Goal: Contribute content: Contribute content

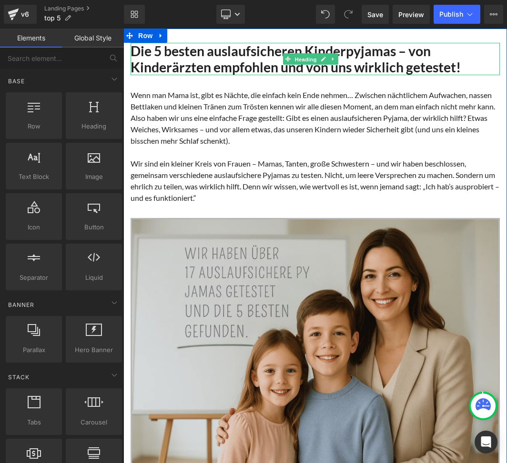
click at [313, 56] on span "Heading" at bounding box center [305, 59] width 26 height 11
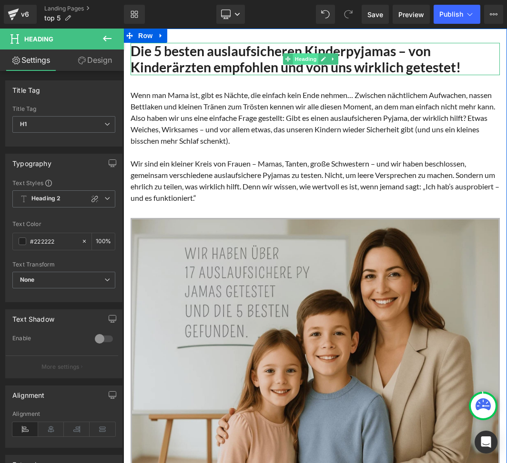
click at [311, 60] on span "Heading" at bounding box center [305, 58] width 26 height 11
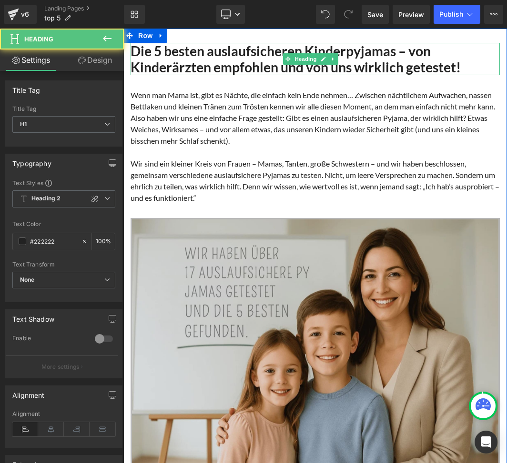
click at [379, 58] on h1 "Die 5 besten auslaufsicheren Kinderpyjamas – von Kinderärzten empfohlen und von…" at bounding box center [314, 59] width 369 height 32
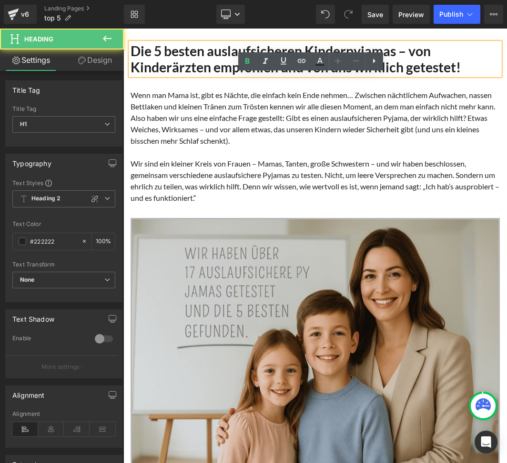
click at [399, 62] on h1 "Die 5 besten auslaufsicheren Kinderpyjamas – von Kinderärzten empfohlen und von…" at bounding box center [314, 59] width 369 height 32
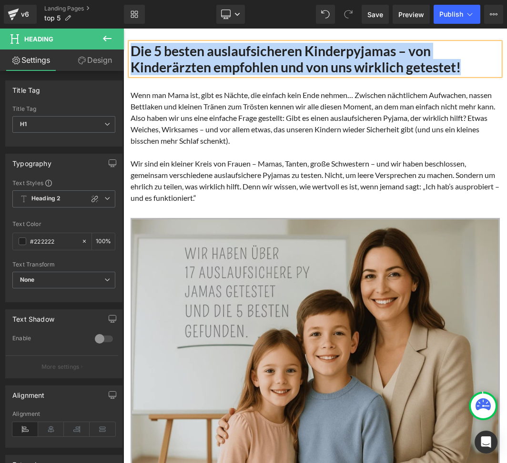
paste div
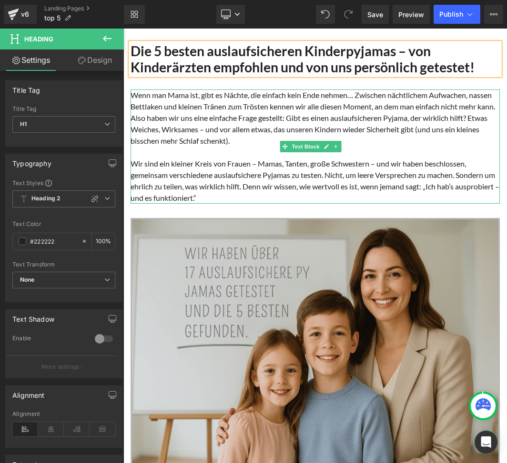
drag, startPoint x: 216, startPoint y: 130, endPoint x: 275, endPoint y: 143, distance: 60.3
click at [216, 130] on p "Wenn man Mama ist, gibt es Nächte, die einfach kein Ende nehmen… Zwischen nächt…" at bounding box center [314, 118] width 369 height 57
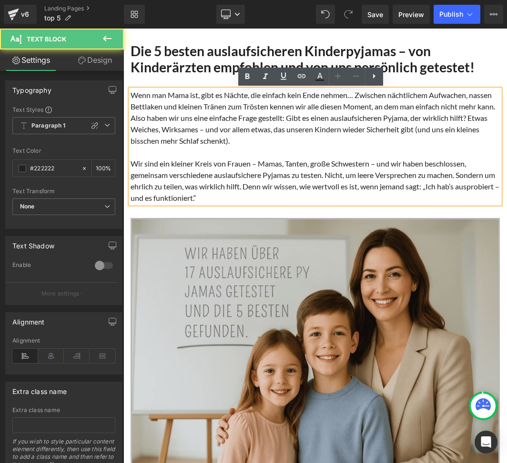
click at [228, 109] on p "Wenn man Mama ist, gibt es Nächte, die einfach kein Ende nehmen… Zwischen nächt…" at bounding box center [314, 118] width 369 height 57
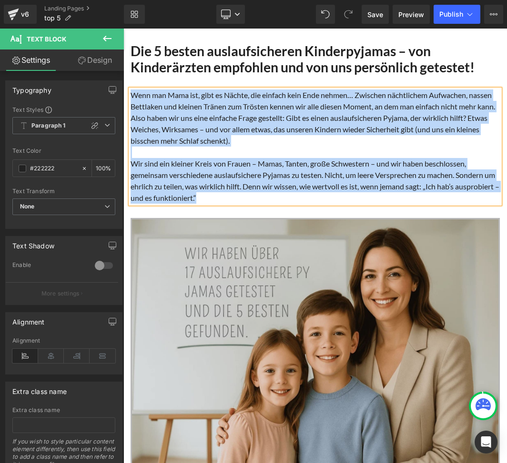
paste div
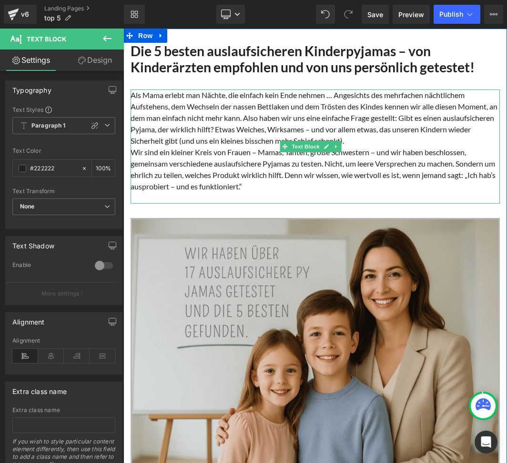
click at [227, 143] on p "Als Mama erlebt man Nächte, die einfach kein Ende nehmen … Angesichts des mehrf…" at bounding box center [314, 118] width 369 height 57
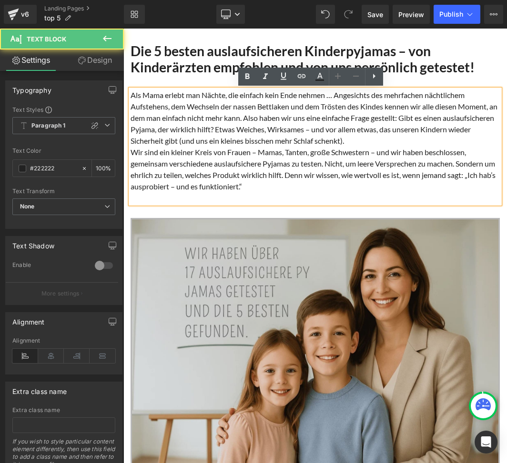
click at [406, 138] on p "Als Mama erlebt man Nächte, die einfach kein Ende nehmen … Angesichts des mehrf…" at bounding box center [314, 118] width 369 height 57
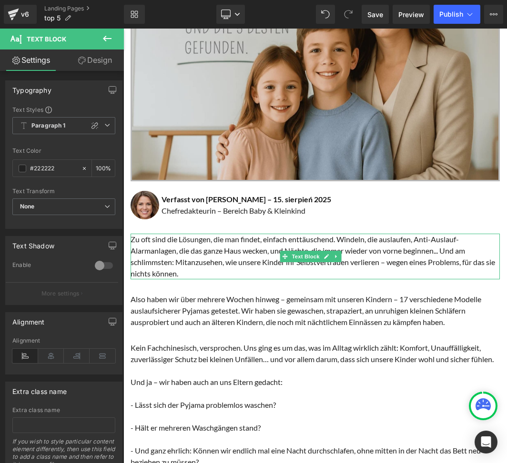
scroll to position [317, 0]
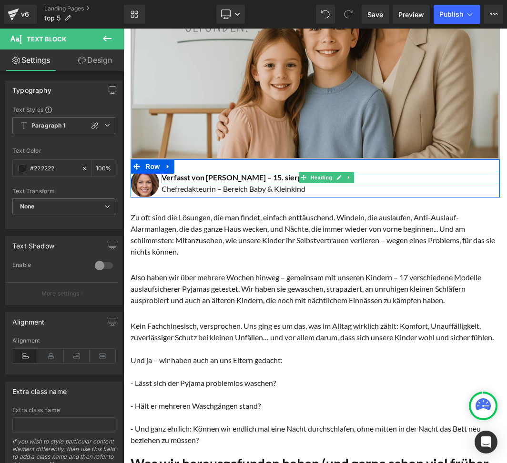
drag, startPoint x: 273, startPoint y: 170, endPoint x: 265, endPoint y: 170, distance: 8.1
click at [273, 172] on h1 "Verfasst von [PERSON_NAME] – 15. sierpień 2025" at bounding box center [330, 177] width 338 height 11
click at [266, 172] on h1 "Verfasst von [PERSON_NAME] – 15. sierpień 2025" at bounding box center [330, 177] width 338 height 11
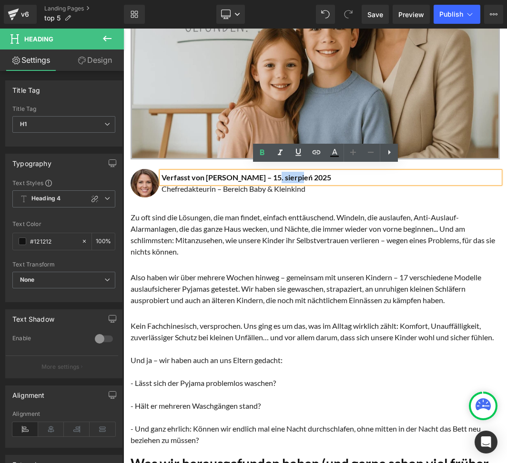
drag, startPoint x: 262, startPoint y: 170, endPoint x: 288, endPoint y: 168, distance: 26.3
click at [288, 172] on h1 "Verfasst von [PERSON_NAME] – 15. sierpień 2025" at bounding box center [330, 177] width 338 height 11
paste div
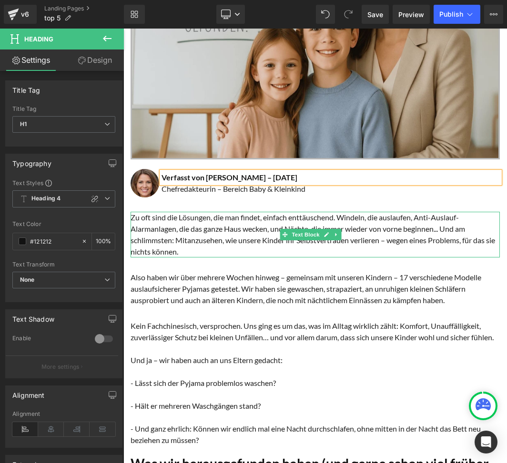
click at [182, 226] on p "Zu oft sind die Lösungen, die man findet, einfach enttäuschend. Windeln, die au…" at bounding box center [314, 235] width 369 height 46
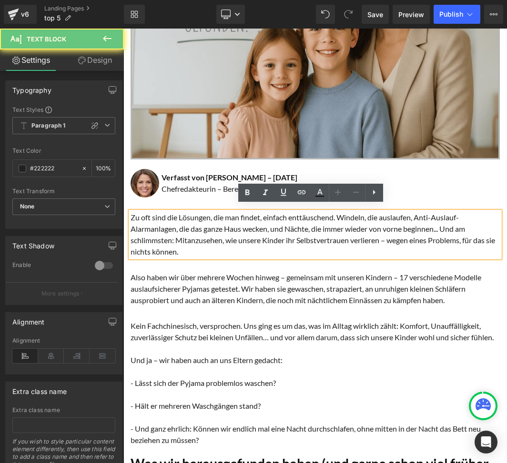
click at [210, 236] on p "Zu oft sind die Lösungen, die man findet, einfach enttäuschend. Windeln, die au…" at bounding box center [314, 235] width 369 height 46
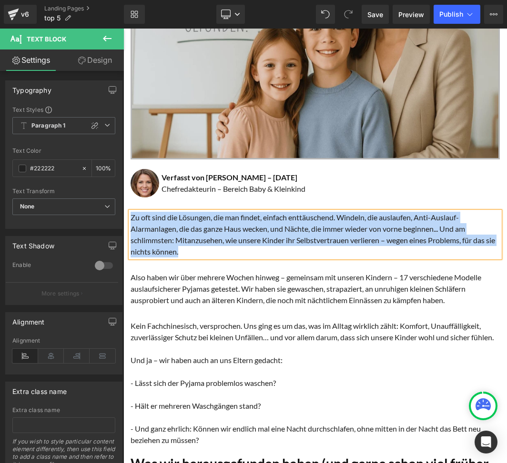
paste div
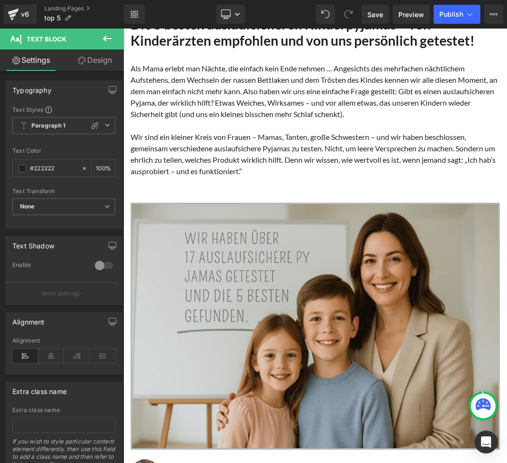
scroll to position [0, 0]
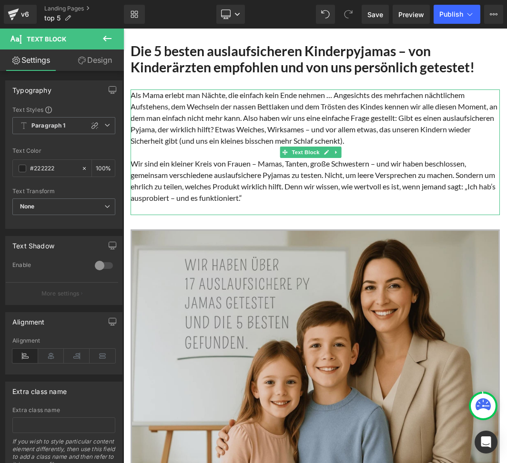
click at [252, 206] on p at bounding box center [314, 209] width 369 height 11
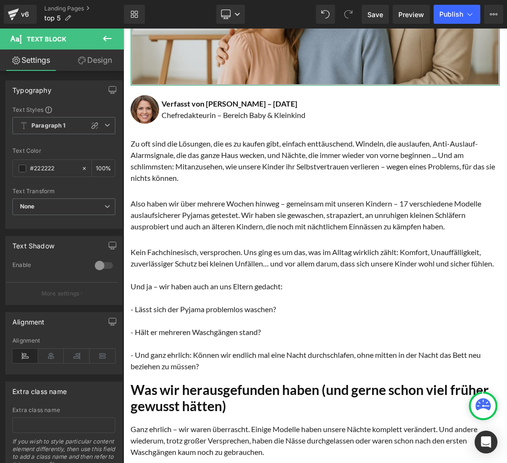
scroll to position [381, 0]
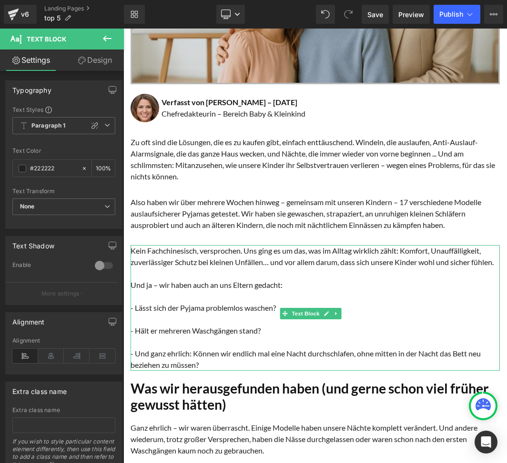
click at [214, 258] on p "Kein Fachchinesisch, versprochen. Uns ging es um das, was im Alltag wirklich zä…" at bounding box center [314, 256] width 369 height 23
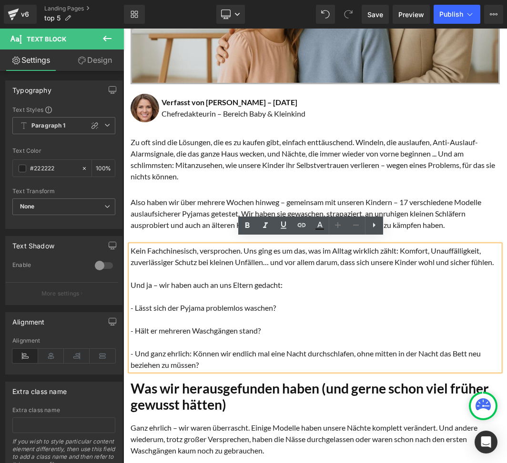
scroll to position [508, 0]
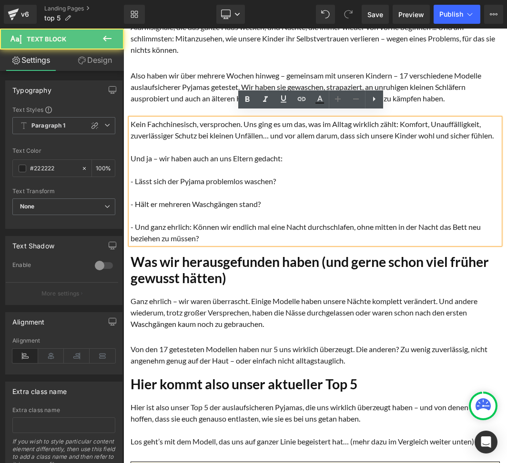
click at [155, 140] on p "Kein Fachchinesisch, versprochen. Uns ging es um das, was im Alltag wirklich zä…" at bounding box center [314, 130] width 369 height 23
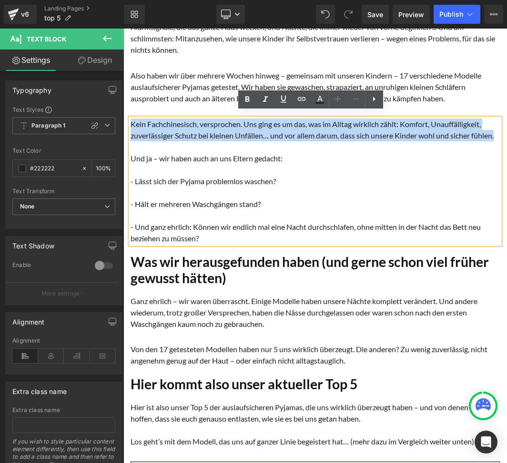
drag, startPoint x: 153, startPoint y: 141, endPoint x: 130, endPoint y: 115, distance: 34.1
click at [130, 119] on p "Kein Fachchinesisch, versprochen. Uns ging es um das, was im Alltag wirklich zä…" at bounding box center [314, 130] width 369 height 23
paste div
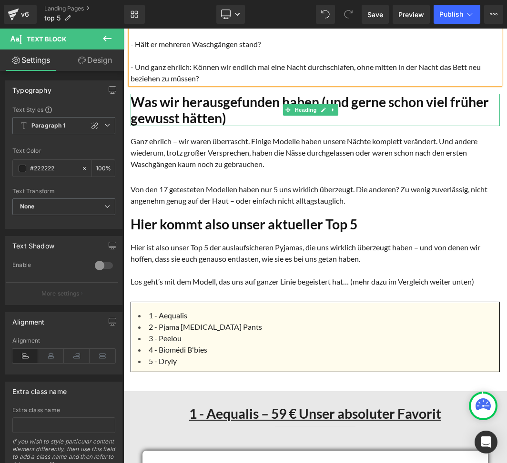
scroll to position [698, 0]
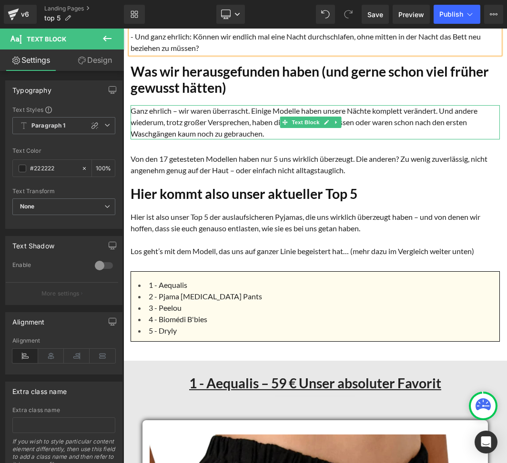
drag, startPoint x: 223, startPoint y: 132, endPoint x: 214, endPoint y: 128, distance: 10.0
click at [223, 132] on p "Ganz ehrlich – wir waren überrascht. Einige Modelle haben unsere Nächte komplet…" at bounding box center [314, 122] width 369 height 34
click at [214, 128] on p "Ganz ehrlich – wir waren überrascht. Einige Modelle haben unsere Nächte komplet…" at bounding box center [314, 122] width 369 height 34
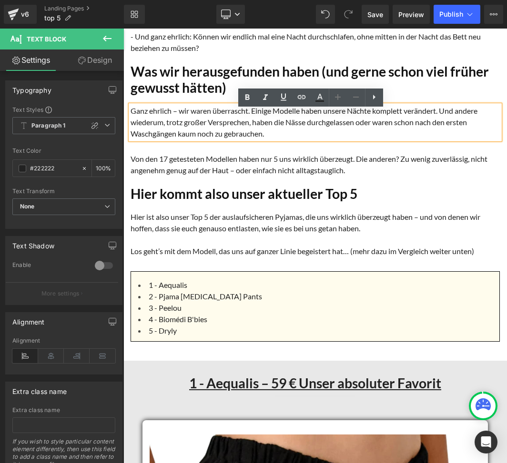
click at [216, 126] on p "Ganz ehrlich – wir waren überrascht. Einige Modelle haben unsere Nächte komplet…" at bounding box center [314, 122] width 369 height 34
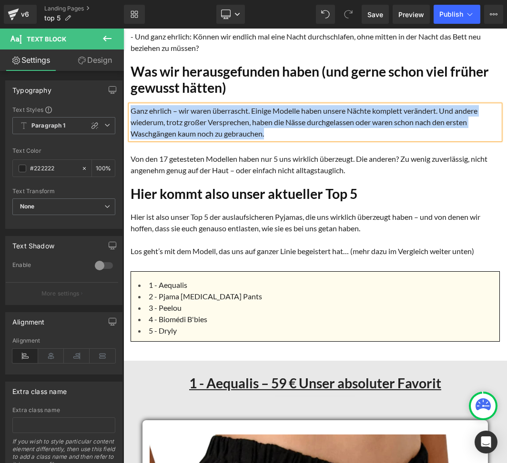
paste div
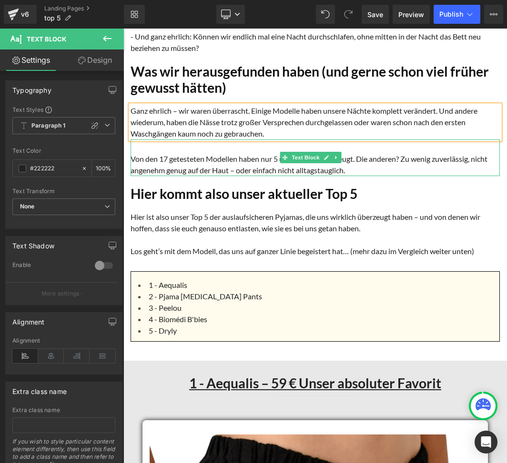
drag, startPoint x: 210, startPoint y: 170, endPoint x: 185, endPoint y: 166, distance: 25.2
click at [210, 170] on p "Von den 17 getesteten Modellen haben nur 5 uns wirklich überzeugt. Die anderen?…" at bounding box center [314, 164] width 369 height 23
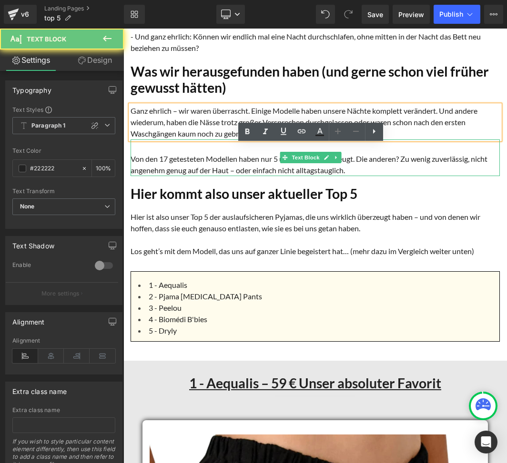
click at [185, 166] on p "Von den 17 getesteten Modellen haben nur 5 uns wirklich überzeugt. Die anderen?…" at bounding box center [314, 164] width 369 height 23
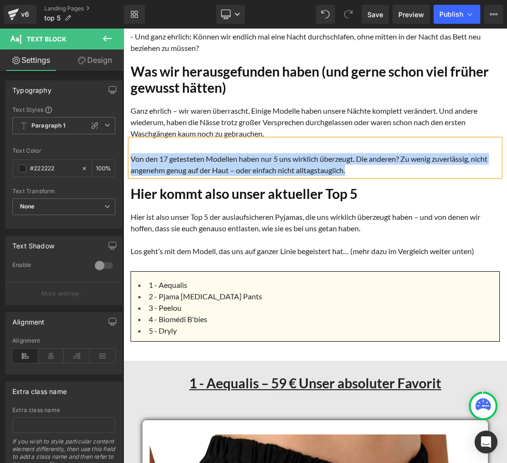
paste div
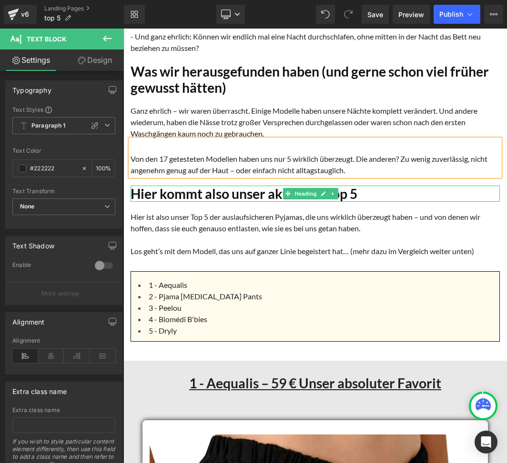
click at [211, 197] on h1 "Hier kommt also unser aktueller Top 5" at bounding box center [314, 194] width 369 height 16
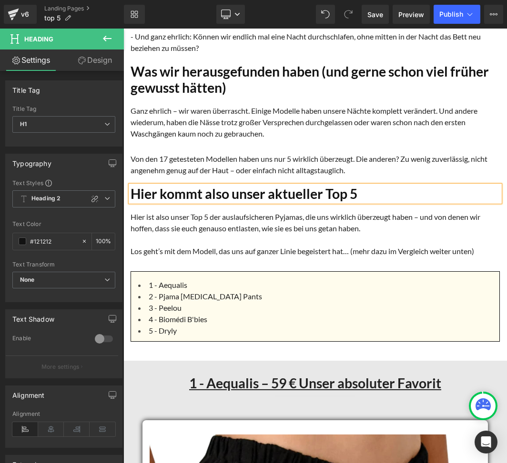
paste div
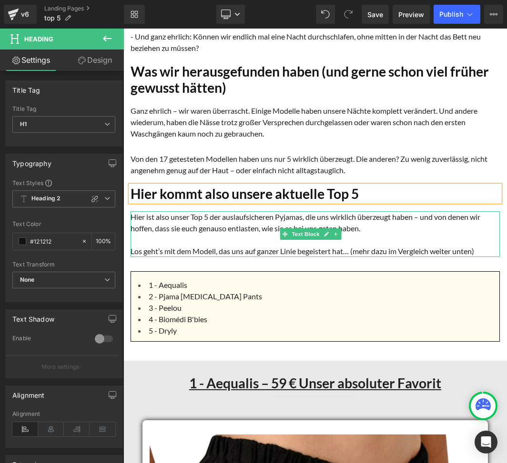
drag, startPoint x: 207, startPoint y: 227, endPoint x: 198, endPoint y: 230, distance: 9.0
click at [207, 227] on p "Hier ist also unser Top 5 der auslaufsicheren Pyjamas, die uns wirklich überzeu…" at bounding box center [314, 222] width 369 height 23
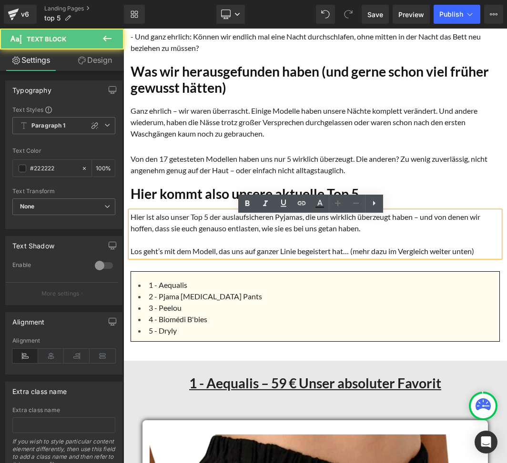
click at [198, 230] on p "Hier ist also unser Top 5 der auslaufsicheren Pyjamas, die uns wirklich überzeu…" at bounding box center [314, 222] width 369 height 23
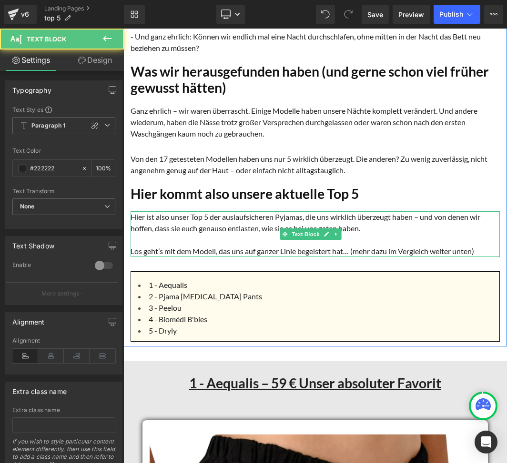
click at [133, 221] on p "Hier ist also unser Top 5 der auslaufsicheren Pyjamas, die uns wirklich überzeu…" at bounding box center [314, 222] width 369 height 23
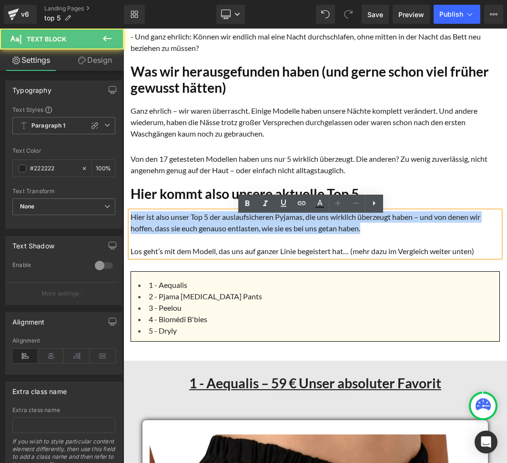
click at [364, 233] on p "Hier ist also unser Top 5 der auslaufsicheren Pyjamas, die uns wirklich überzeu…" at bounding box center [314, 222] width 369 height 23
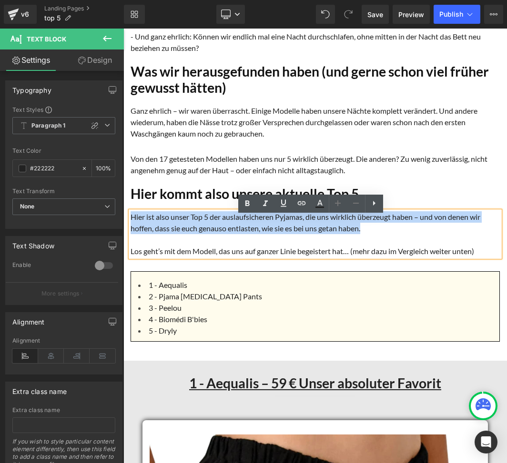
paste div
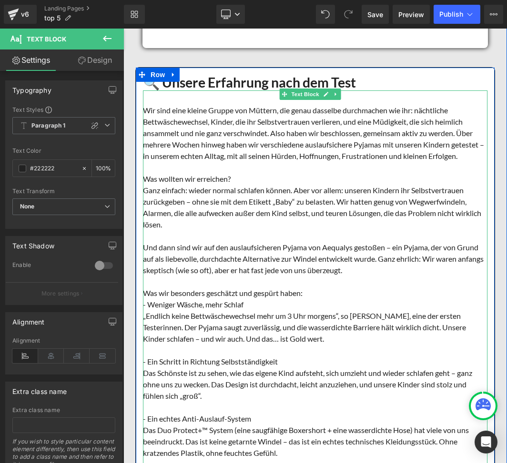
scroll to position [1524, 0]
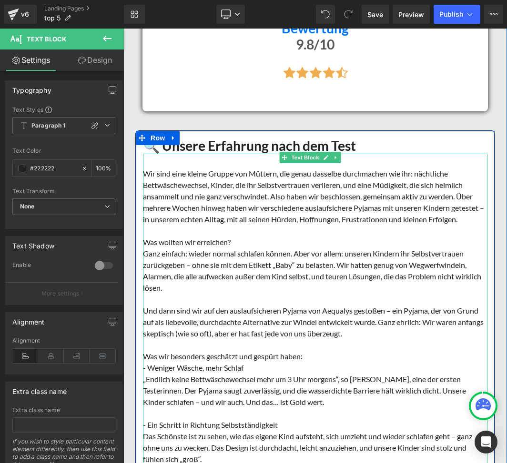
drag, startPoint x: 263, startPoint y: 252, endPoint x: 498, endPoint y: 265, distance: 235.6
click at [263, 248] on div "Was wollten wir erreichen?" at bounding box center [315, 242] width 344 height 11
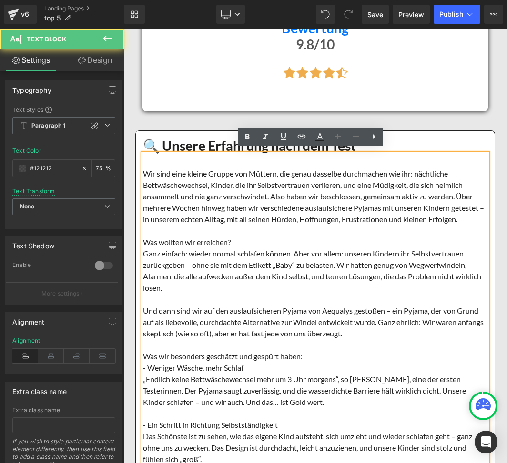
click at [303, 235] on div at bounding box center [315, 230] width 344 height 11
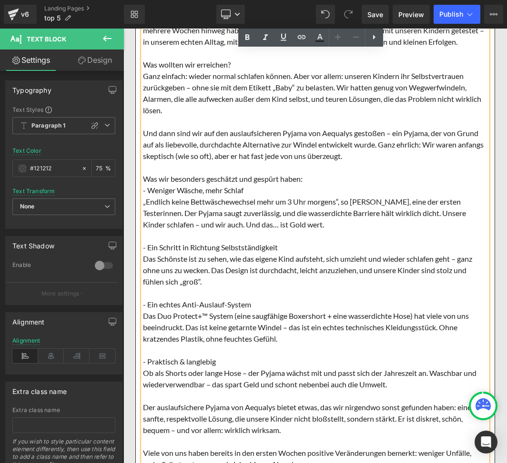
scroll to position [1778, 0]
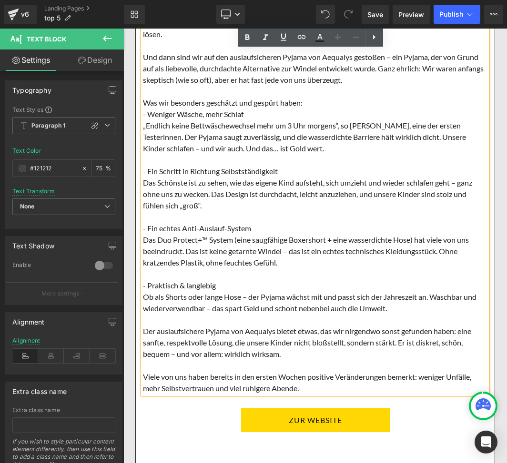
click at [311, 206] on font "Das Schönste ist zu sehen, wie das eigene Kind aufsteht, sich umzieht und wiede…" at bounding box center [307, 194] width 329 height 32
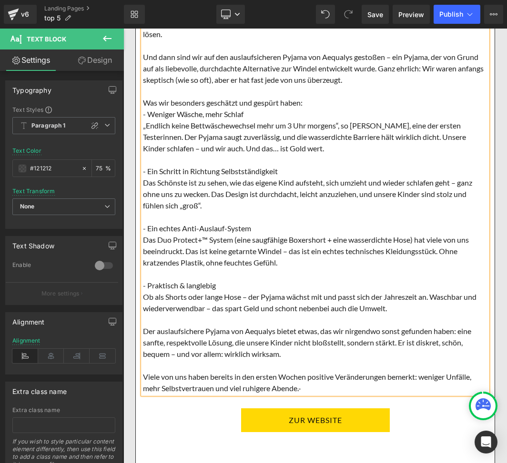
paste div
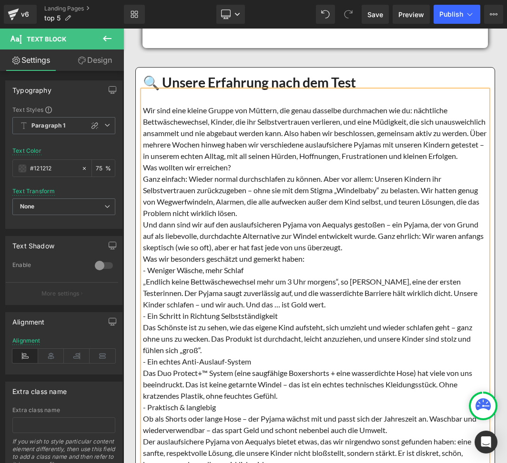
scroll to position [1623, 0]
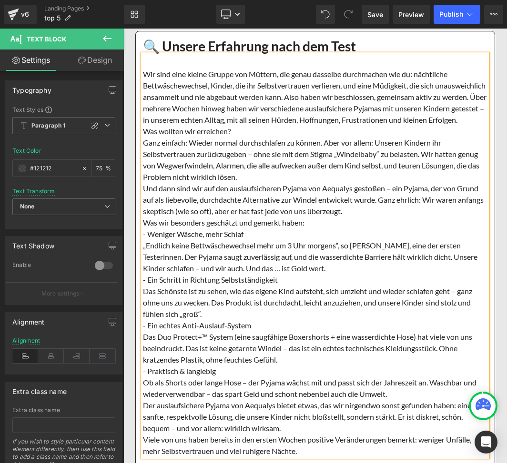
click at [265, 124] on div "Wir sind eine kleine Gruppe von Müttern, die genau dasselbe durchmachen wie du:…" at bounding box center [315, 255] width 344 height 403
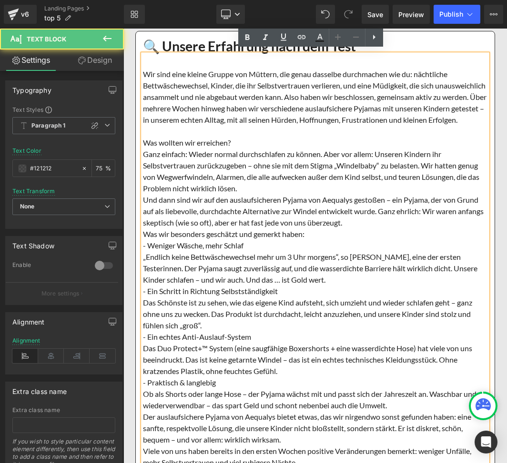
scroll to position [1623, 0]
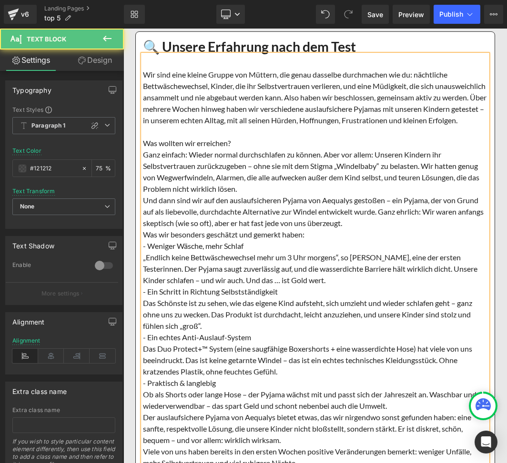
click at [297, 193] on font "Ganz einfach: Wieder normal durchschlafen zu können. Aber vor allem: Unseren Ki…" at bounding box center [311, 171] width 336 height 43
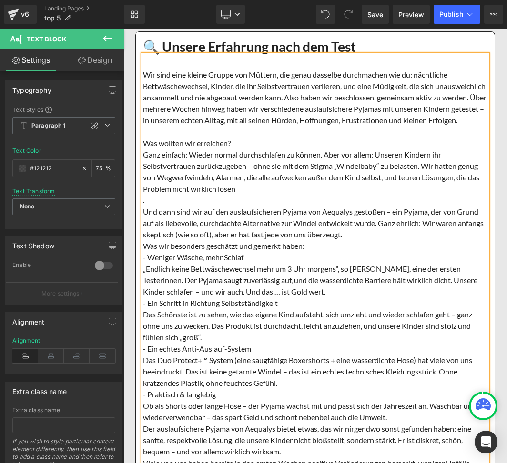
click at [401, 240] on div "Und dann sind wir auf den auslaufsicheren Pyjama von Aequalys gestoßen – ein Py…" at bounding box center [315, 223] width 344 height 34
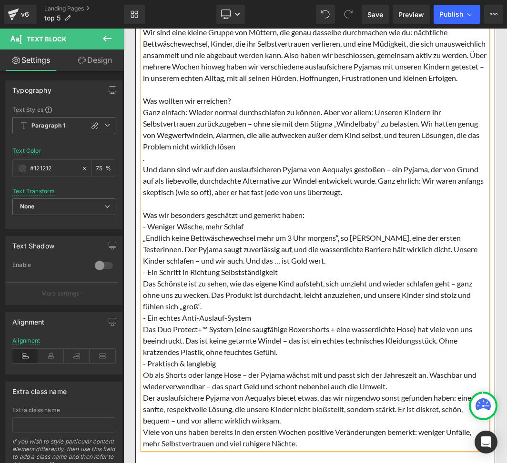
scroll to position [1686, 0]
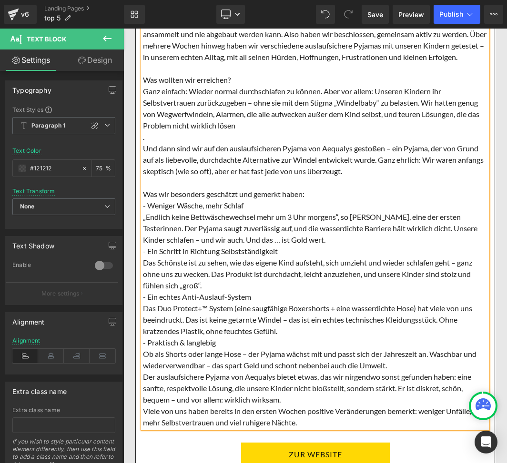
click at [309, 246] on div "„Endlich keine Bettwäschewechsel mehr um 3 Uhr morgens“, so [PERSON_NAME], eine…" at bounding box center [315, 228] width 344 height 34
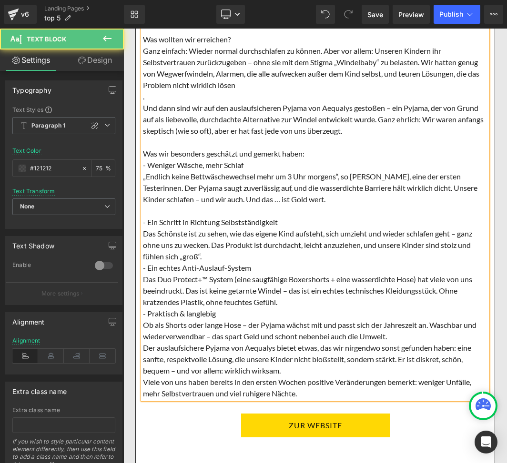
scroll to position [1750, 0]
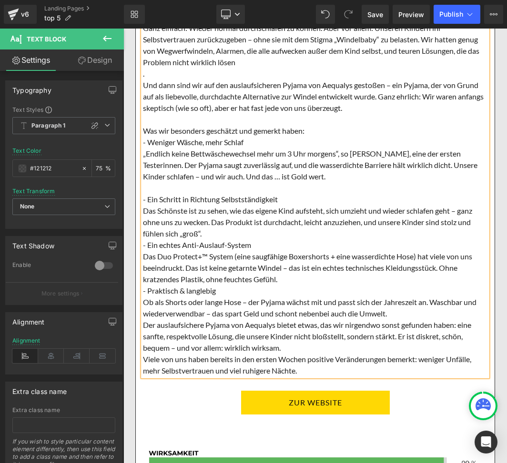
click at [202, 240] on div "Das Schönste ist zu sehen, wie das eigene Kind aufsteht, sich umzieht und wiede…" at bounding box center [315, 222] width 344 height 34
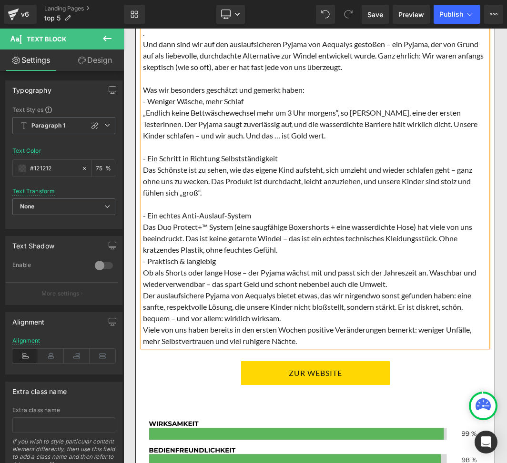
scroll to position [1814, 0]
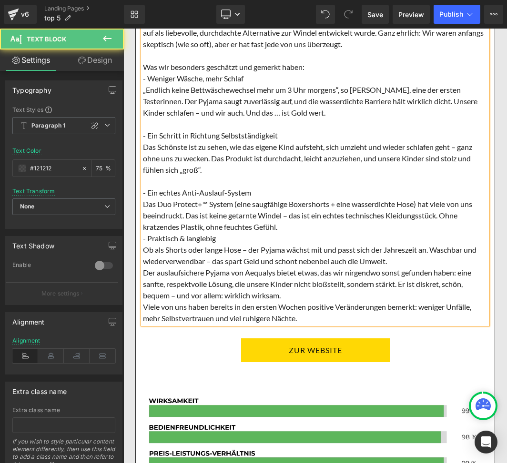
click at [285, 233] on div "Das Duo Protect+™ System (eine saugfähige Boxershorts + eine wasserdichte Hose)…" at bounding box center [315, 216] width 344 height 34
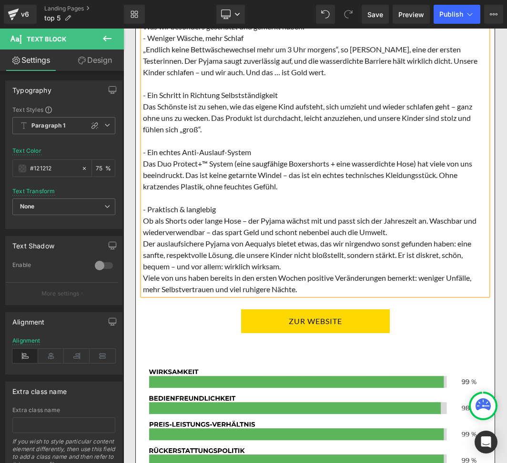
scroll to position [1877, 0]
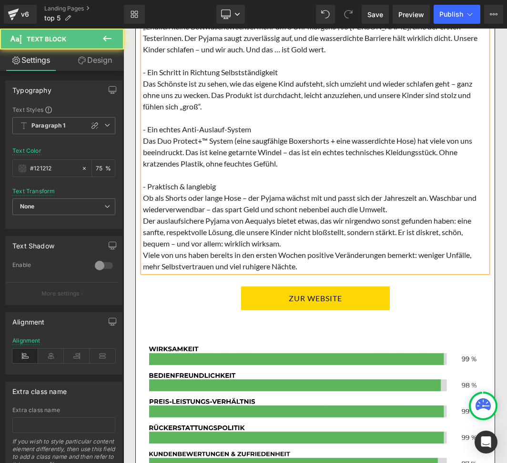
click at [290, 250] on div "Der auslaufsichere Pyjama von Aequalys bietet etwas, das wir nirgendwo sonst ge…" at bounding box center [315, 232] width 344 height 34
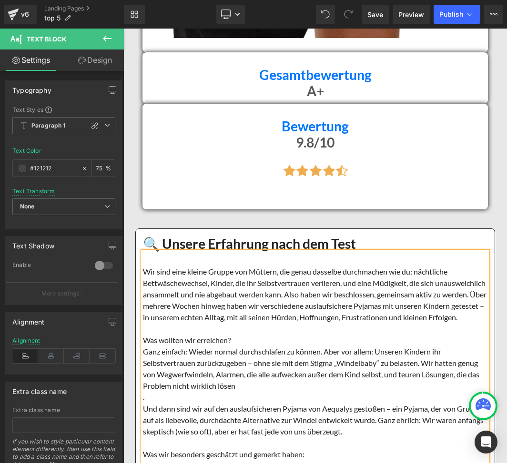
scroll to position [1433, 0]
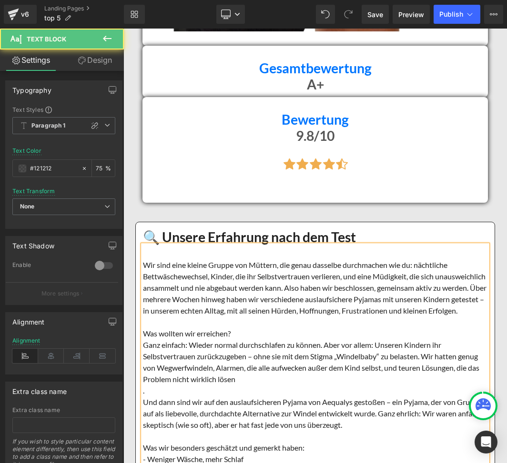
click at [339, 270] on font "Wir sind eine kleine Gruppe von Müttern, die genau dasselbe durchmachen wie du:…" at bounding box center [314, 288] width 343 height 55
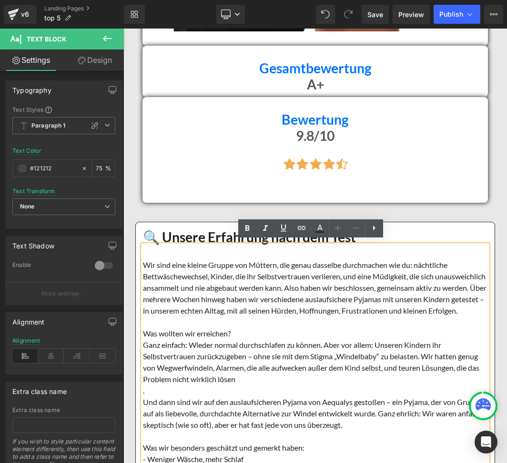
click at [330, 306] on font "Wir sind eine kleine Gruppe von Müttern, die genau dasselbe durchmachen wie du:…" at bounding box center [314, 288] width 343 height 55
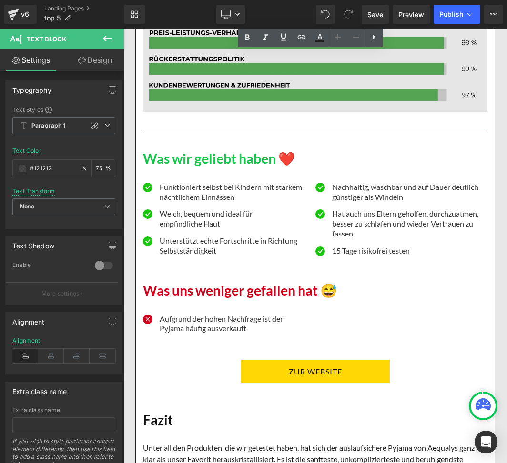
scroll to position [2258, 0]
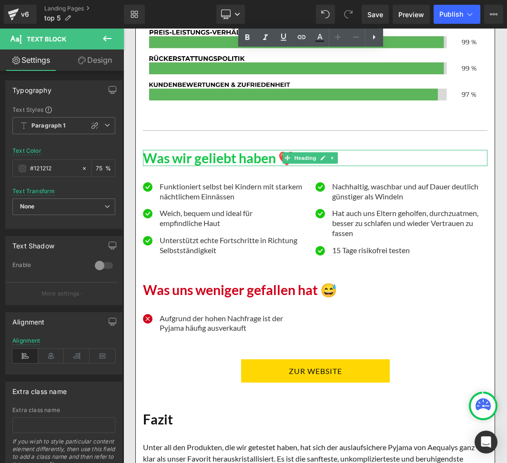
drag, startPoint x: 267, startPoint y: 159, endPoint x: 274, endPoint y: 161, distance: 8.0
click at [267, 159] on h1 "Was wir geliebt haben ❤️" at bounding box center [315, 158] width 344 height 16
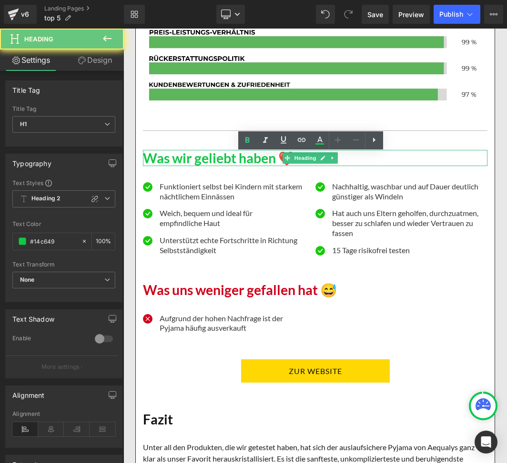
click at [274, 161] on h1 "Was wir geliebt haben ❤️" at bounding box center [315, 158] width 344 height 16
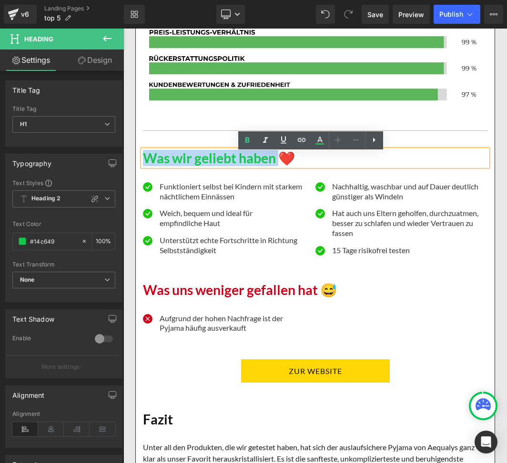
drag, startPoint x: 274, startPoint y: 161, endPoint x: 138, endPoint y: 149, distance: 137.2
click at [138, 149] on div "🔍 Unsere Erfahrung nach dem Test Heading Wir sind eine kleine Gruppe von Mütter…" at bounding box center [315, 105] width 359 height 1403
paste div
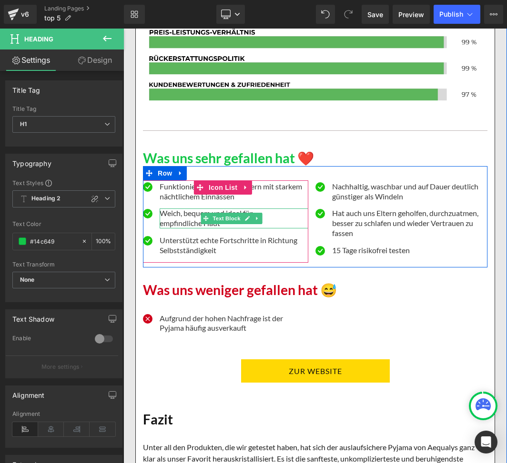
drag, startPoint x: 184, startPoint y: 218, endPoint x: 219, endPoint y: 220, distance: 35.3
click at [185, 218] on div "Weich, bequem und ideal für empfindliche Haut" at bounding box center [234, 219] width 149 height 20
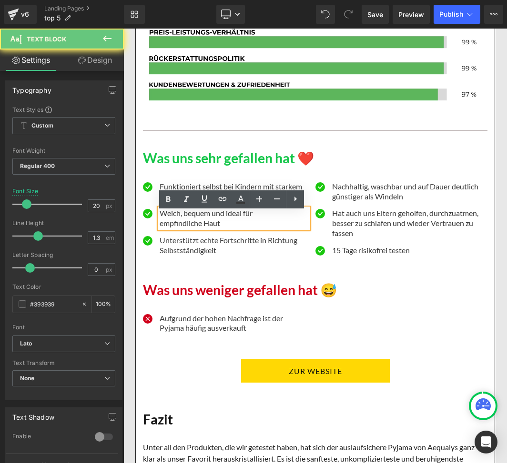
click at [219, 220] on div "Weich, bequem und ideal für empfindliche Haut" at bounding box center [234, 219] width 149 height 20
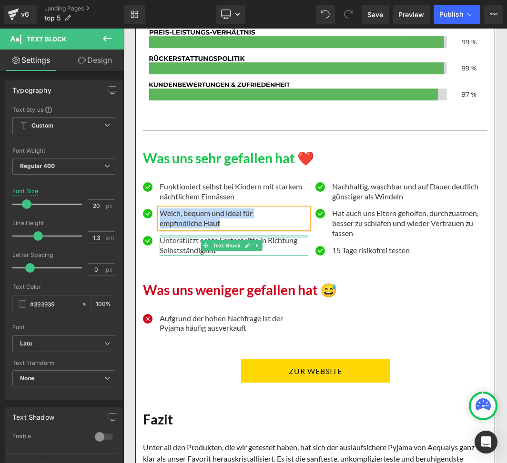
paste div
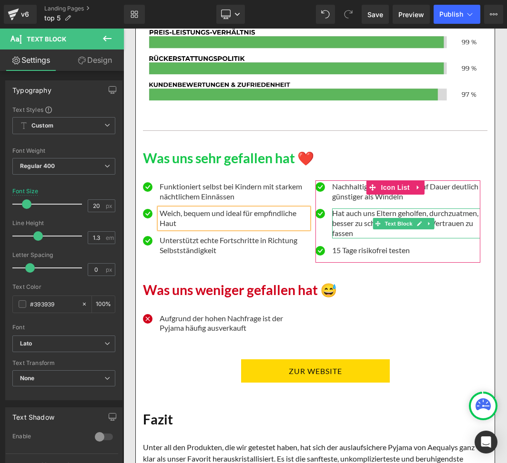
click at [349, 229] on p "Hat auch uns Eltern geholfen, durchzuatmen, besser zu schlafen und wieder Vertr…" at bounding box center [406, 224] width 149 height 30
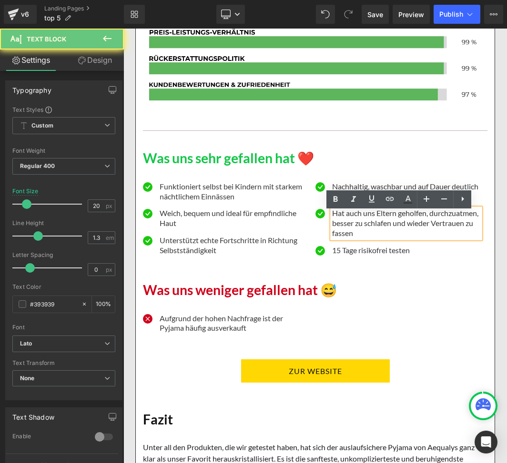
click at [349, 228] on p "Hat auch uns Eltern geholfen, durchzuatmen, besser zu schlafen und wieder Vertr…" at bounding box center [406, 224] width 149 height 30
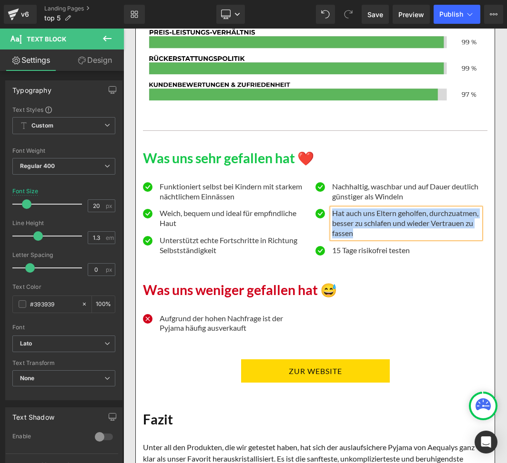
paste div
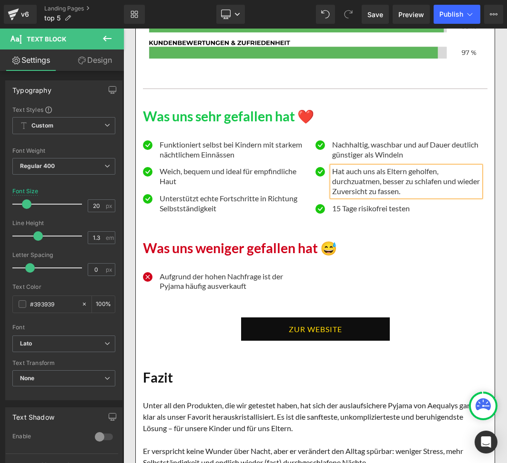
scroll to position [2385, 0]
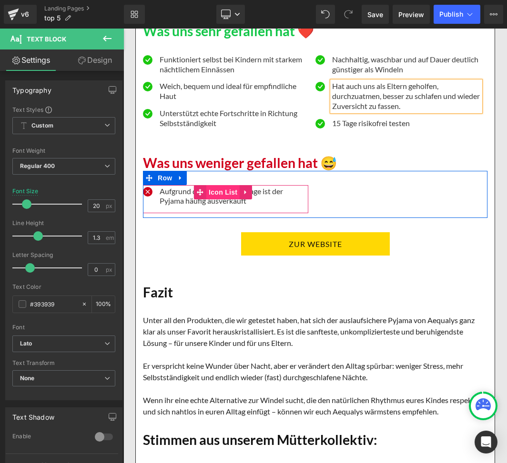
click at [213, 195] on span "Icon List" at bounding box center [222, 192] width 33 height 14
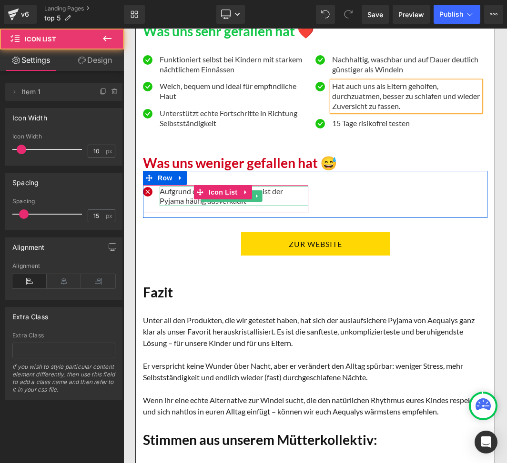
click at [167, 202] on p "Aufgrund der hohen Nachfrage ist der Pyjama häufig ausverkauft" at bounding box center [234, 197] width 149 height 20
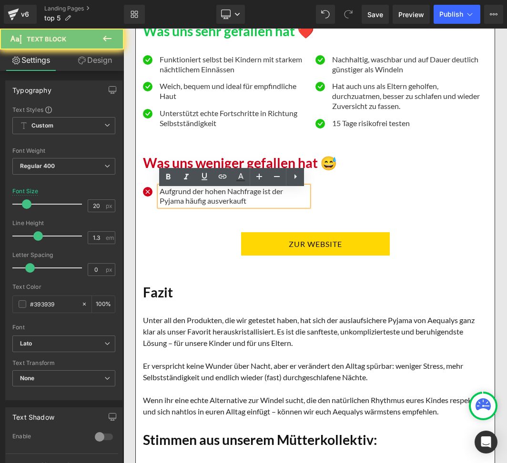
click at [171, 201] on p "Aufgrund der hohen Nachfrage ist der Pyjama häufig ausverkauft" at bounding box center [234, 197] width 149 height 20
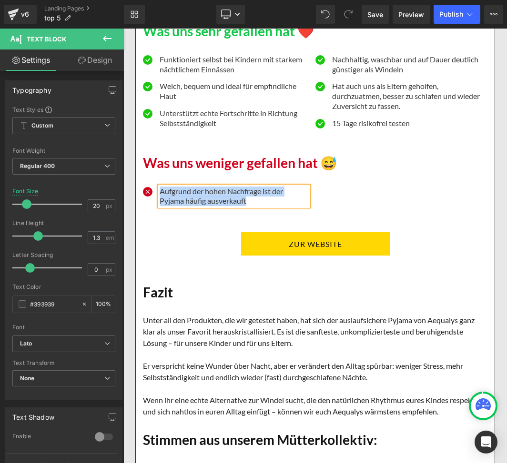
paste div
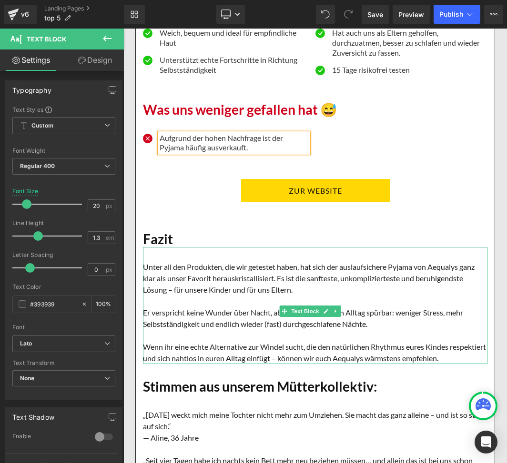
scroll to position [2512, 0]
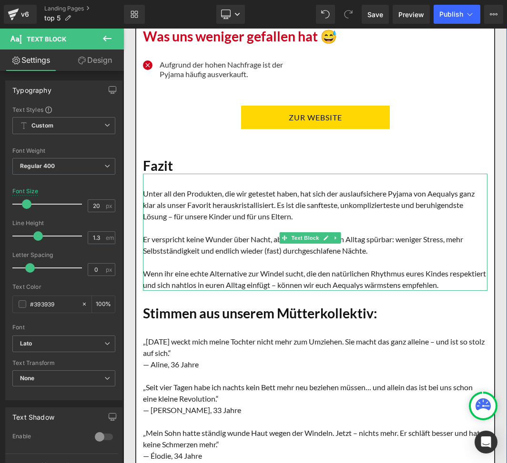
drag, startPoint x: 162, startPoint y: 199, endPoint x: 149, endPoint y: 196, distance: 13.2
click at [162, 199] on font "Unter all den Produkten, die wir getestet haben, hat sich der auslaufsichere Py…" at bounding box center [308, 205] width 331 height 32
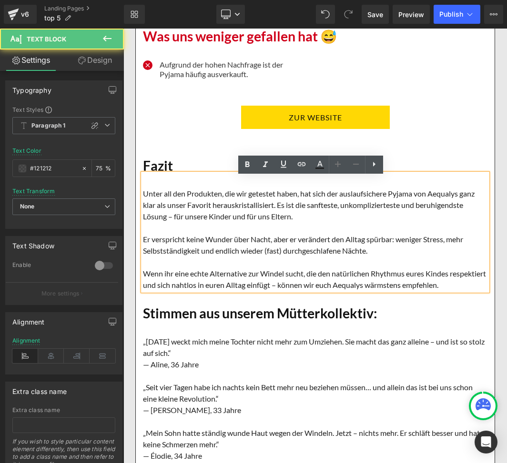
click at [145, 195] on font "Unter all den Produkten, die wir getestet haben, hat sich der auslaufsichere Py…" at bounding box center [308, 205] width 331 height 32
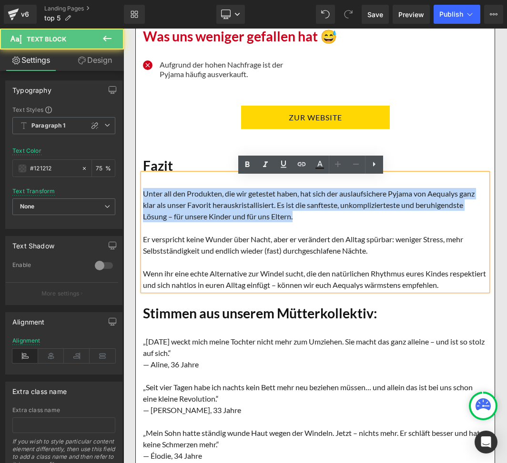
click at [344, 221] on font "Unter all den Produkten, die wir getestet haben, hat sich der auslaufsichere Py…" at bounding box center [308, 205] width 331 height 32
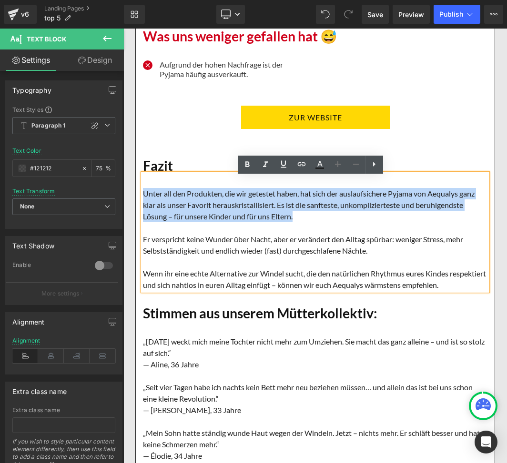
paste div
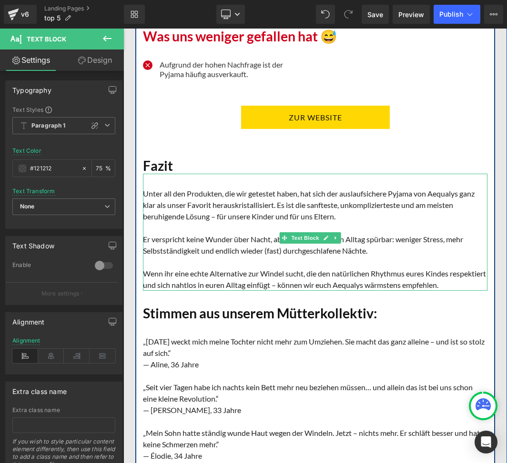
click at [152, 277] on font "Wenn ihr eine echte Alternative zur Windel sucht, die den natürlichen Rhythmus …" at bounding box center [314, 279] width 343 height 20
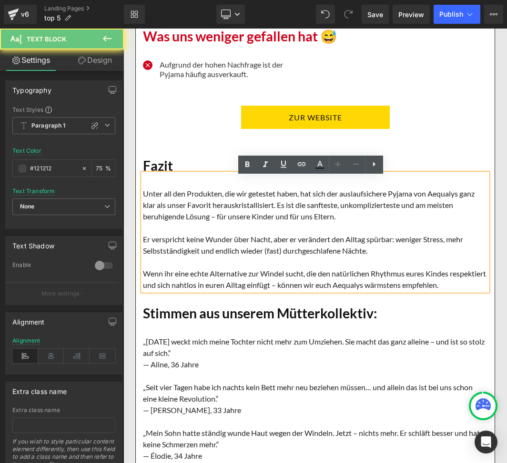
click at [146, 277] on font "Wenn ihr eine echte Alternative zur Windel sucht, die den natürlichen Rhythmus …" at bounding box center [314, 279] width 343 height 20
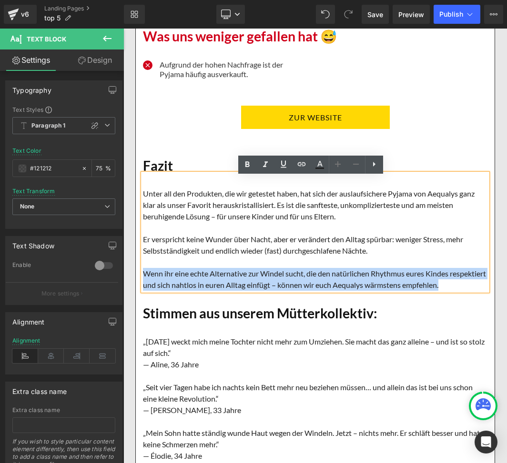
click at [181, 291] on p "Wenn ihr eine echte Alternative zur Windel sucht, die den natürlichen Rhythmus …" at bounding box center [315, 279] width 344 height 23
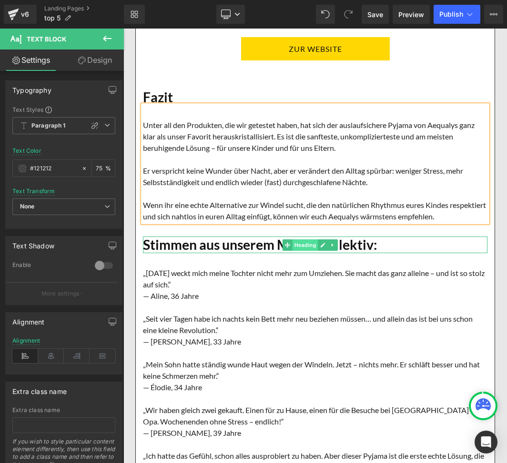
scroll to position [2639, 0]
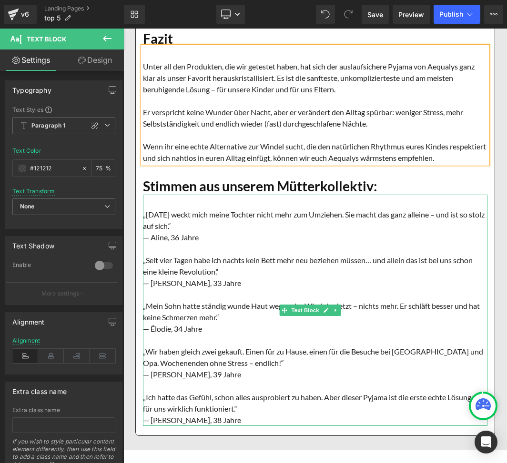
drag, startPoint x: 191, startPoint y: 226, endPoint x: 148, endPoint y: 217, distance: 44.6
click at [191, 226] on font "„[DATE] weckt mich meine Tochter nicht mehr zum Umziehen. Sie macht das ganz al…" at bounding box center [313, 220] width 341 height 20
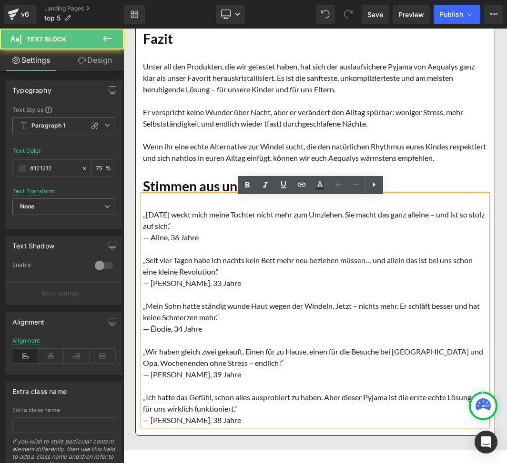
click at [143, 217] on div "„[DATE] weckt mich meine Tochter nicht mehr zum Umziehen. Sie macht das ganz al…" at bounding box center [315, 310] width 344 height 231
click at [144, 221] on font "„[DATE] weckt mich meine Tochter nicht mehr zum Umziehen. Sie macht das ganz al…" at bounding box center [313, 220] width 341 height 20
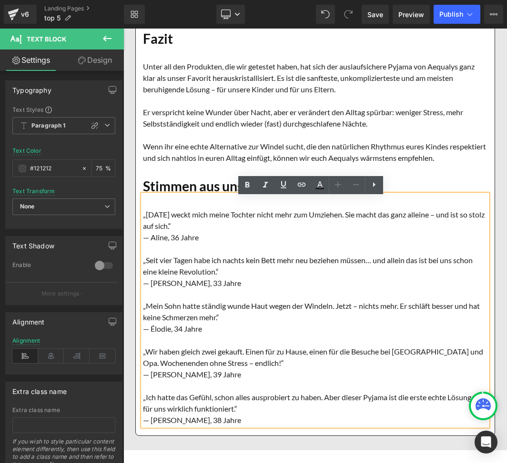
drag, startPoint x: 222, startPoint y: 229, endPoint x: 267, endPoint y: 257, distance: 53.1
click at [223, 229] on p "„[DATE] weckt mich meine Tochter nicht mehr zum Umziehen. Sie macht das ganz al…" at bounding box center [315, 220] width 344 height 23
paste div
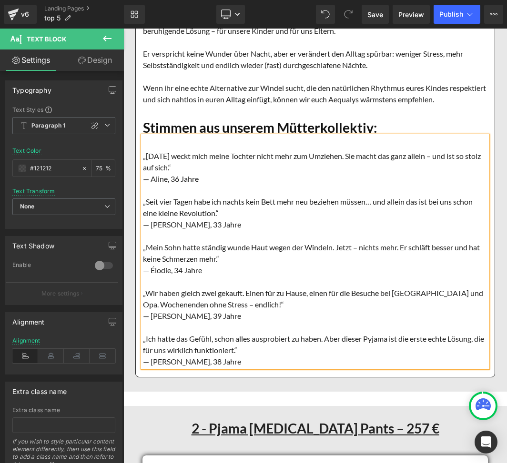
scroll to position [2766, 0]
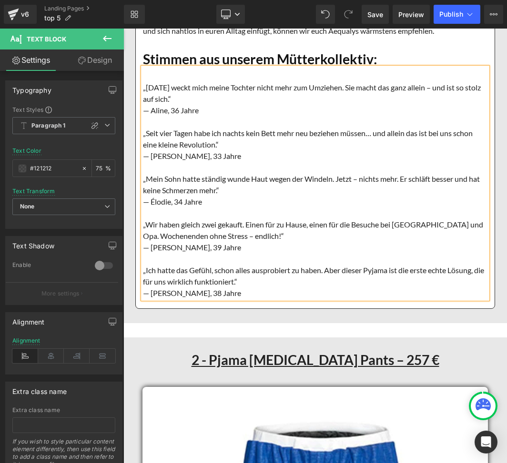
click at [432, 273] on font "„Ich hatte das Gefühl, schon alles ausprobiert zu haben. Aber dieser Pyjama ist…" at bounding box center [313, 276] width 341 height 20
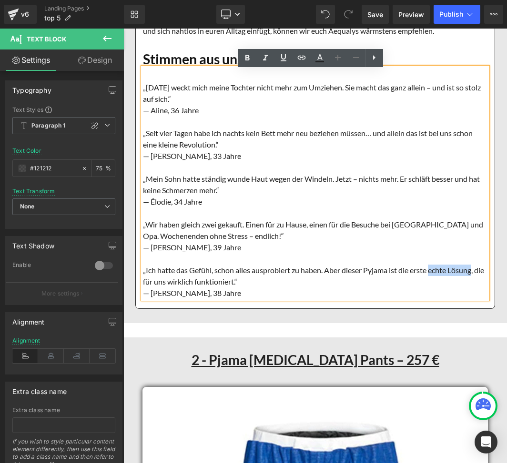
click at [474, 275] on font "„Ich hatte das Gefühl, schon alles ausprobiert zu haben. Aber dieser Pyjama ist…" at bounding box center [313, 276] width 341 height 20
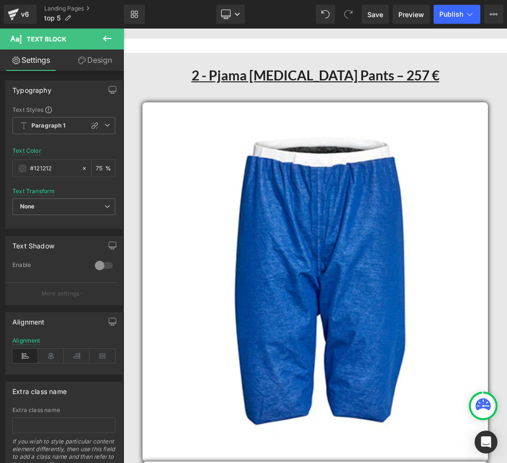
scroll to position [3020, 0]
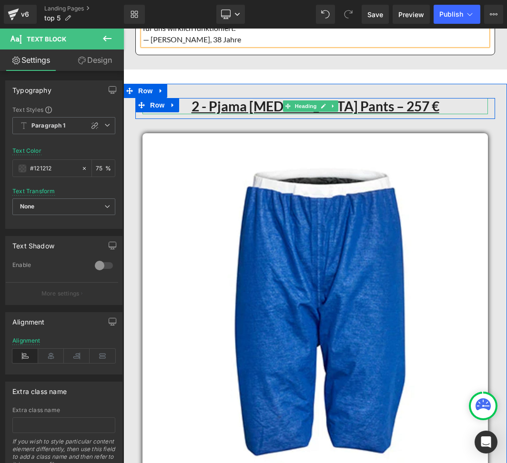
click at [269, 109] on u "2 - Pjama [MEDICAL_DATA] Pants – 257 €" at bounding box center [315, 106] width 248 height 16
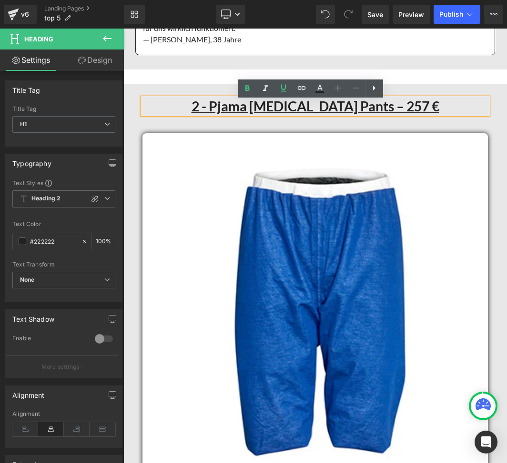
click at [266, 108] on u "2 - Pjama [MEDICAL_DATA] Pants – 257 €" at bounding box center [315, 106] width 248 height 16
click at [368, 109] on u "2 - Pjama [MEDICAL_DATA] Pants – 257 €" at bounding box center [315, 106] width 248 height 16
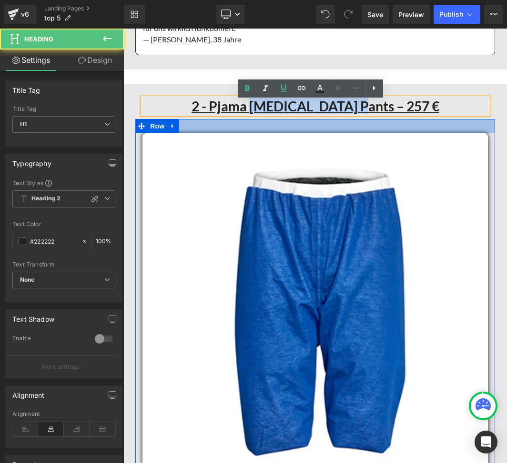
paste div
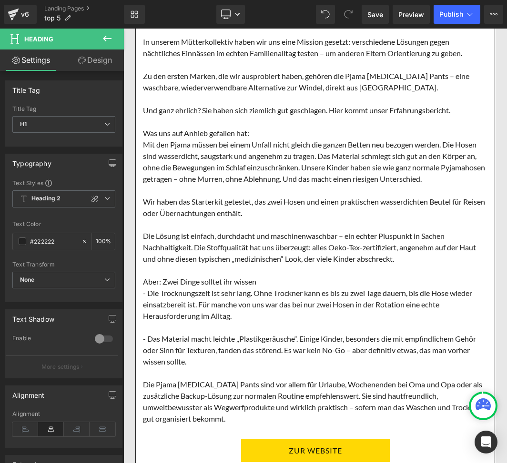
scroll to position [3655, 0]
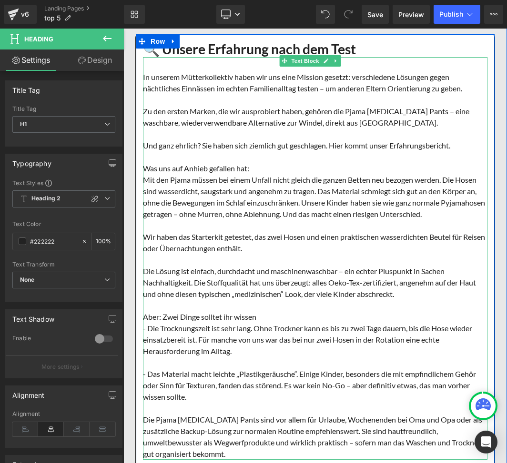
drag, startPoint x: 149, startPoint y: 78, endPoint x: 146, endPoint y: 71, distance: 7.9
click at [149, 78] on font "In unserem Mütterkollektiv haben wir uns eine Mission gesetzt: verschiedene Lös…" at bounding box center [302, 82] width 319 height 20
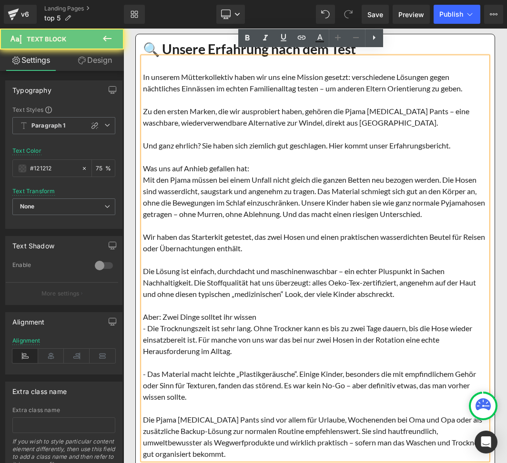
click at [145, 72] on font "In unserem Mütterkollektiv haben wir uns eine Mission gesetzt: verschiedene Lös…" at bounding box center [302, 82] width 319 height 20
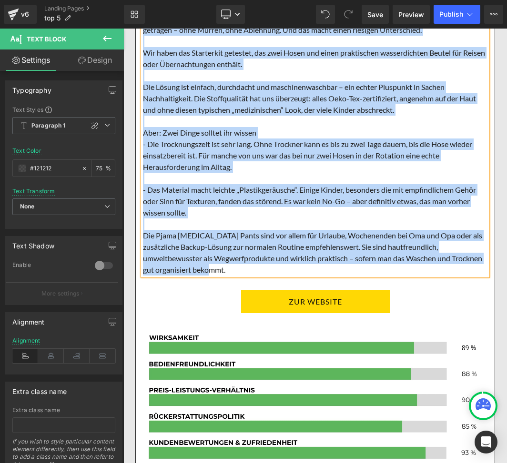
scroll to position [3845, 0]
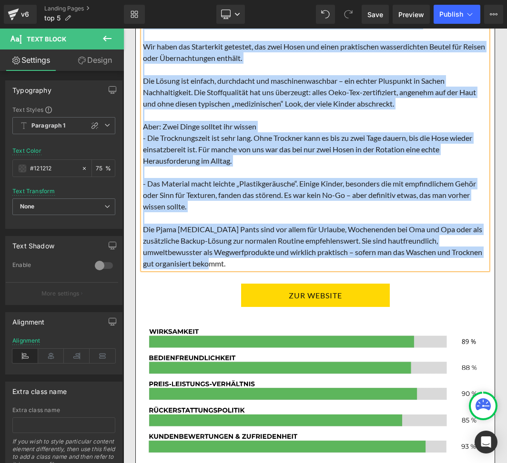
paste div
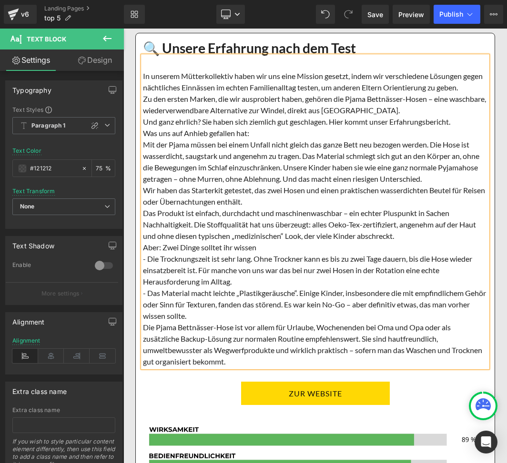
scroll to position [3655, 0]
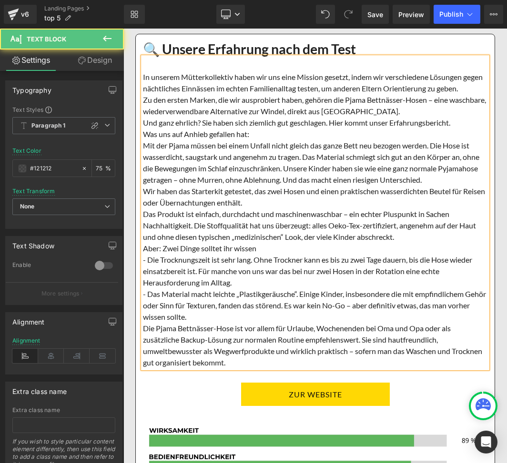
click at [183, 92] on div "In unserem Mütterkollektiv haben wir uns eine Mission gesetzt, indem wir versch…" at bounding box center [315, 212] width 344 height 311
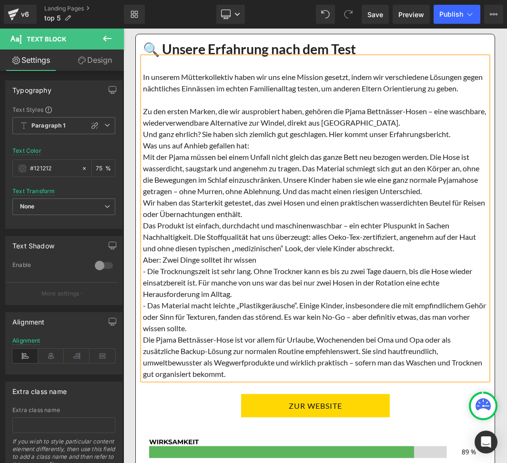
click at [421, 127] on div "Zu den ersten Marken, die wir ausprobiert haben, gehören die Pjama Bettnässer-H…" at bounding box center [315, 117] width 344 height 23
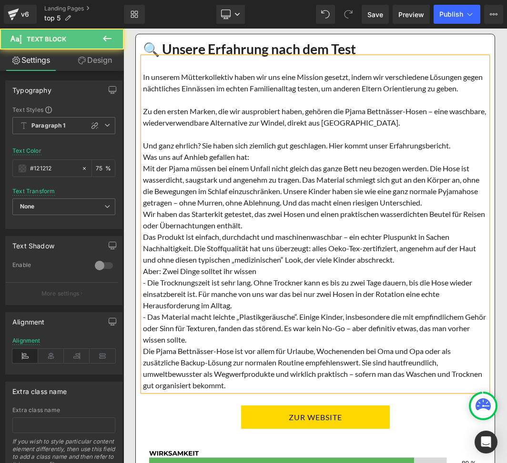
click at [263, 162] on div "Was uns auf Anhieb gefallen hat:" at bounding box center [315, 156] width 344 height 11
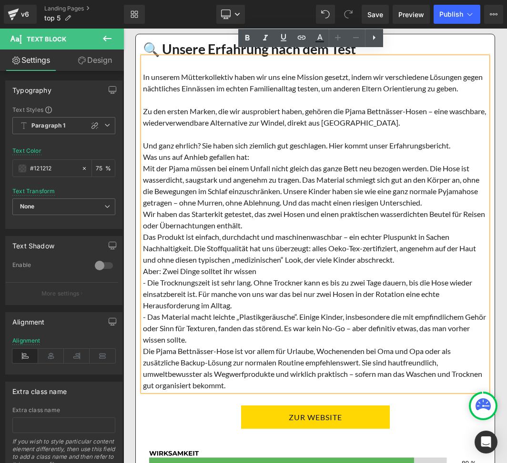
click at [460, 149] on div "Und ganz ehrlich? Sie haben sich ziemlich gut geschlagen. Hier kommt unser Erfa…" at bounding box center [315, 145] width 344 height 11
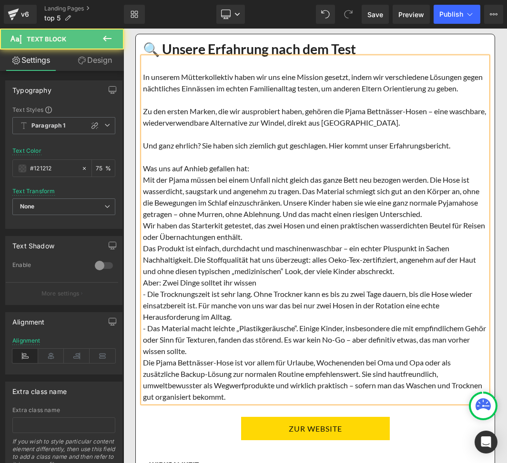
click at [271, 239] on div "Wir haben das Starterkit getestet, das zwei Hosen und einen praktischen wasserd…" at bounding box center [315, 231] width 344 height 23
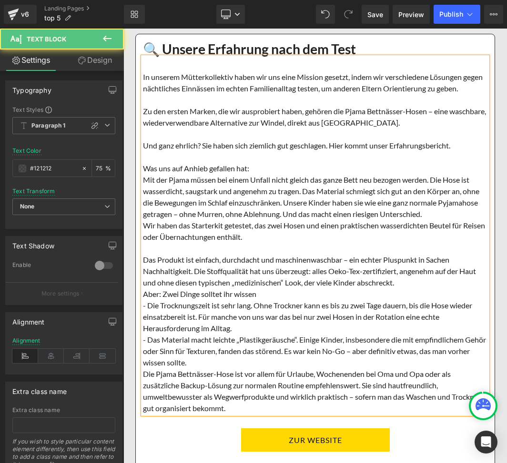
click at [468, 219] on div "Mit der Pjama müssen bei einem Unfall nicht gleich das ganze Bett neu bezogen w…" at bounding box center [315, 197] width 344 height 46
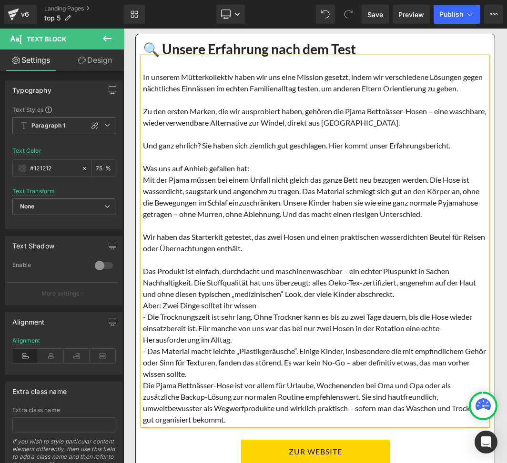
scroll to position [3718, 0]
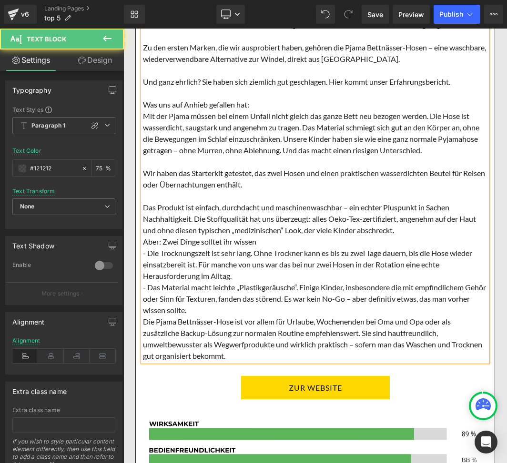
click at [423, 236] on div "Das Produkt ist einfach, durchdacht und maschinenwaschbar – ein echter Pluspunk…" at bounding box center [315, 219] width 344 height 34
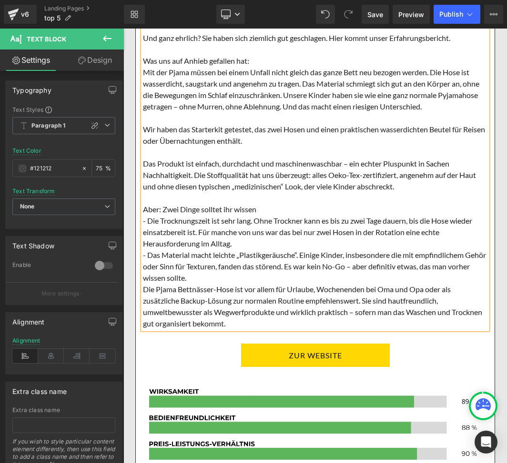
scroll to position [3782, 0]
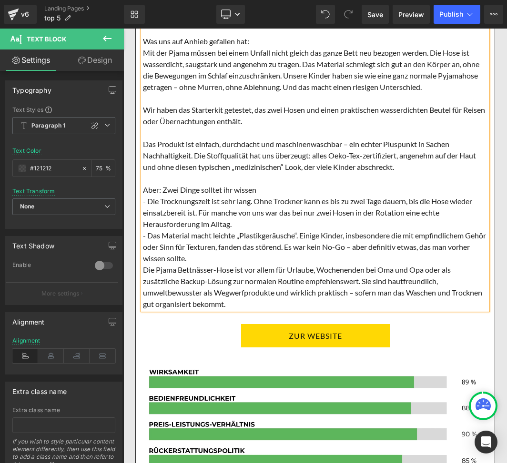
click at [247, 228] on div "- Die Trocknungszeit ist sehr lang. Ohne Trockner kann es bis zu zwei Tage daue…" at bounding box center [315, 213] width 344 height 34
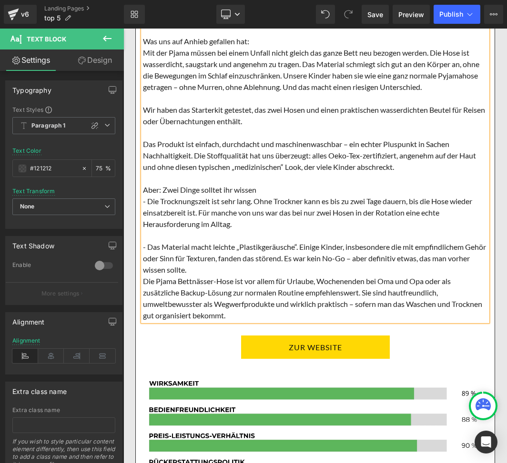
click at [222, 275] on div "- Das Material macht leichte „Plastikgeräusche“. Einige Kinder, insbesondere di…" at bounding box center [315, 258] width 344 height 34
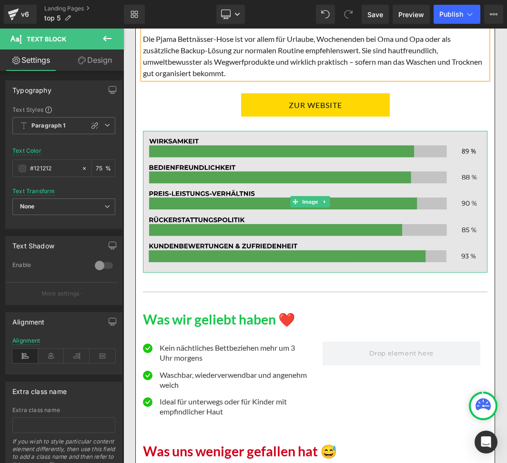
scroll to position [4163, 0]
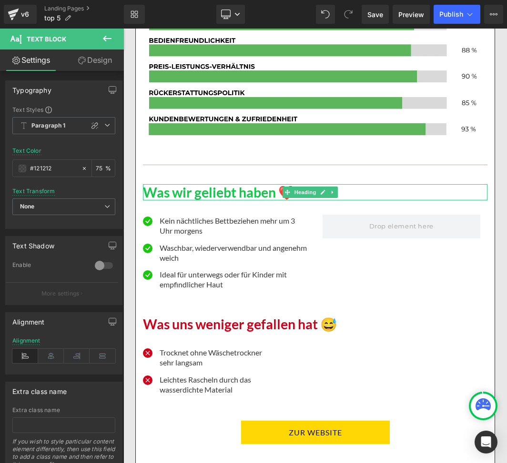
drag, startPoint x: 163, startPoint y: 189, endPoint x: 147, endPoint y: 191, distance: 16.4
click at [163, 189] on h1 "Was wir geliebt haben ❤️" at bounding box center [315, 192] width 344 height 16
click at [147, 191] on h1 "Was wir geliebt haben ❤️" at bounding box center [315, 192] width 344 height 16
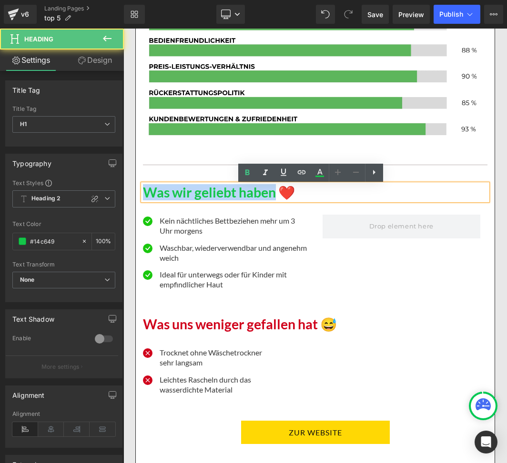
click at [275, 195] on h1 "Was wir geliebt haben ❤️" at bounding box center [315, 192] width 344 height 16
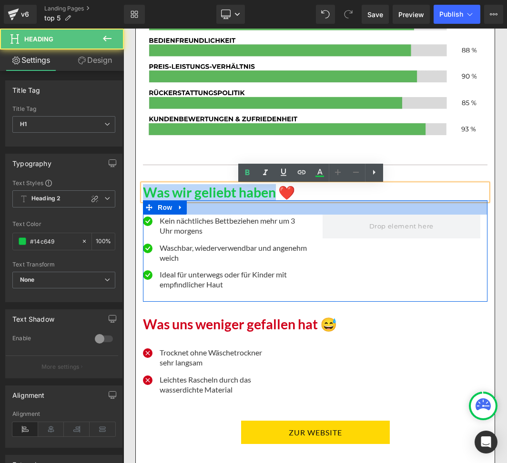
paste div
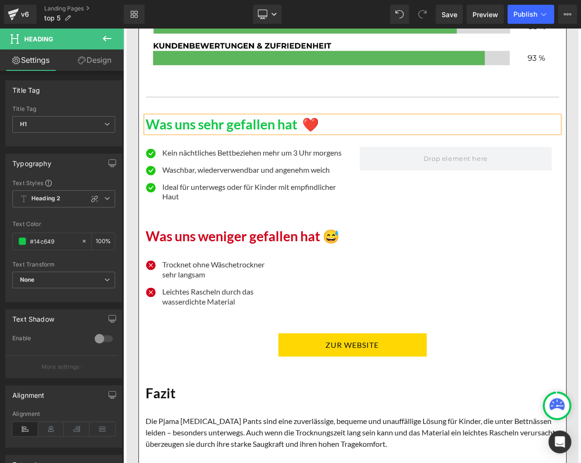
scroll to position [4323, 0]
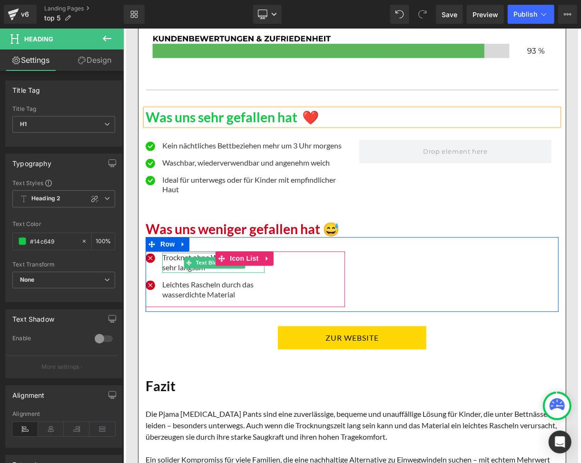
drag, startPoint x: 179, startPoint y: 286, endPoint x: 197, endPoint y: 285, distance: 17.6
click at [179, 273] on p "Trocknet ohne Wäschetrockner sehr langsam" at bounding box center [213, 263] width 102 height 20
click at [197, 273] on p "Trocknet ohne Wäschetrockner sehr langsam" at bounding box center [213, 263] width 102 height 20
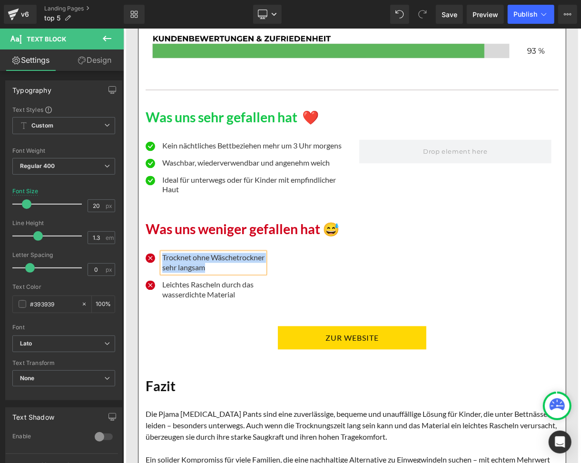
paste div
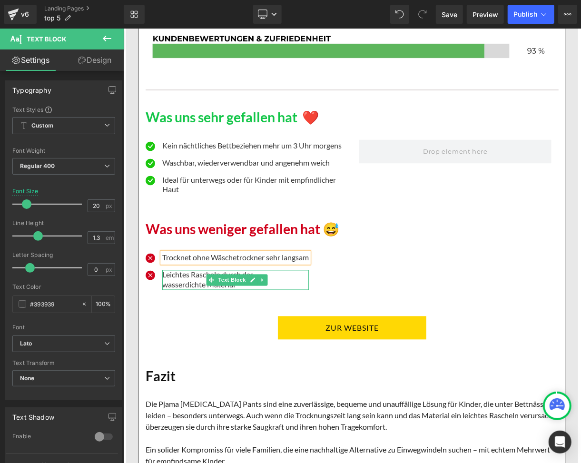
drag, startPoint x: 184, startPoint y: 305, endPoint x: 223, endPoint y: 303, distance: 39.6
click at [184, 290] on p "Leichtes Rascheln durch das wasserdichte Material" at bounding box center [235, 280] width 147 height 20
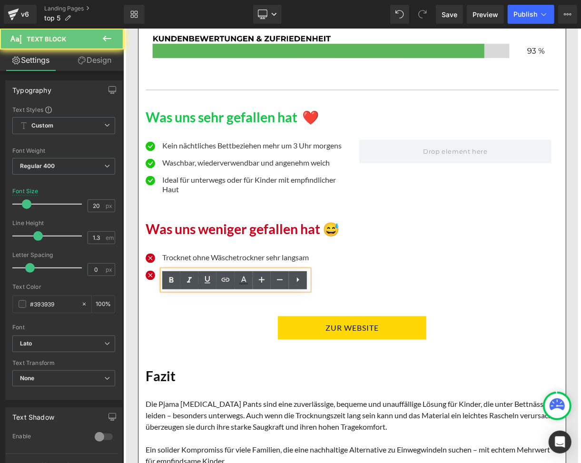
click at [223, 290] on p "Leichtes Rascheln durch das wasserdichte Material" at bounding box center [235, 280] width 147 height 20
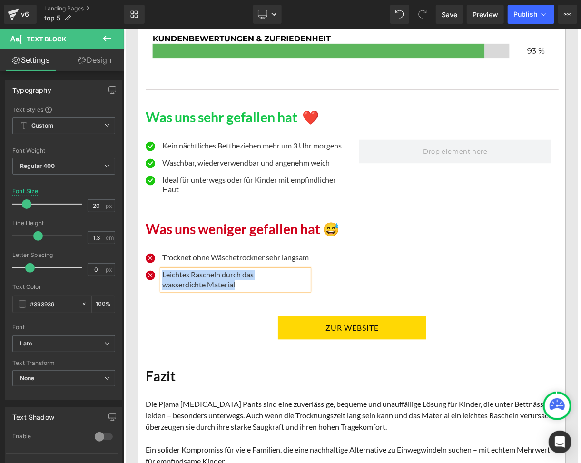
paste div
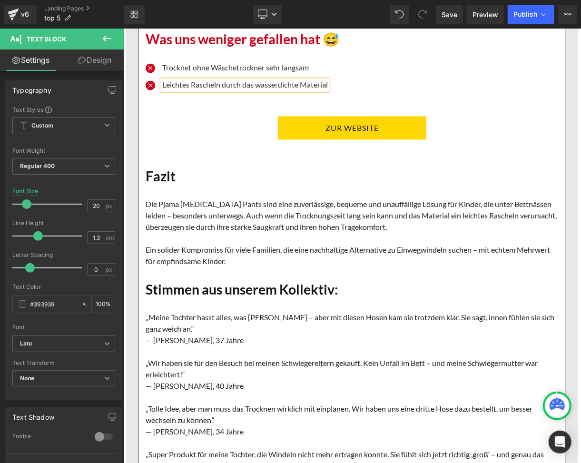
scroll to position [4577, 0]
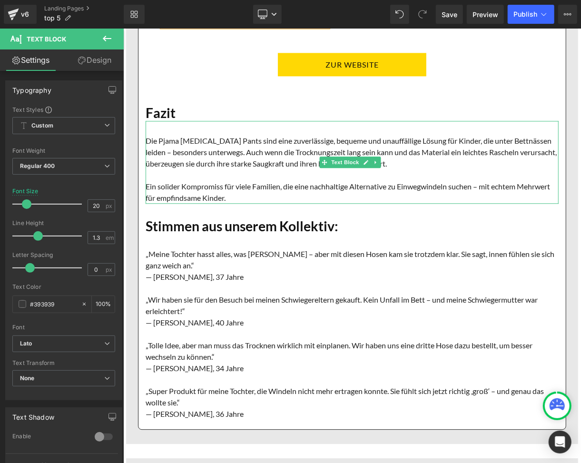
drag, startPoint x: 338, startPoint y: 181, endPoint x: 183, endPoint y: 167, distance: 155.4
click at [338, 168] on span "Text Block" at bounding box center [344, 161] width 31 height 11
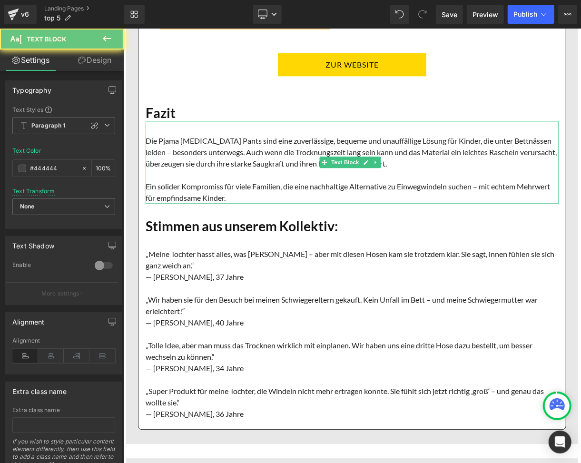
click at [184, 166] on font "Die Pjama [MEDICAL_DATA] Pants sind eine zuverlässige, bequeme und unauffällige…" at bounding box center [350, 152] width 411 height 32
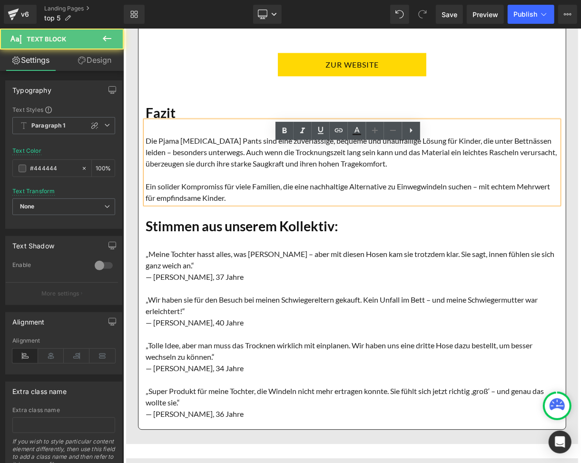
click at [187, 164] on font "Die Pjama [MEDICAL_DATA] Pants sind eine zuverlässige, bequeme und unauffällige…" at bounding box center [350, 152] width 411 height 32
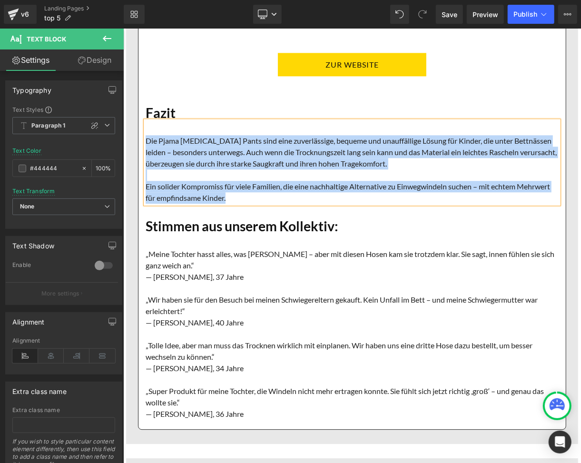
paste div
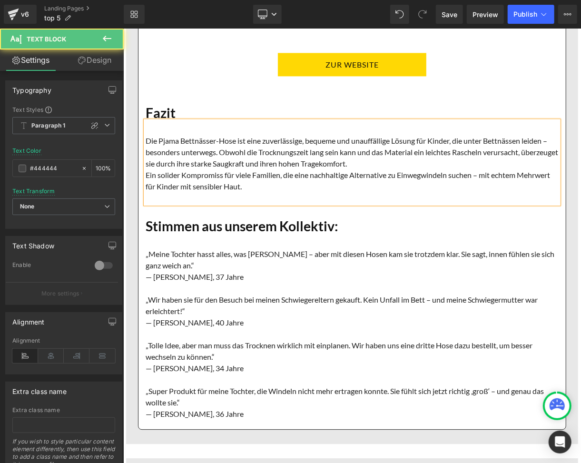
click at [402, 169] on p "Die Pjama Bettnässer-Hose ist eine zuverlässige, bequeme und unauffällige Lösun…" at bounding box center [351, 152] width 413 height 34
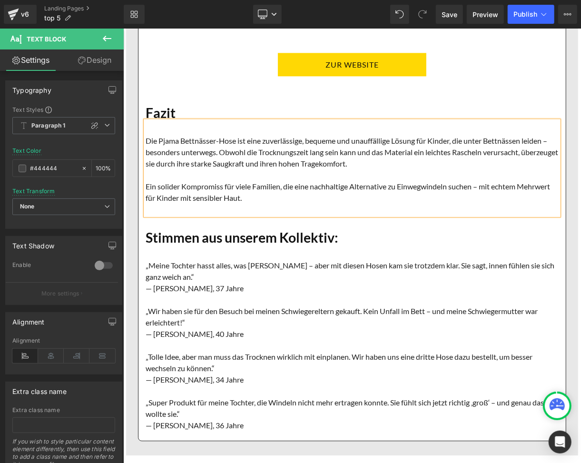
click at [162, 215] on p at bounding box center [351, 208] width 413 height 11
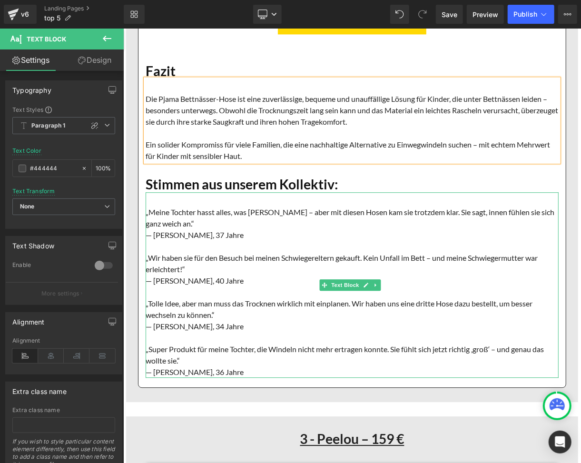
scroll to position [4640, 0]
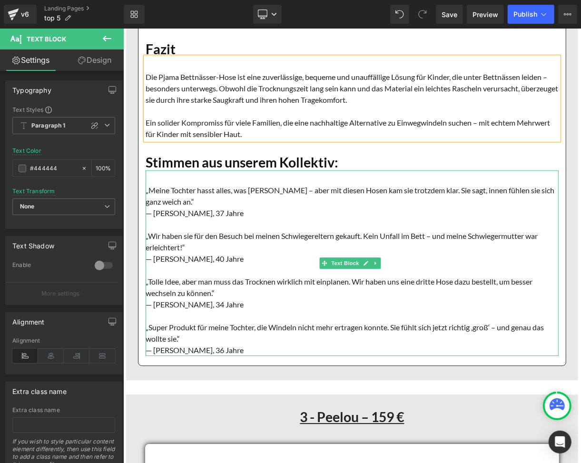
click at [181, 251] on font "„Wir haben sie für den Besuch bei meinen Schwiegereltern gekauft. Kein Unfall i…" at bounding box center [341, 241] width 392 height 20
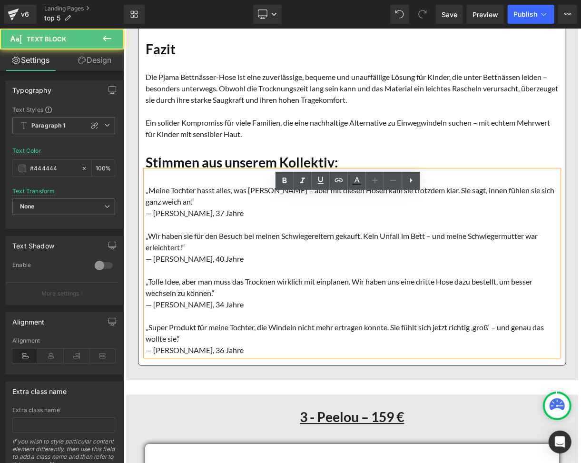
click at [183, 251] on font "„Wir haben sie für den Besuch bei meinen Schwiegereltern gekauft. Kein Unfall i…" at bounding box center [341, 241] width 392 height 20
click at [181, 251] on font "„Wir haben sie für den Besuch bei meinen Schwiegereltern gekauft. Kein Unfall i…" at bounding box center [341, 241] width 392 height 20
click at [191, 251] on font "„Wir haben sie für den Besuch bei meinen Schwiegereltern gekauft. Kein Unfall i…" at bounding box center [341, 241] width 392 height 20
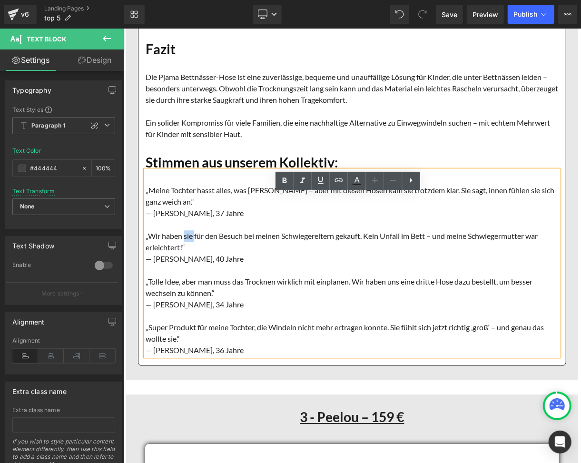
paste div
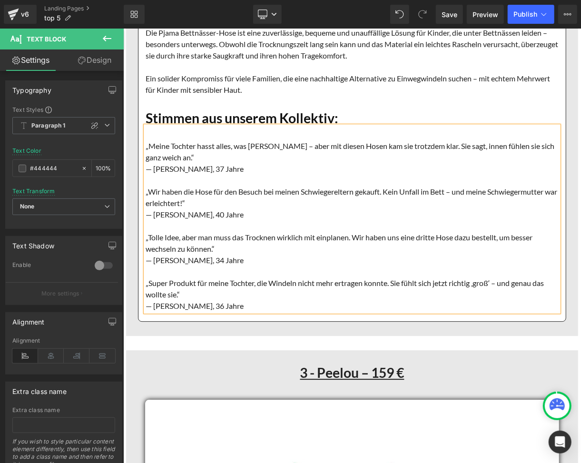
scroll to position [4704, 0]
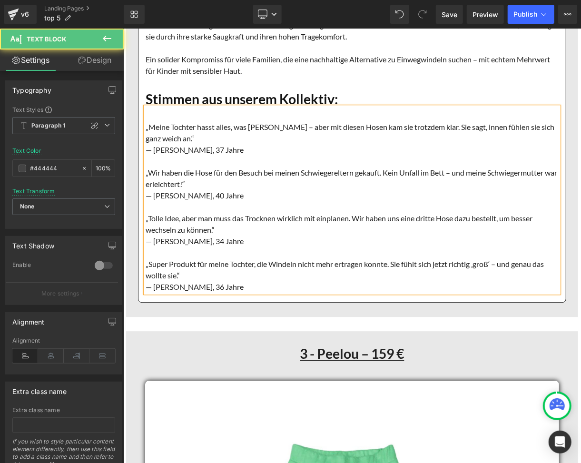
click at [268, 212] on div at bounding box center [351, 206] width 413 height 11
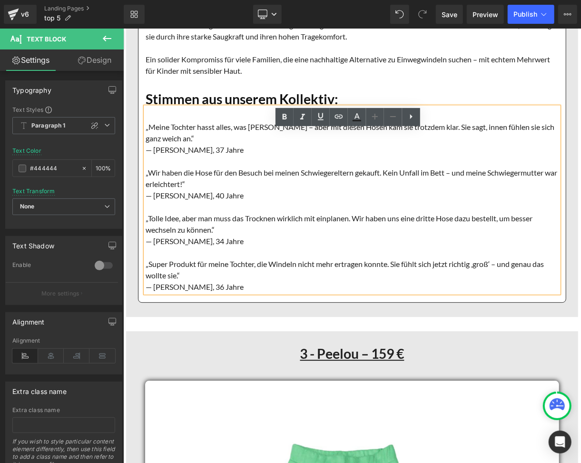
click at [271, 280] on font "„Super Produkt für meine Tochter, die Windeln nicht mehr ertragen konnte. Sie f…" at bounding box center [344, 269] width 399 height 20
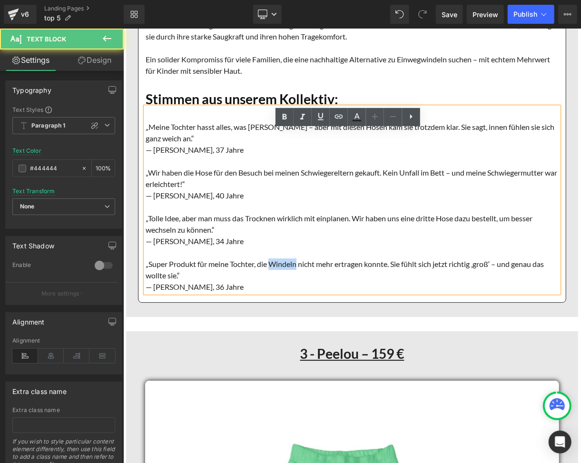
click at [296, 280] on font "„Super Produkt für meine Tochter, die Windeln nicht mehr ertragen konnte. Sie f…" at bounding box center [344, 269] width 399 height 20
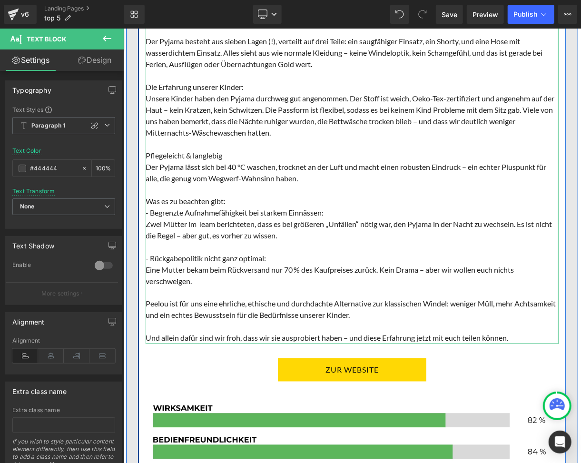
scroll to position [5847, 0]
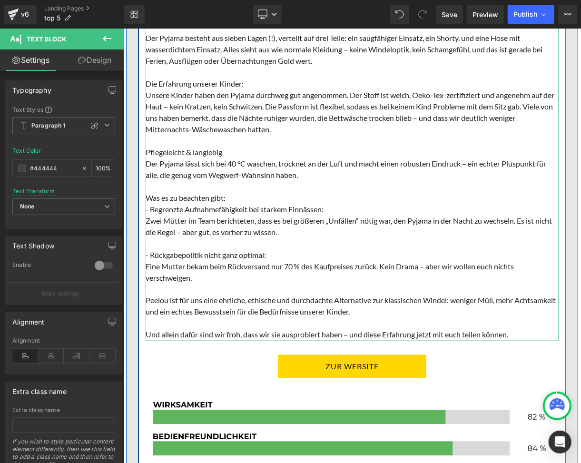
drag, startPoint x: 288, startPoint y: 170, endPoint x: 295, endPoint y: 183, distance: 15.4
click at [288, 158] on p "Pflegeleicht & langlebig" at bounding box center [351, 151] width 413 height 11
click at [295, 179] on font "Der Pyjama lässt sich bei 40 °C waschen, trocknet an der Luft und macht einen r…" at bounding box center [345, 169] width 401 height 20
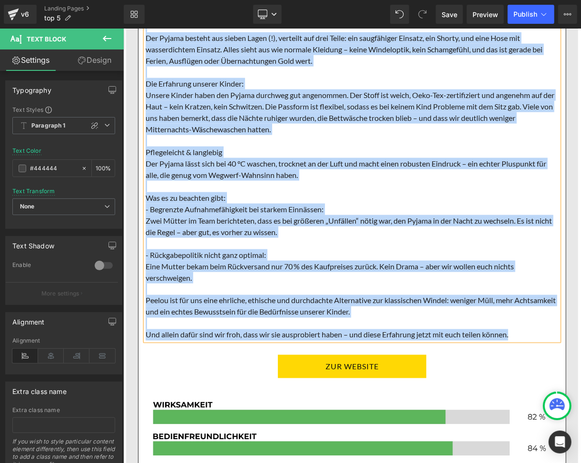
paste div
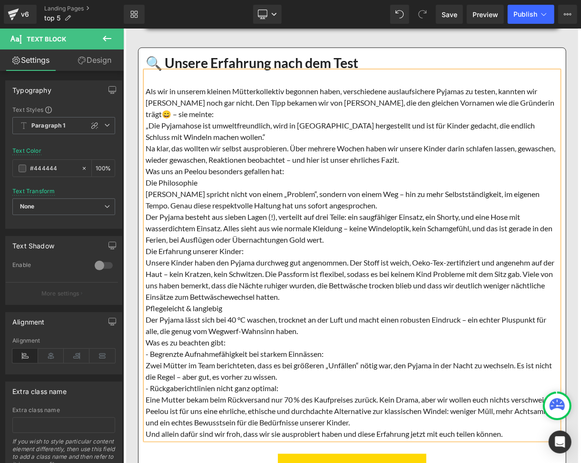
scroll to position [5656, 0]
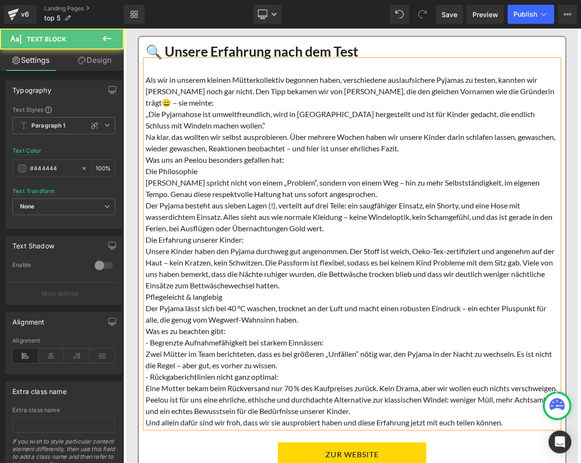
click at [551, 107] on font "Als wir in unserem kleinen Mütterkollektiv begonnen haben, verschiedene auslauf…" at bounding box center [349, 91] width 409 height 32
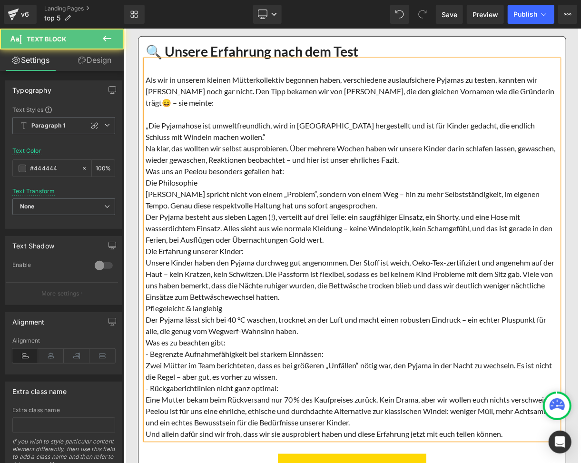
click at [227, 139] on p "„Die Pyjamahose ist umweltfreundlich, wird in [GEOGRAPHIC_DATA] hergestellt und…" at bounding box center [351, 131] width 413 height 23
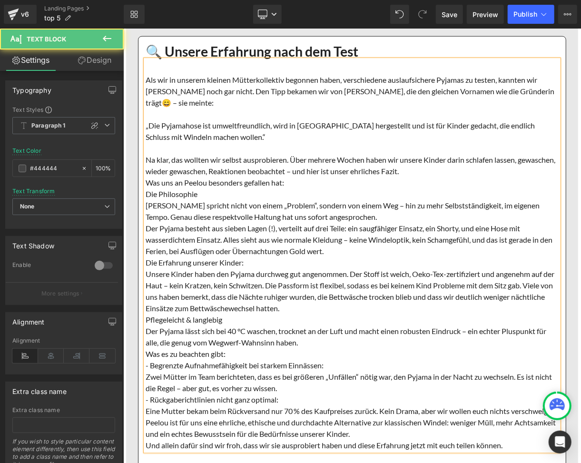
click at [444, 177] on p "Na klar, das wollten wir selbst ausprobieren. Über mehrere Wochen haben wir uns…" at bounding box center [351, 165] width 413 height 23
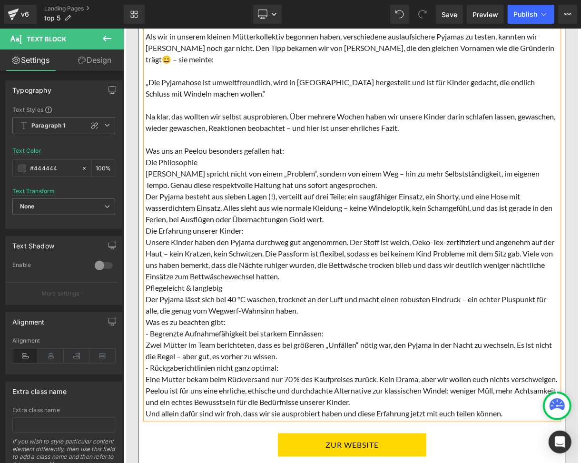
scroll to position [5720, 0]
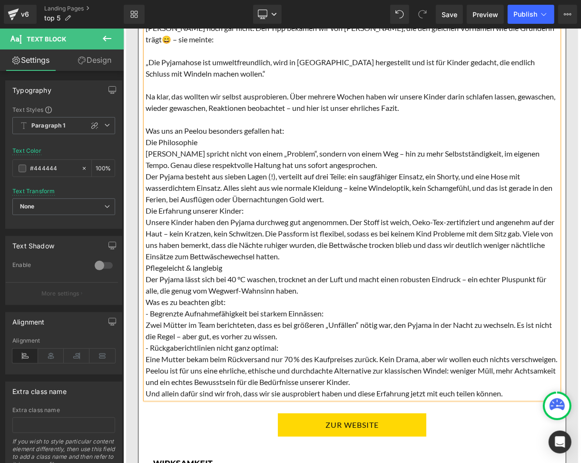
click at [354, 170] on p "[PERSON_NAME] spricht nicht von einem „Problem“, sondern von einem Weg – hin zu…" at bounding box center [351, 159] width 413 height 23
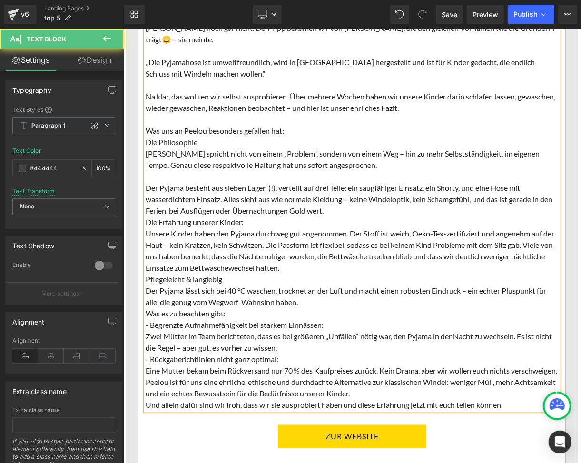
click at [349, 215] on p "Der Pyjama besteht aus sieben Lagen (!), verteilt auf drei Teile: ein saugfähig…" at bounding box center [351, 199] width 413 height 34
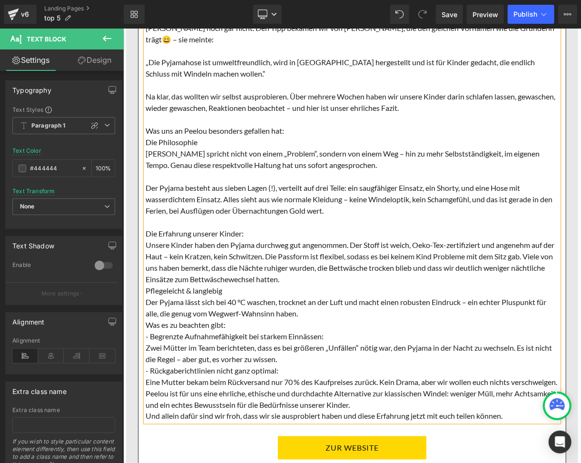
click at [315, 282] on p "Unsere Kinder haben den Pyjama durchweg gut angenommen. Der Stoff ist weich, Oe…" at bounding box center [351, 262] width 413 height 46
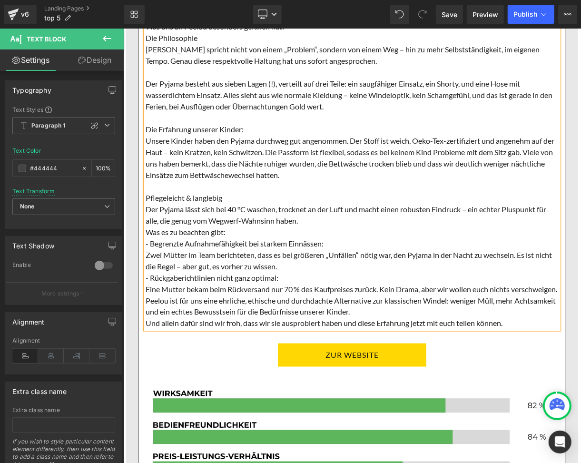
scroll to position [5847, 0]
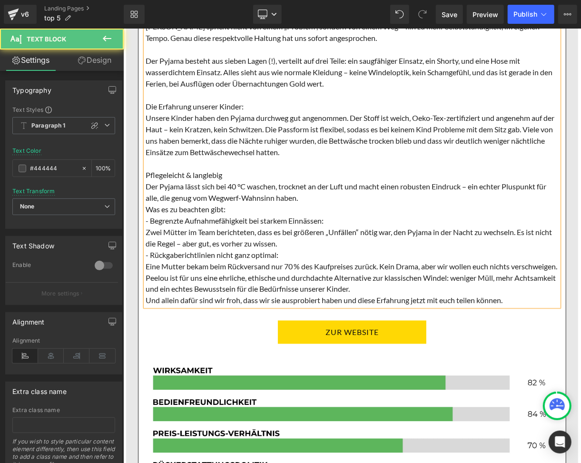
click at [301, 203] on p "Der Pyjama lässt sich bei 40 °C waschen, trocknet an der Luft und macht einen r…" at bounding box center [351, 191] width 413 height 23
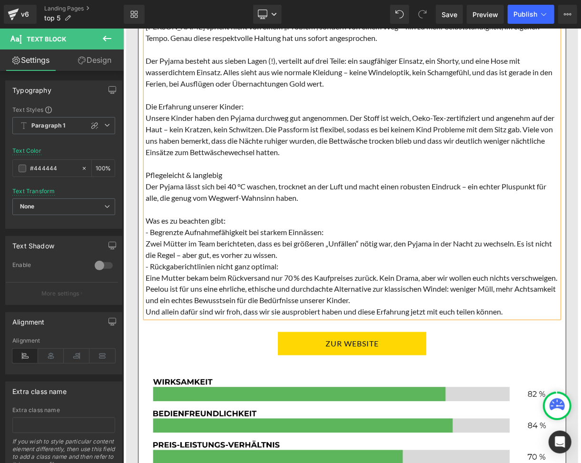
click at [297, 261] on p "Zwei Mütter im Team berichteten, dass es bei größeren „Unfällen“ nötig war, den…" at bounding box center [351, 249] width 413 height 23
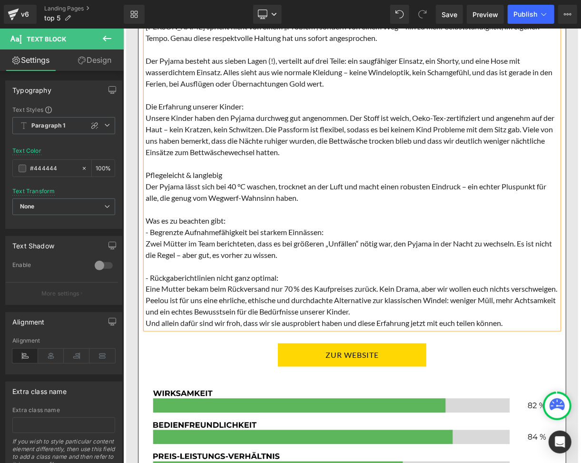
click at [195, 295] on p "Eine Mutter bekam beim Rückversand nur 70 % des Kaufpreises zurück. Kein Drama,…" at bounding box center [351, 288] width 413 height 11
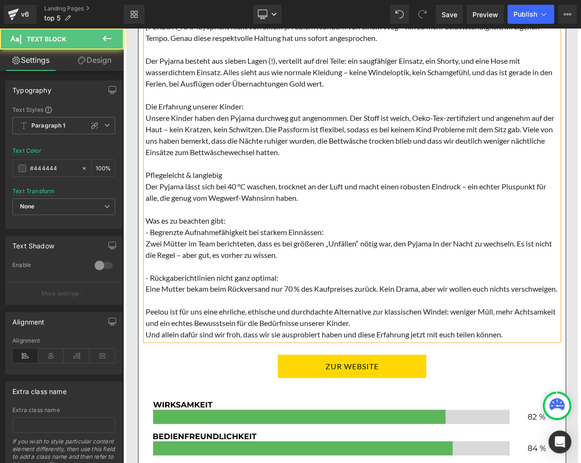
scroll to position [5910, 0]
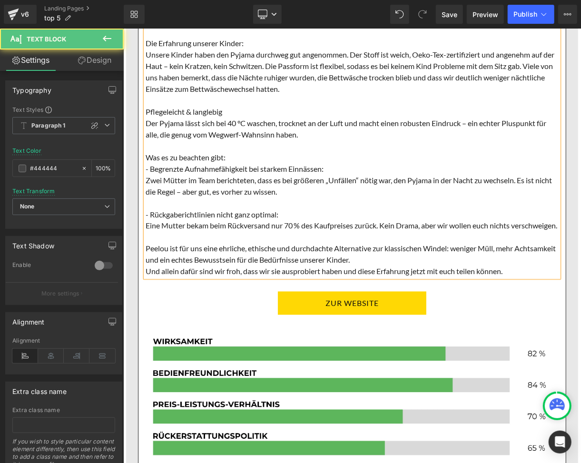
click at [398, 266] on p "Peelou ist für uns eine ehrliche, ethische und durchdachte Alternative zur klas…" at bounding box center [351, 254] width 413 height 23
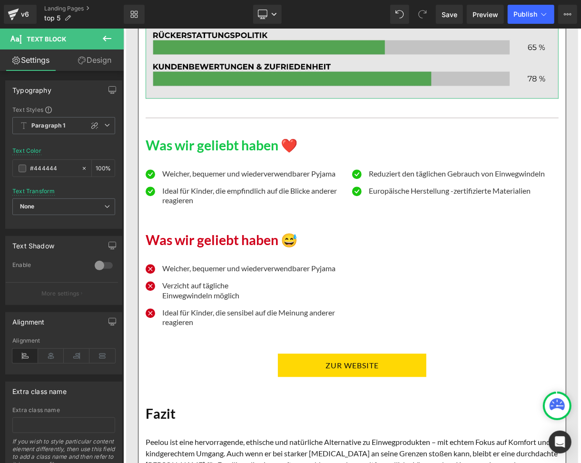
scroll to position [6355, 0]
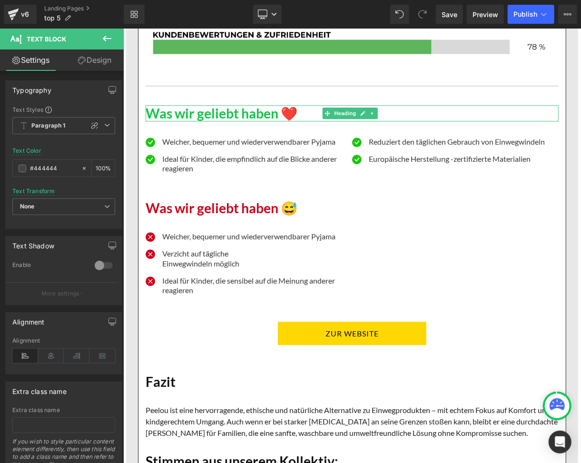
click at [172, 121] on h1 "Was wir geliebt haben ❤️" at bounding box center [351, 113] width 413 height 16
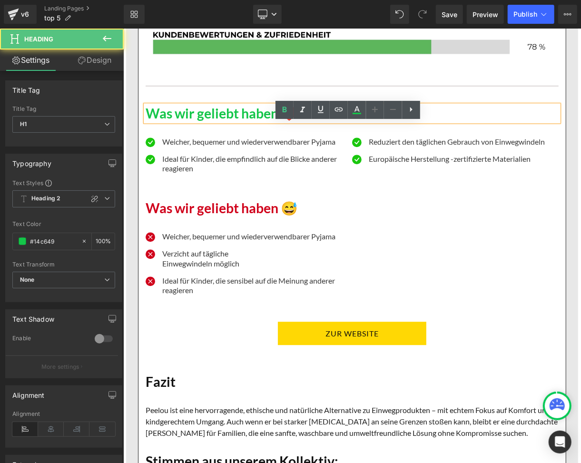
click at [150, 121] on h1 "Was wir geliebt haben ❤️" at bounding box center [351, 113] width 413 height 16
click at [145, 121] on div "Was wir geliebt haben ❤️" at bounding box center [351, 113] width 413 height 16
click at [150, 121] on h1 "Was wir geliebt haben ❤️" at bounding box center [351, 113] width 413 height 16
click at [145, 121] on h1 "Was wir geliebt haben ❤️" at bounding box center [351, 113] width 413 height 16
click at [273, 121] on h1 "Was wir geliebt haben ❤️" at bounding box center [351, 113] width 413 height 16
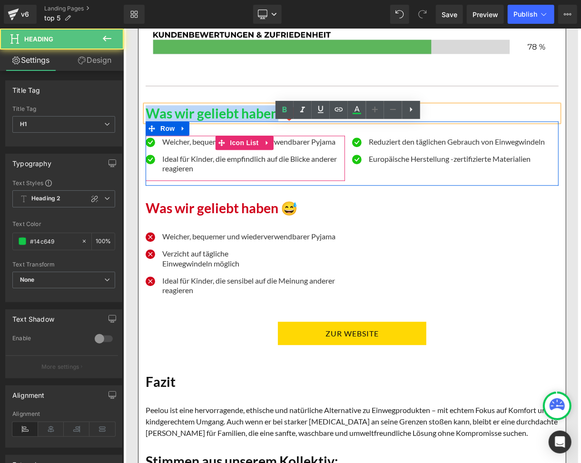
paste div
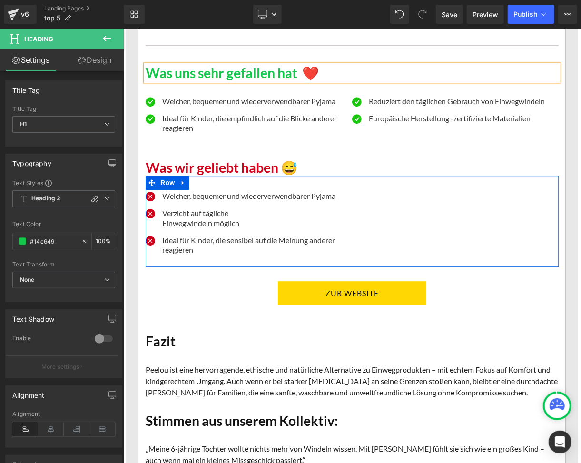
scroll to position [6418, 0]
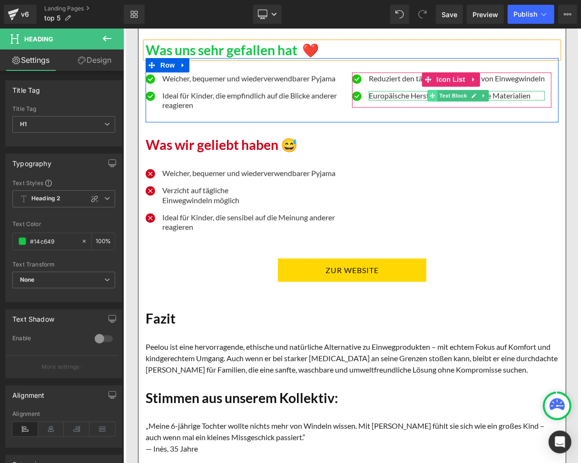
click at [430, 98] on icon at bounding box center [432, 94] width 5 height 5
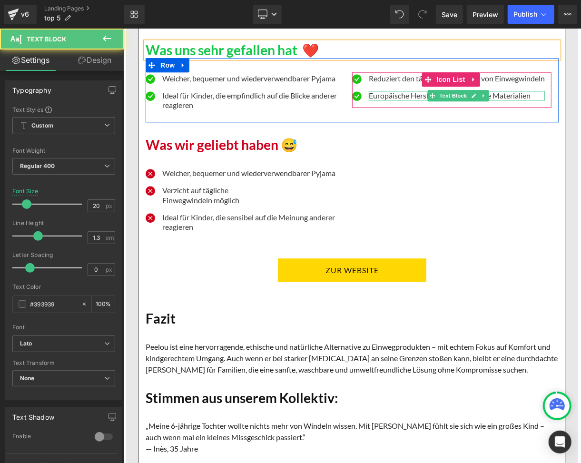
click at [398, 100] on p "Europäische Herstellung - zertifizierte Materialien" at bounding box center [457, 95] width 176 height 10
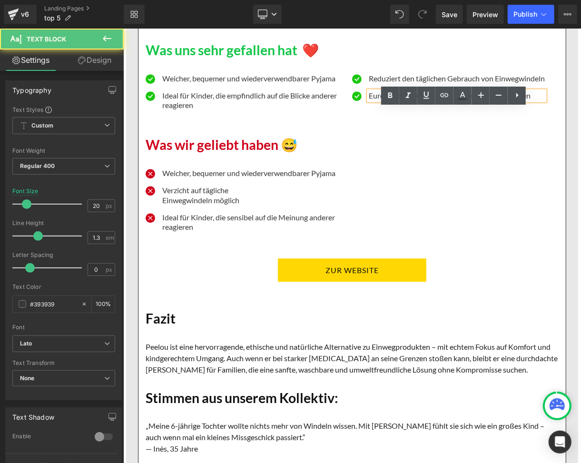
click at [398, 100] on p "Europäische Herstellung - zertifizierte Materialien" at bounding box center [457, 95] width 176 height 10
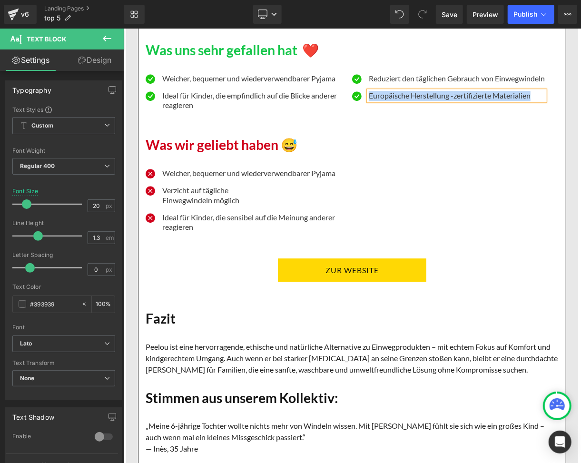
paste div
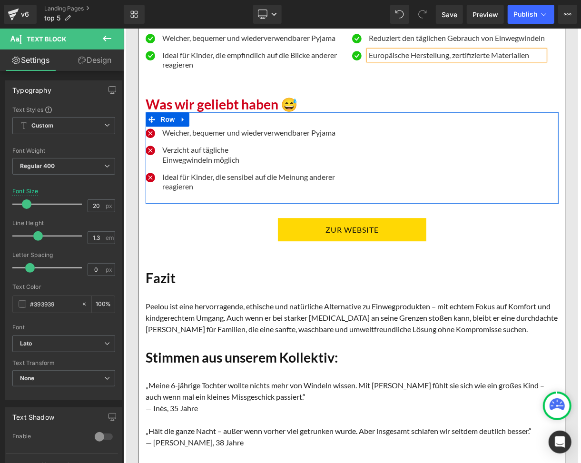
scroll to position [6482, 0]
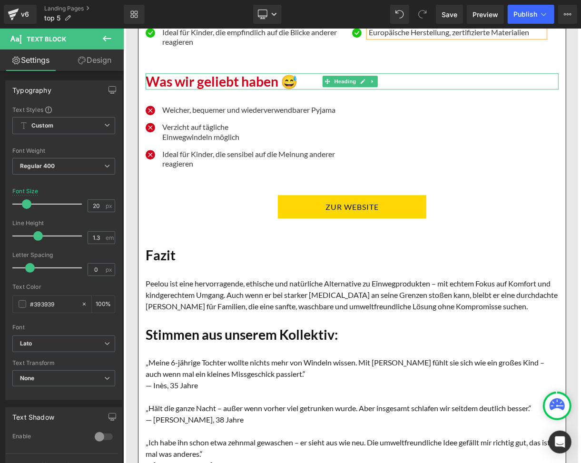
click at [215, 89] on h1 "Was wir geliebt haben 😅" at bounding box center [351, 81] width 413 height 16
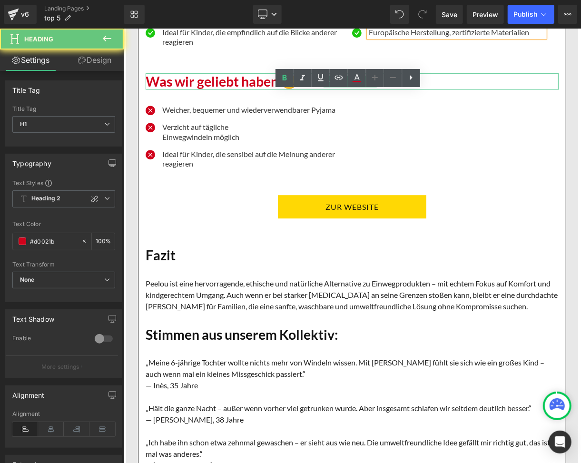
click at [215, 89] on h1 "Was wir geliebt haben 😅" at bounding box center [351, 81] width 413 height 16
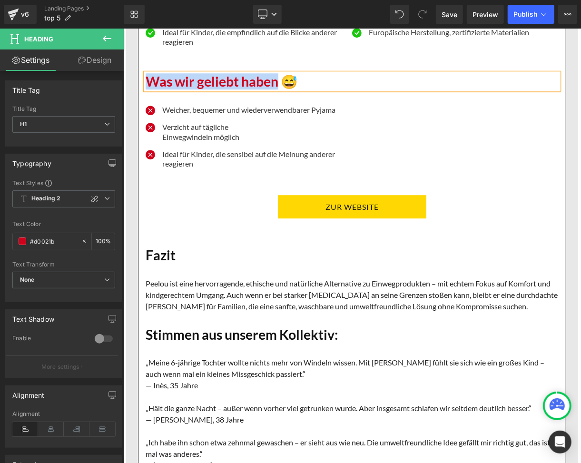
click at [277, 89] on h1 "Was wir geliebt haben 😅" at bounding box center [351, 81] width 413 height 16
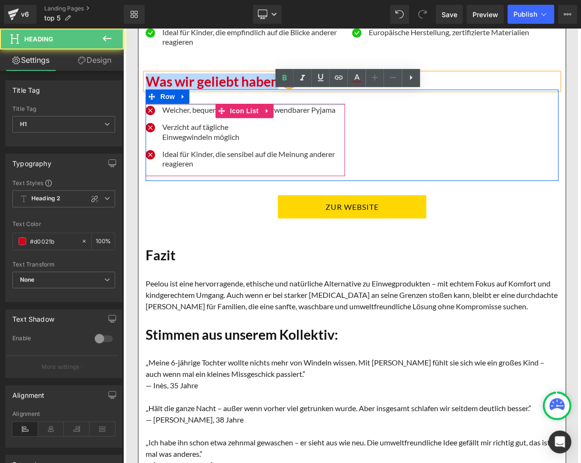
paste div
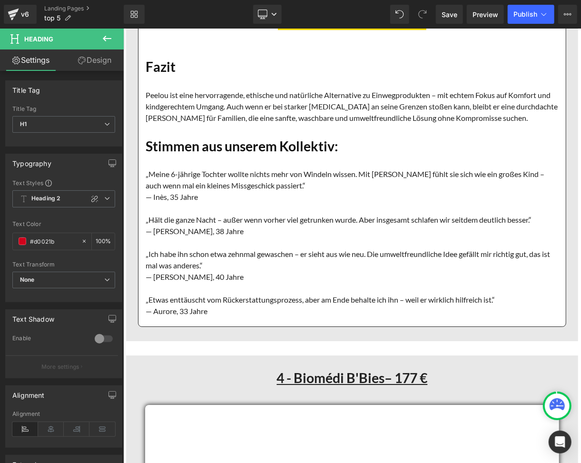
scroll to position [6672, 0]
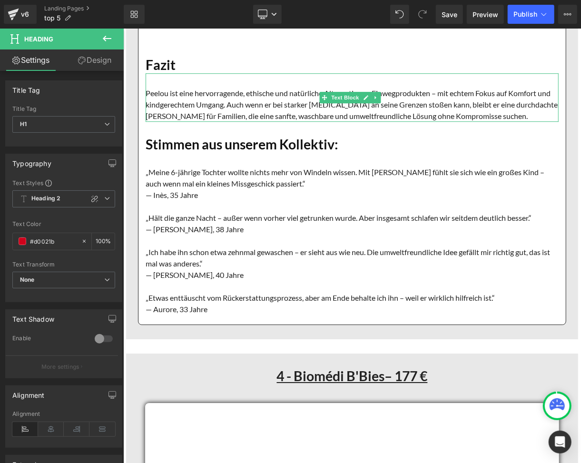
drag, startPoint x: 317, startPoint y: 121, endPoint x: 330, endPoint y: 118, distance: 13.9
click at [317, 120] on font "Peelou ist eine hervorragende, ethische und natürliche Alternative zu Einwegpro…" at bounding box center [351, 104] width 412 height 32
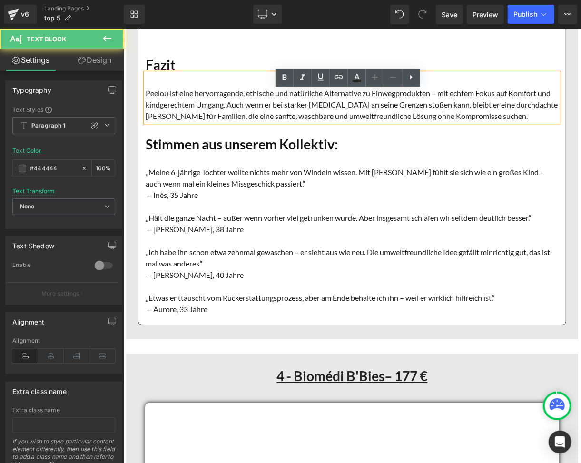
click at [254, 110] on font "Peelou ist eine hervorragende, ethische und natürliche Alternative zu Einwegpro…" at bounding box center [351, 104] width 412 height 32
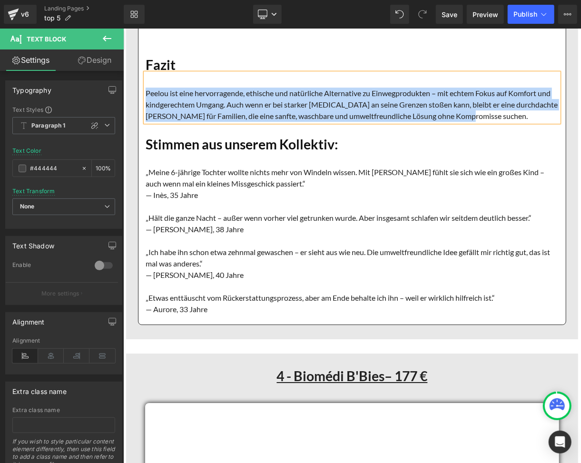
paste div
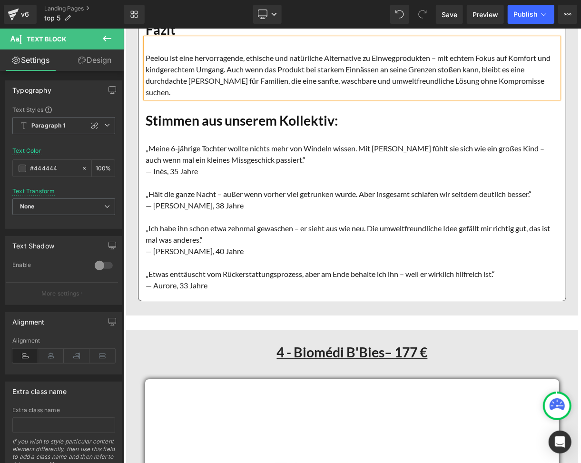
scroll to position [6736, 0]
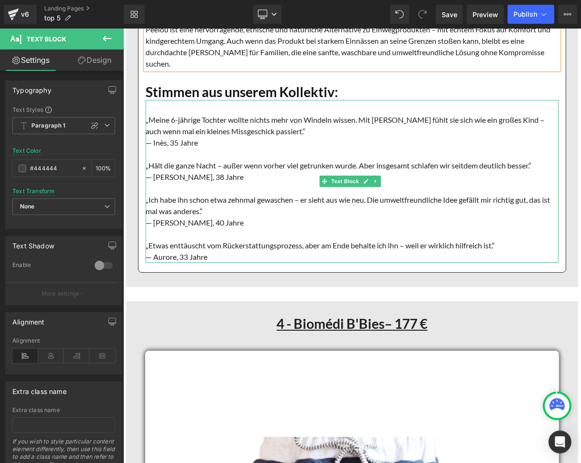
click at [151, 147] on font "— Inès, 35 Jahre" at bounding box center [171, 142] width 52 height 9
click at [150, 147] on font "— Inès, 35 Jahre" at bounding box center [171, 142] width 52 height 9
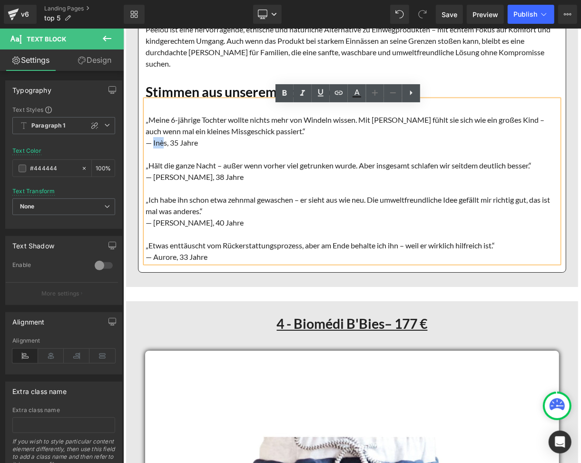
drag, startPoint x: 161, startPoint y: 149, endPoint x: 180, endPoint y: 161, distance: 22.7
click at [162, 147] on font "— Inès, 35 Jahre" at bounding box center [171, 142] width 52 height 9
paste div
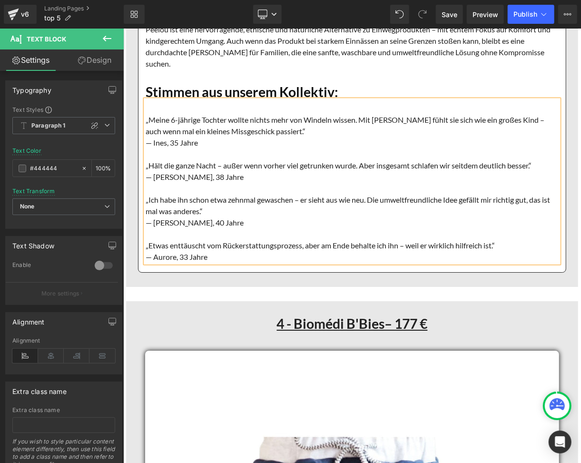
click at [220, 170] on font "„Hält die ganze Nacht – außer wenn vorher viel getrunken wurde. Aber insgesamt …" at bounding box center [338, 164] width 386 height 9
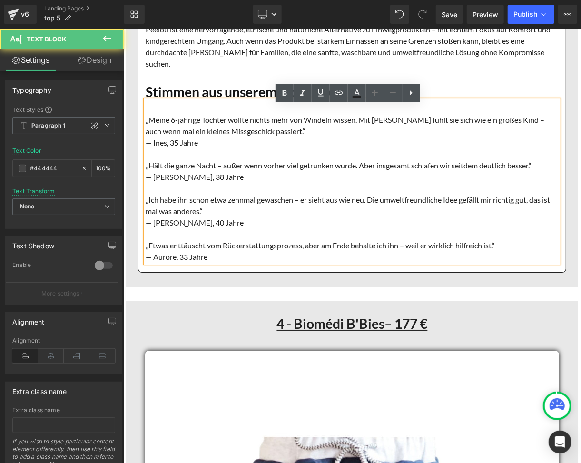
click at [224, 170] on font "„Hält die ganze Nacht – außer wenn vorher viel getrunken wurde. Aber insgesamt …" at bounding box center [338, 164] width 386 height 9
click at [221, 170] on font "„Hält die ganze Nacht – außer wenn vorher viel getrunken wurde. Aber insgesamt …" at bounding box center [338, 164] width 386 height 9
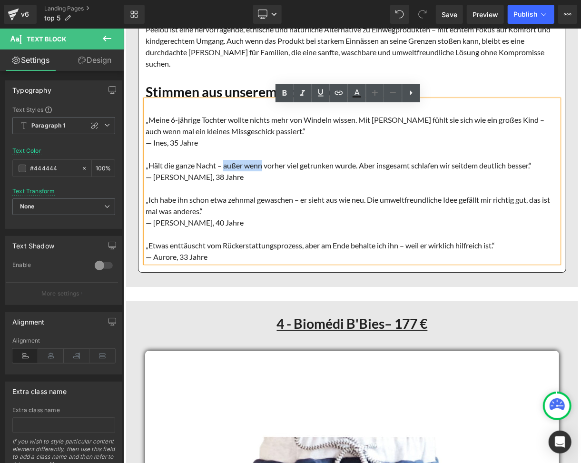
click at [260, 169] on font "„Hält die ganze Nacht – außer wenn vorher viel getrunken wurde. Aber insgesamt …" at bounding box center [338, 164] width 386 height 9
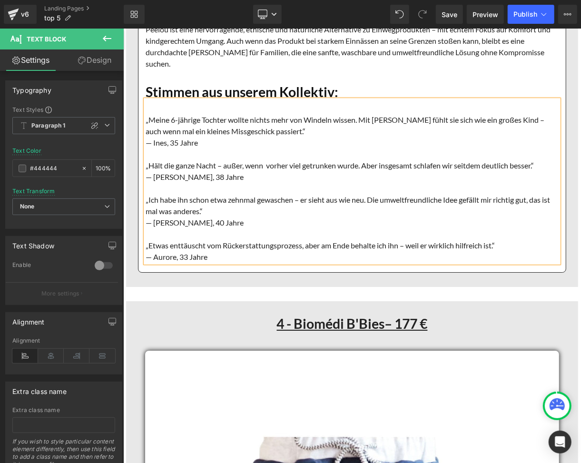
click at [176, 203] on font "„Ich habe ihn schon etwa zehnmal gewaschen – er sieht aus wie neu. Die umweltfr…" at bounding box center [347, 205] width 405 height 20
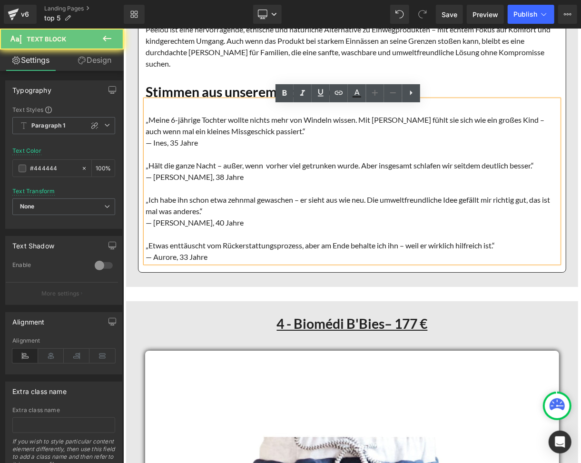
click at [174, 203] on font "„Ich habe ihn schon etwa zehnmal gewaschen – er sieht aus wie neu. Die umweltfr…" at bounding box center [347, 205] width 405 height 20
click at [185, 202] on font "„Ich habe ihn schon etwa zehnmal gewaschen – er sieht aus wie neu. Die umweltfr…" at bounding box center [347, 205] width 405 height 20
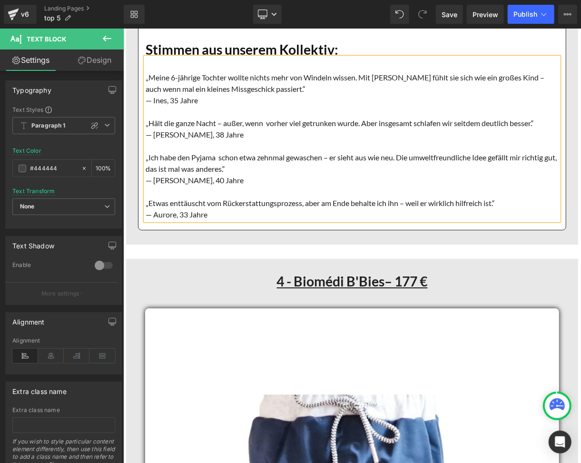
scroll to position [6799, 0]
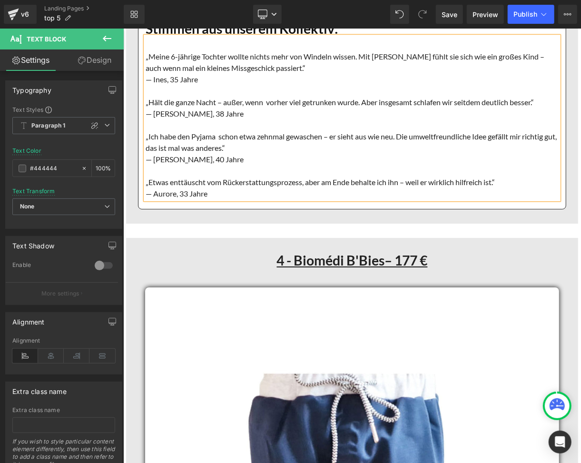
click at [193, 152] on font "„Ich habe den Pyjama schon etwa zehnmal gewaschen – er sieht aus wie neu. Die u…" at bounding box center [350, 141] width 411 height 20
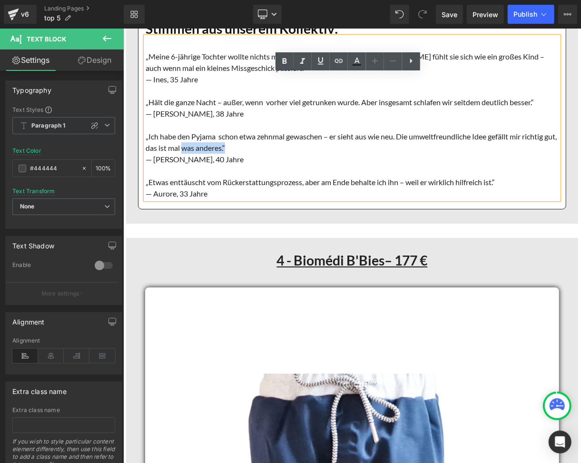
click at [236, 152] on font "„Ich habe den Pyjama schon etwa zehnmal gewaschen – er sieht aus wie neu. Die u…" at bounding box center [350, 141] width 411 height 20
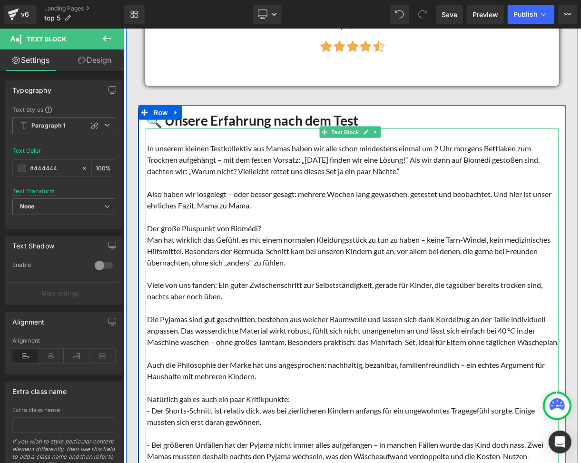
scroll to position [7625, 0]
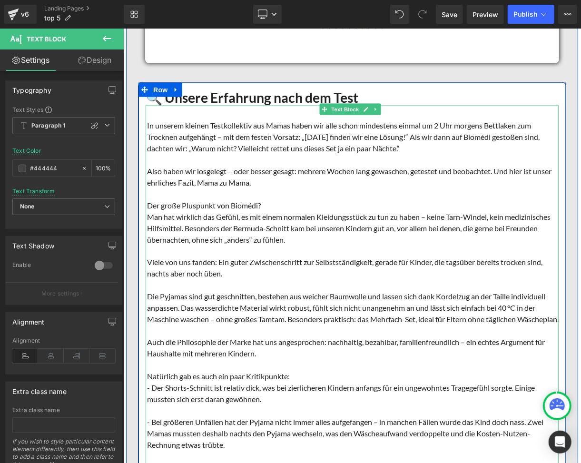
drag, startPoint x: 197, startPoint y: 133, endPoint x: 203, endPoint y: 130, distance: 6.6
click at [197, 133] on div "In unserem kleinen Testkollektiv aus Mamas haben wir alle schon mindestens einm…" at bounding box center [351, 306] width 413 height 403
click at [203, 130] on font "In unserem kleinen Testkollektiv aus Mamas haben wir alle schon mindestens einm…" at bounding box center [343, 136] width 393 height 32
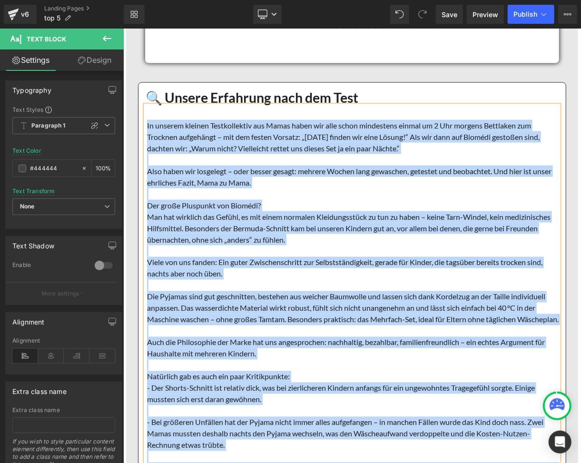
paste div
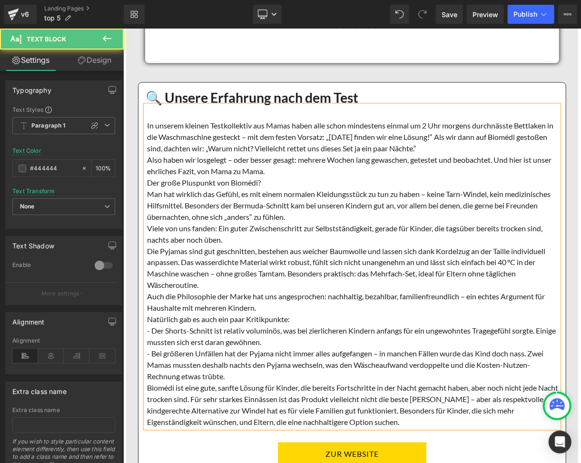
click at [453, 150] on div "In unserem kleinen Testkollektiv aus Mamas haben alle schon mindestens einmal u…" at bounding box center [351, 266] width 413 height 323
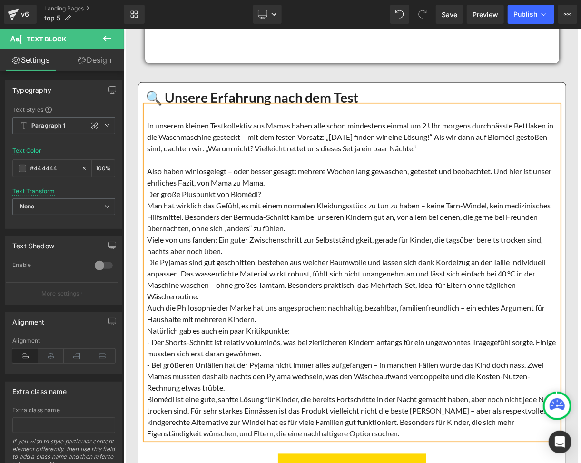
click at [284, 185] on div "Also haben wir losgelegt – oder besser gesagt: mehrere Wochen lang gewaschen, g…" at bounding box center [353, 176] width 412 height 23
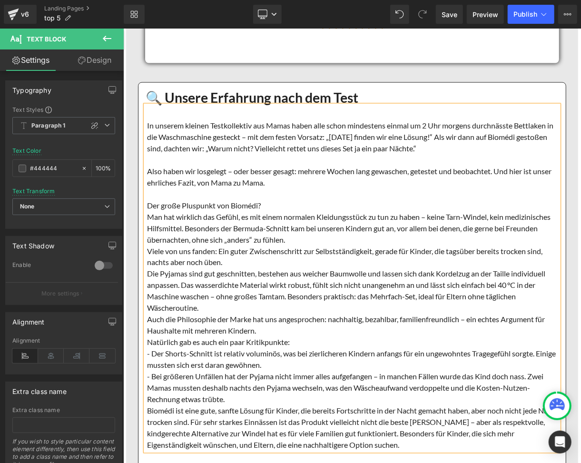
click at [332, 240] on div "Man hat wirklich das Gefühl, es mit einem normalen Kleidungsstück zu tun zu hab…" at bounding box center [353, 228] width 412 height 34
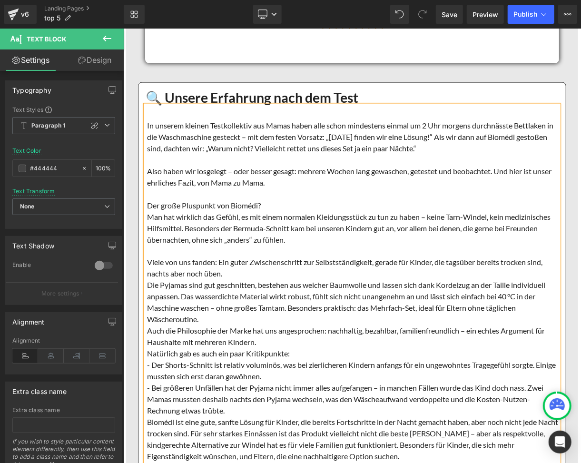
drag, startPoint x: 223, startPoint y: 272, endPoint x: 256, endPoint y: 281, distance: 34.1
click at [225, 274] on div "Viele von uns fanden: Ein guter Zwischenschritt zur Selbstständigkeit, gerade f…" at bounding box center [353, 268] width 412 height 23
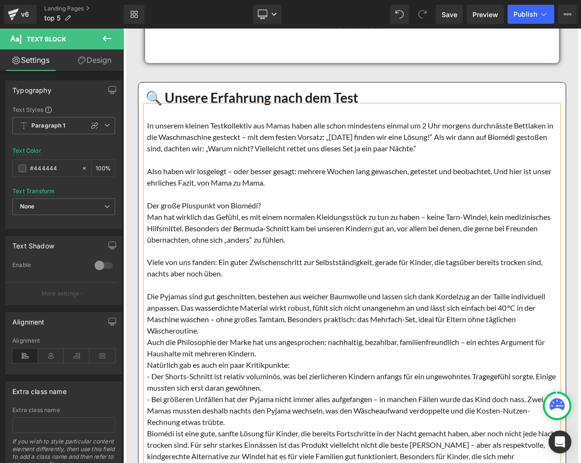
click at [204, 329] on div "Die Pyjamas sind gut geschnitten, bestehen aus weicher Baumwolle und lassen sic…" at bounding box center [353, 314] width 412 height 46
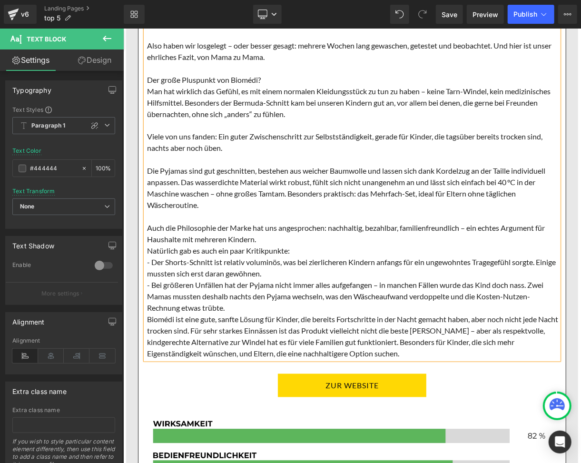
scroll to position [7752, 0]
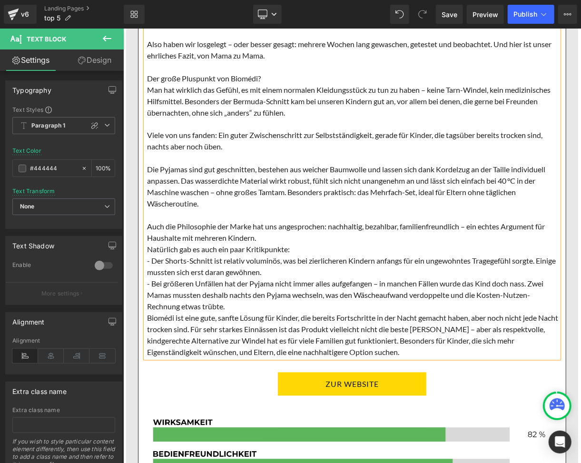
click at [262, 240] on div "Auch die Philosophie der Marke hat uns angesprochen: nachhaltig, bezahlbar, fam…" at bounding box center [353, 232] width 412 height 23
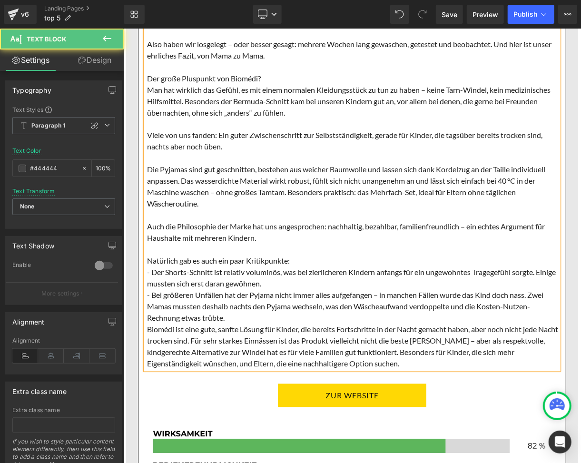
click at [284, 284] on div "- Der Shorts-Schnitt ist relativ voluminös, was bei zierlicheren Kindern anfang…" at bounding box center [353, 278] width 412 height 23
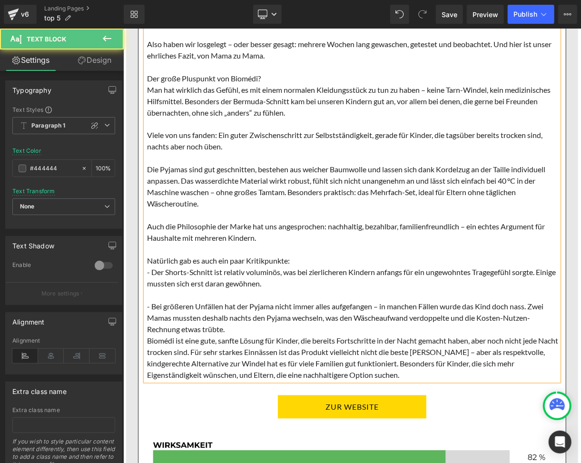
click at [228, 330] on div "- Bei größeren Unfällen hat der Pyjama nicht immer alles aufgefangen – in manch…" at bounding box center [353, 318] width 412 height 34
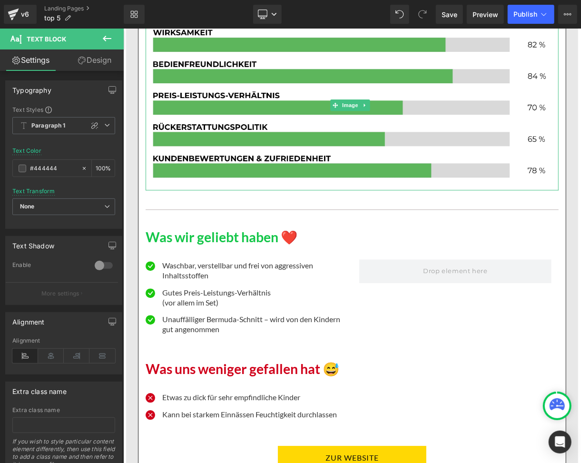
scroll to position [8196, 0]
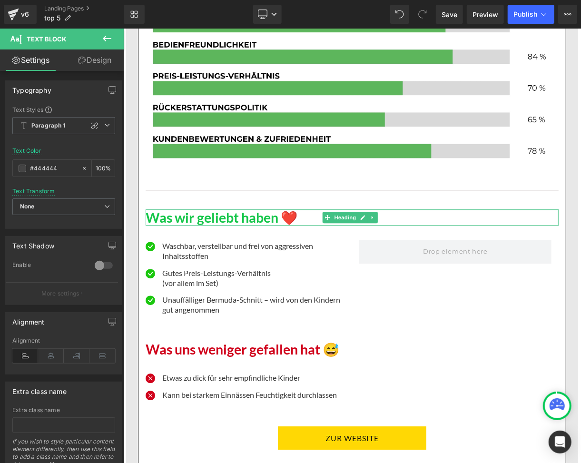
drag, startPoint x: 195, startPoint y: 216, endPoint x: 180, endPoint y: 217, distance: 15.7
click at [195, 216] on h1 "Was wir geliebt haben ❤️" at bounding box center [351, 217] width 413 height 16
click at [207, 217] on h1 "Was wir geliebt haben ❤️" at bounding box center [351, 217] width 413 height 16
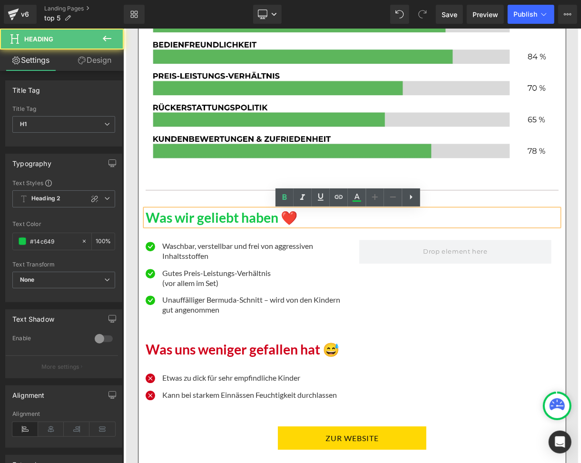
click at [156, 217] on h1 "Was wir geliebt haben ❤️" at bounding box center [351, 217] width 413 height 16
click at [147, 215] on h1 "Was wir geliebt haben ❤️" at bounding box center [351, 217] width 413 height 16
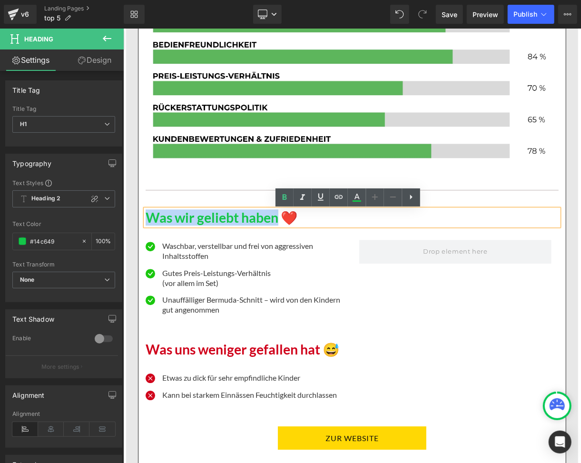
click at [275, 218] on h1 "Was wir geliebt haben ❤️" at bounding box center [351, 217] width 413 height 16
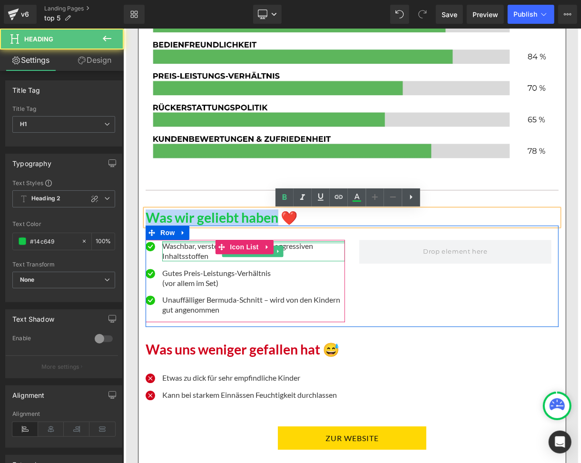
paste div
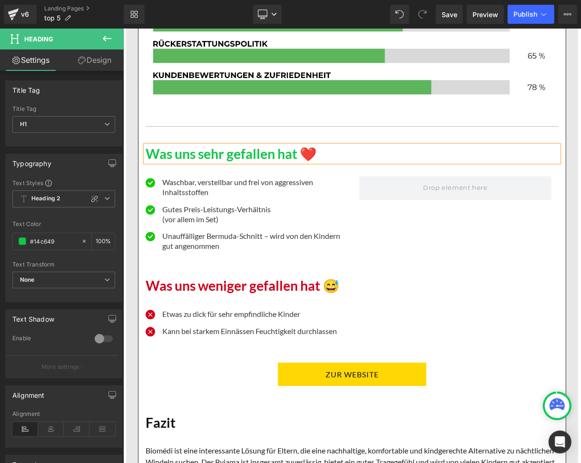
scroll to position [8323, 0]
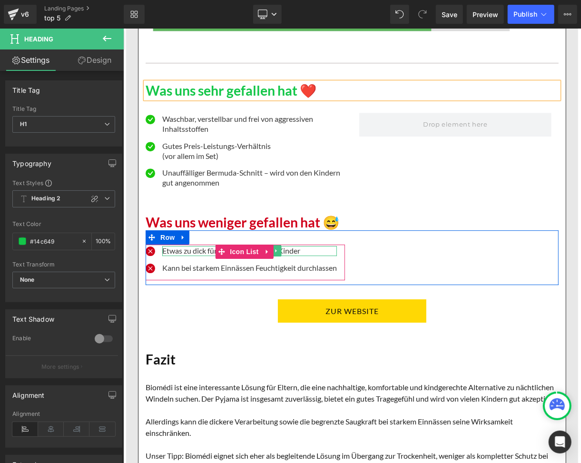
drag, startPoint x: 172, startPoint y: 253, endPoint x: 178, endPoint y: 251, distance: 5.9
click at [171, 253] on p "Etwas zu dick für sehr empfindliche Kinder" at bounding box center [249, 251] width 175 height 10
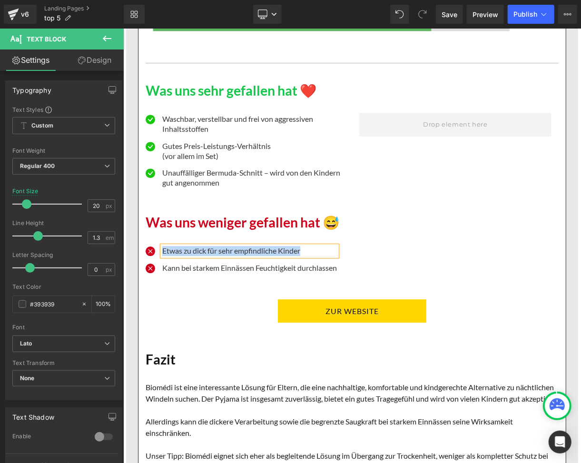
paste div
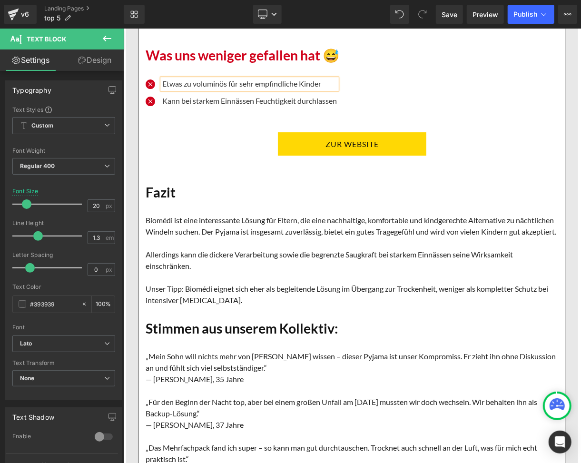
scroll to position [8514, 0]
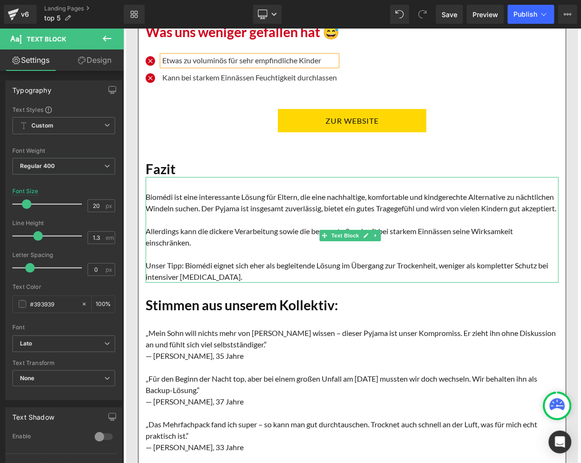
drag, startPoint x: 176, startPoint y: 250, endPoint x: 151, endPoint y: 242, distance: 25.9
click at [176, 247] on font "Allerdings kann die dickere Verarbeitung sowie die begrenzte Saugkraft bei star…" at bounding box center [329, 236] width 368 height 20
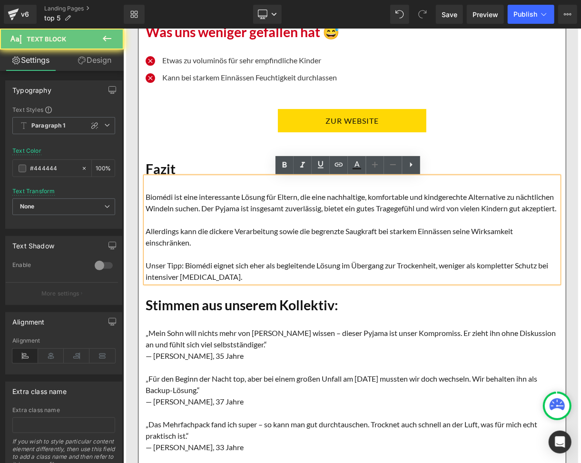
click at [150, 242] on font "Allerdings kann die dickere Verarbeitung sowie die begrenzte Saugkraft bei star…" at bounding box center [329, 236] width 368 height 20
click at [145, 241] on font "Allerdings kann die dickere Verarbeitung sowie die begrenzte Saugkraft bei star…" at bounding box center [329, 236] width 368 height 20
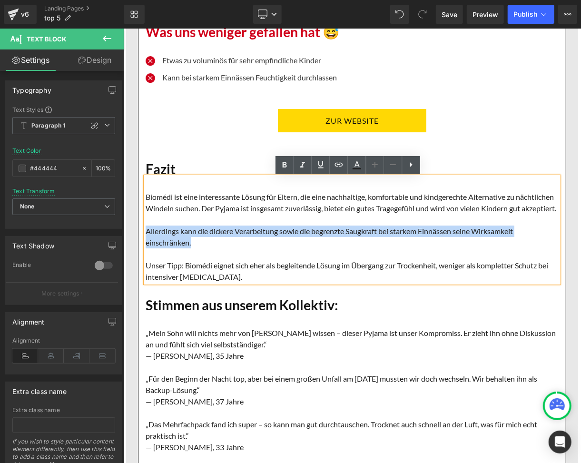
click at [190, 248] on p "Allerdings kann die dickere Verarbeitung sowie die begrenzte Saugkraft bei star…" at bounding box center [351, 236] width 413 height 23
paste div
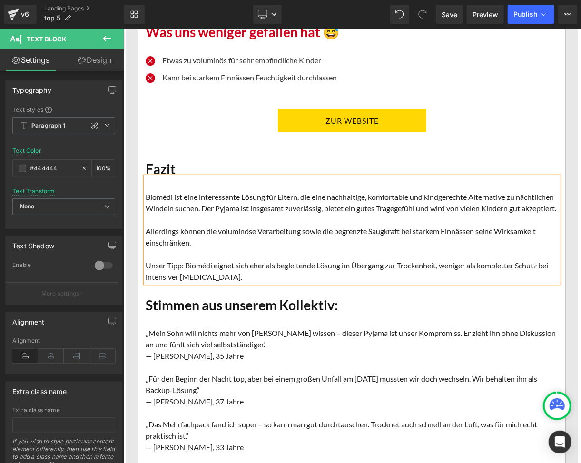
click at [148, 276] on font "Unser Tipp: Biomédi eignet sich eher als begleitende Lösung im Übergang zur Tro…" at bounding box center [346, 271] width 403 height 20
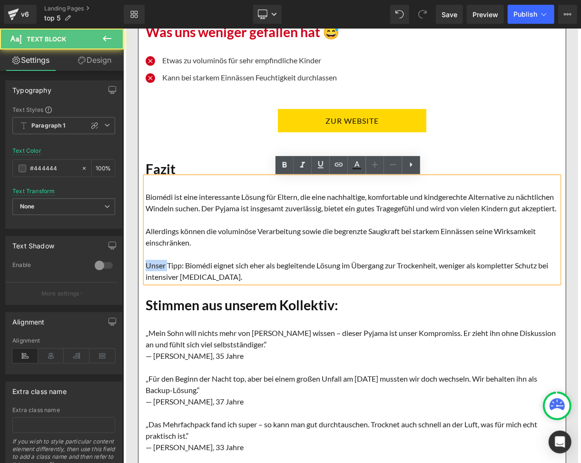
click at [147, 276] on font "Unser Tipp: Biomédi eignet sich eher als begleitende Lösung im Übergang zur Tro…" at bounding box center [346, 271] width 403 height 20
click at [145, 277] on font "Unser Tipp: Biomédi eignet sich eher als begleitende Lösung im Übergang zur Tro…" at bounding box center [346, 271] width 403 height 20
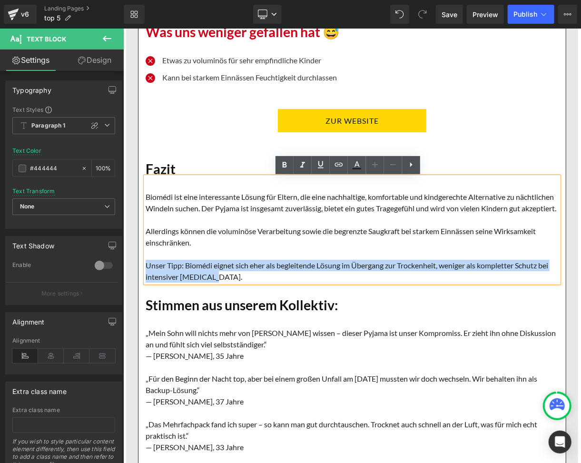
click at [218, 281] on font "Unser Tipp: Biomédi eignet sich eher als begleitende Lösung im Übergang zur Tro…" at bounding box center [346, 271] width 403 height 20
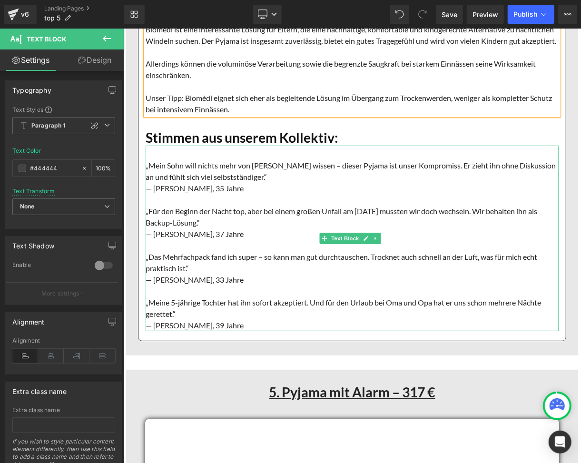
scroll to position [8704, 0]
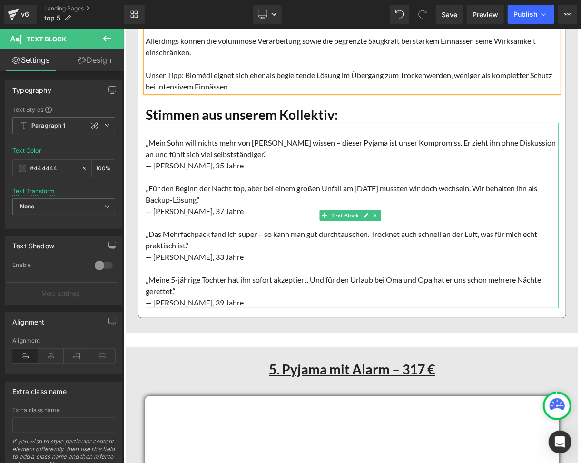
click at [311, 287] on font "„Meine 5-jährige Tochter hat ihn sofort akzeptiert. Und für den Urlaub bei Oma …" at bounding box center [343, 285] width 396 height 20
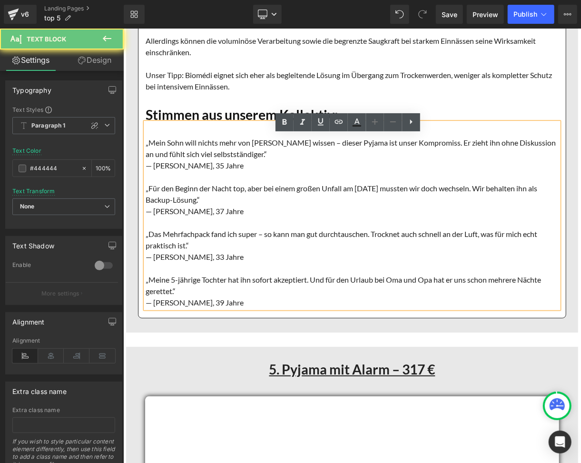
click at [311, 290] on font "„Meine 5-jährige Tochter hat ihn sofort akzeptiert. Und für den Urlaub bei Oma …" at bounding box center [343, 285] width 396 height 20
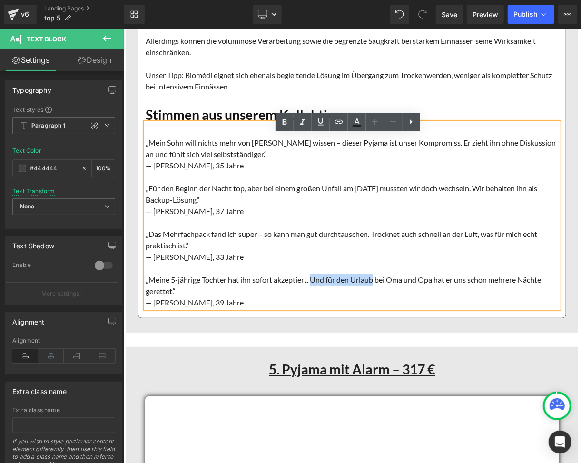
click at [372, 290] on font "„Meine 5-jährige Tochter hat ihn sofort akzeptiert. Und für den Urlaub bei Oma …" at bounding box center [343, 285] width 396 height 20
paste div
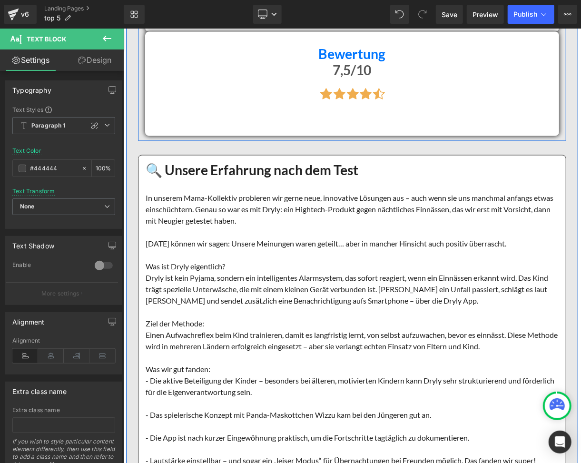
scroll to position [9593, 0]
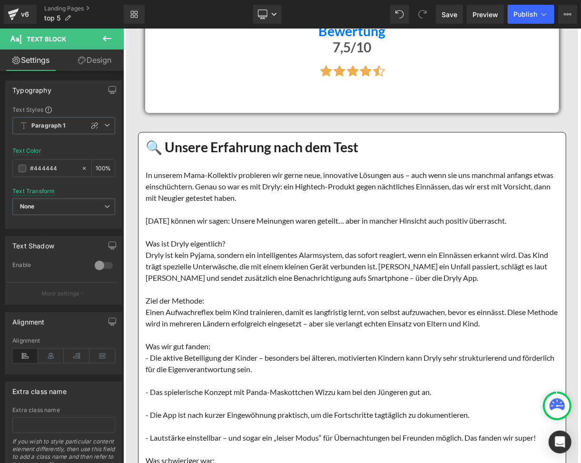
drag, startPoint x: 323, startPoint y: 154, endPoint x: 575, endPoint y: 114, distance: 255.6
click at [316, 155] on div "🔍 Unsere Erfahrung nach dem Test Heading" at bounding box center [351, 147] width 413 height 16
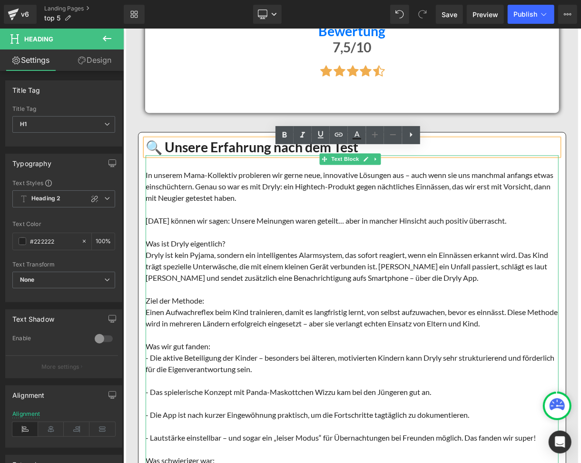
drag, startPoint x: 204, startPoint y: 194, endPoint x: 210, endPoint y: 187, distance: 10.1
click at [204, 194] on font "In unserem Mama-Kollektiv probieren wir gerne neue, innovative Lösungen aus – a…" at bounding box center [349, 186] width 408 height 32
click at [206, 186] on font "In unserem Mama-Kollektiv probieren wir gerne neue, innovative Lösungen aus – a…" at bounding box center [349, 186] width 408 height 32
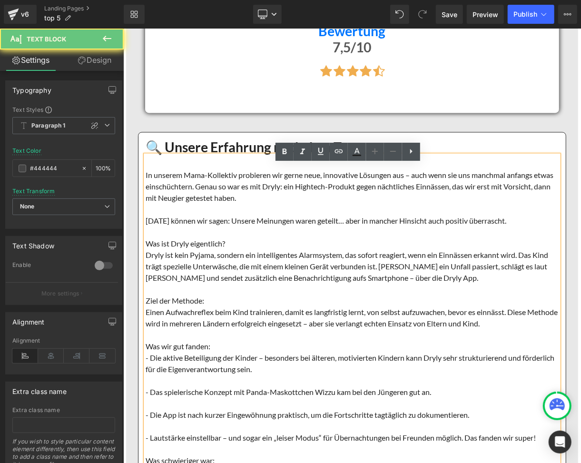
click at [210, 187] on font "In unserem Mama-Kollektiv probieren wir gerne neue, innovative Lösungen aus – a…" at bounding box center [349, 186] width 408 height 32
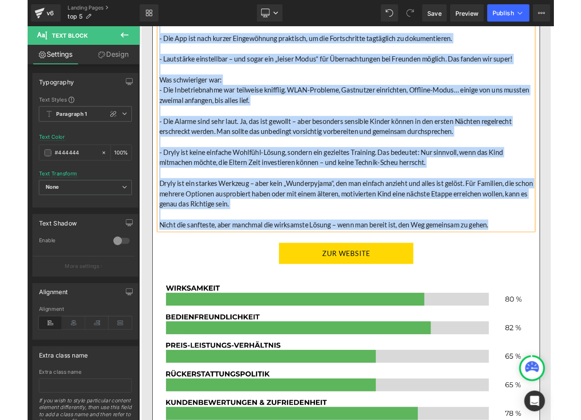
scroll to position [9910, 0]
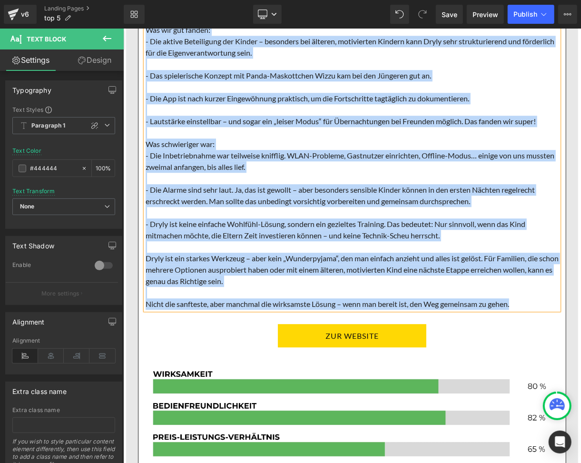
paste div
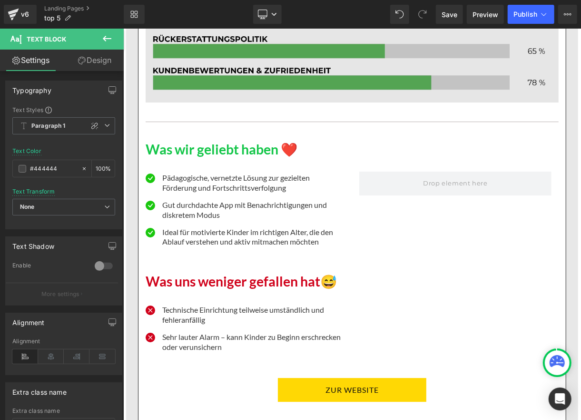
scroll to position [10228, 0]
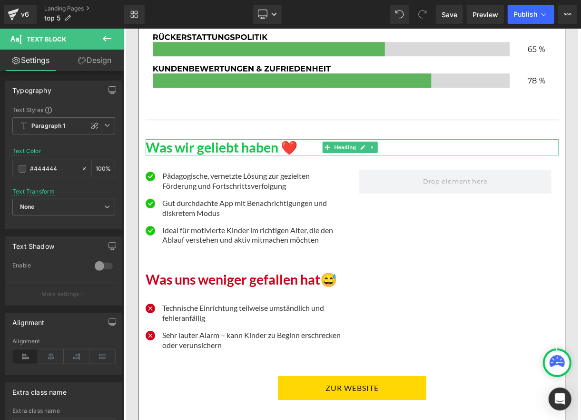
drag, startPoint x: 184, startPoint y: 141, endPoint x: 148, endPoint y: 143, distance: 36.3
click at [184, 141] on h1 "Was wir geliebt haben ❤️" at bounding box center [351, 147] width 413 height 16
click at [160, 141] on h1 "Was wir geliebt haben ❤️" at bounding box center [351, 147] width 413 height 16
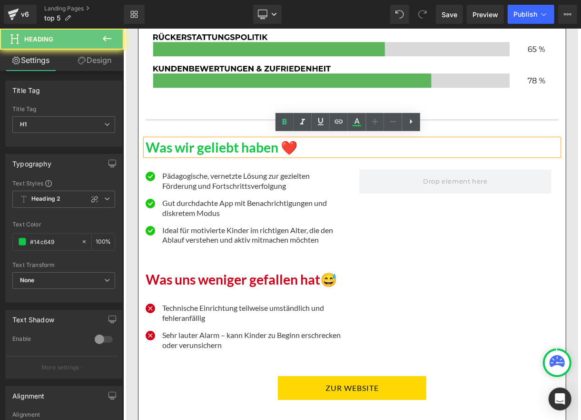
click at [145, 141] on h1 "Was wir geliebt haben ❤️" at bounding box center [351, 147] width 413 height 16
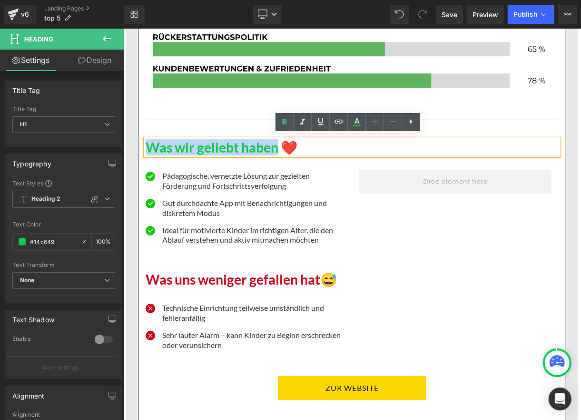
click at [274, 143] on h1 "Was wir geliebt haben ❤️" at bounding box center [351, 147] width 413 height 16
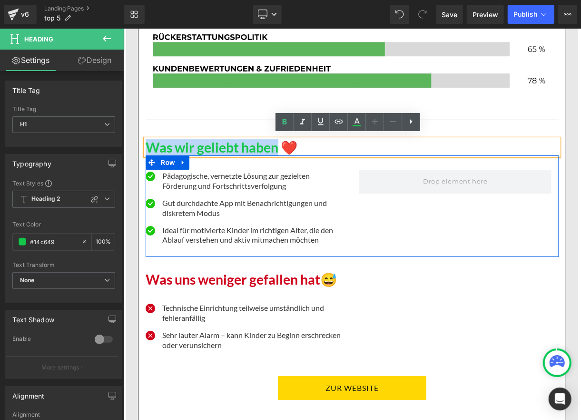
paste div
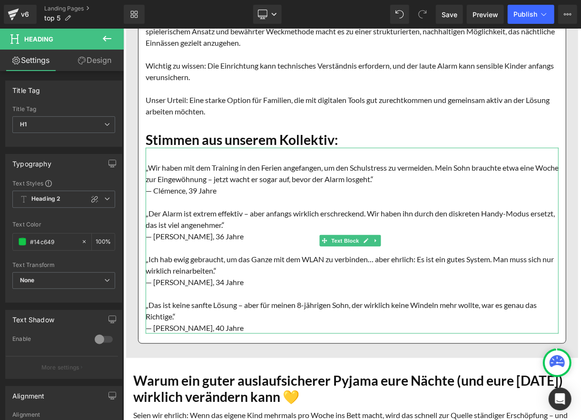
scroll to position [10736, 0]
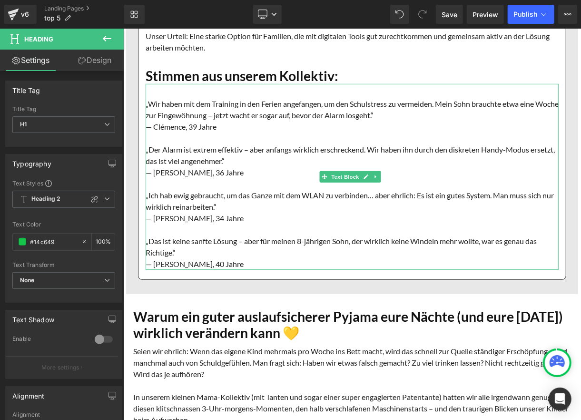
click at [151, 121] on font "— Clémence, 39 Jahre" at bounding box center [180, 125] width 71 height 9
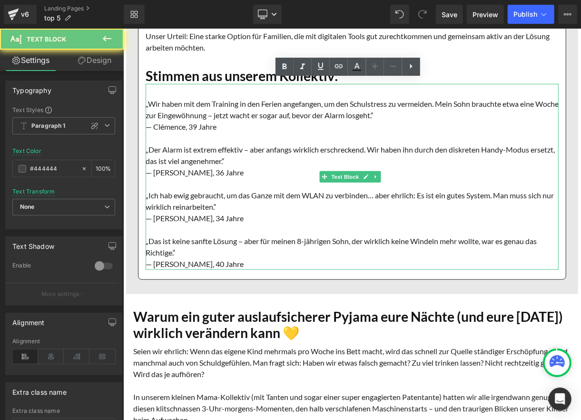
click at [151, 121] on font "— Clémence, 39 Jahre" at bounding box center [180, 125] width 71 height 9
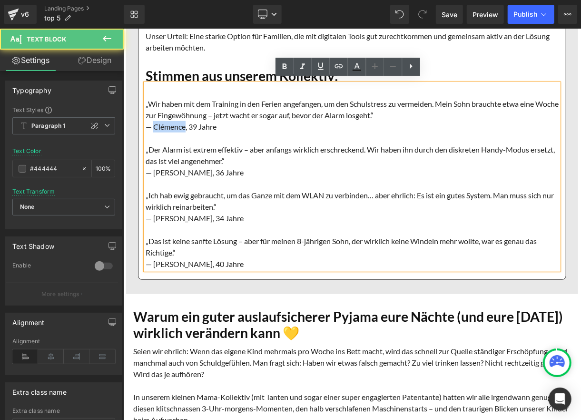
click at [183, 121] on font "— Clémence, 39 Jahre" at bounding box center [180, 125] width 71 height 9
paste div
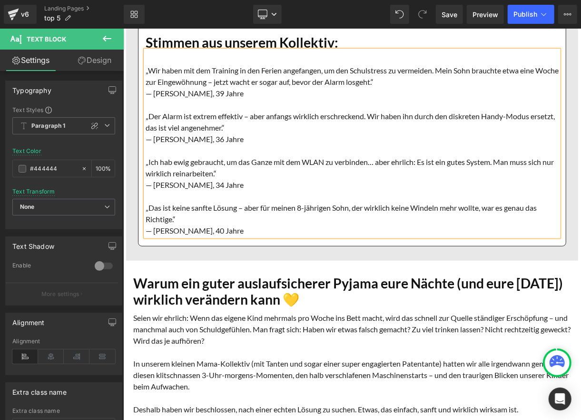
scroll to position [10800, 0]
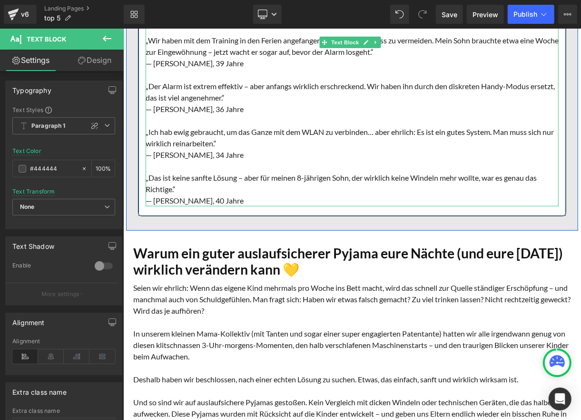
click at [151, 150] on font "— [PERSON_NAME], 34 Jahre" at bounding box center [194, 154] width 98 height 9
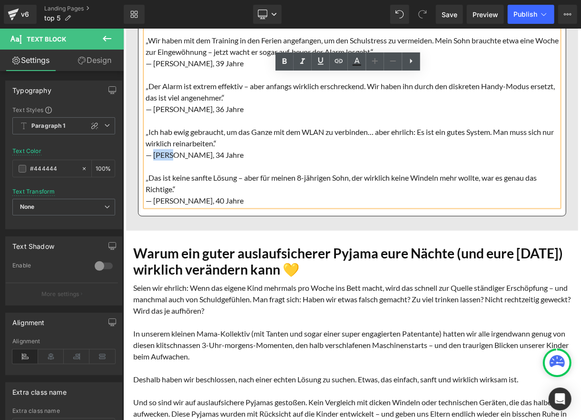
click at [170, 150] on font "— [PERSON_NAME], 34 Jahre" at bounding box center [194, 154] width 98 height 9
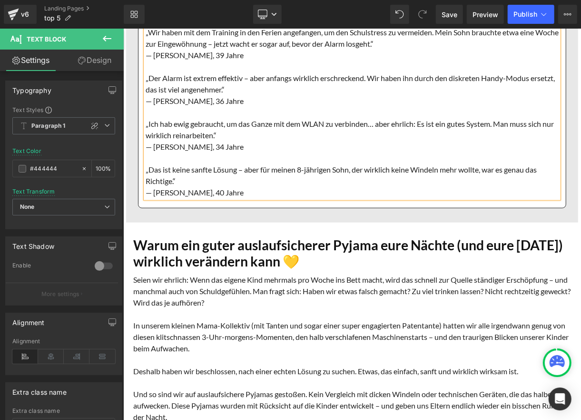
scroll to position [10927, 0]
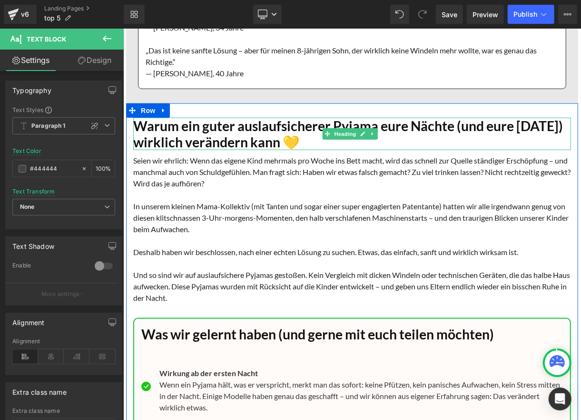
click at [134, 137] on h1 "Warum ein guter auslaufsicherer Pyjama eure Nächte (und eure [DATE]) wirklich v…" at bounding box center [352, 133] width 438 height 32
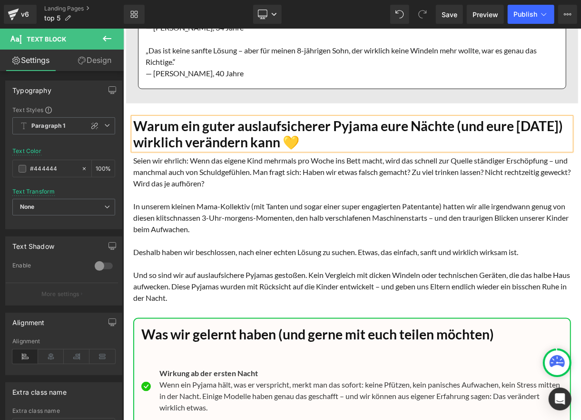
click at [133, 137] on h1 "Warum ein guter auslaufsicherer Pyjama eure Nächte (und eure [DATE]) wirklich v…" at bounding box center [352, 133] width 438 height 32
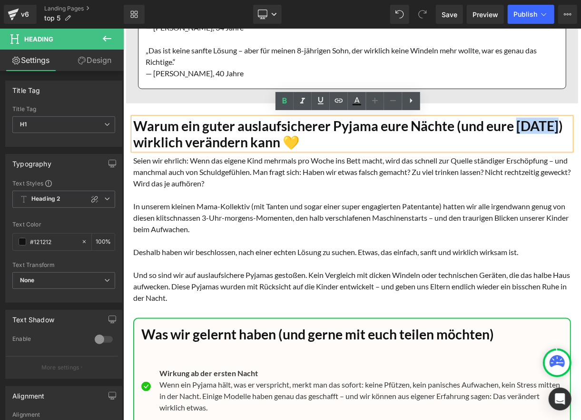
click at [178, 138] on h1 "Warum ein guter auslaufsicherer Pyjama eure Nächte (und eure [DATE]) wirklich v…" at bounding box center [352, 133] width 438 height 32
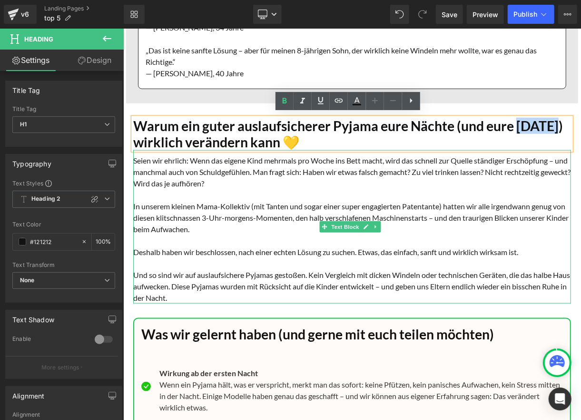
paste div
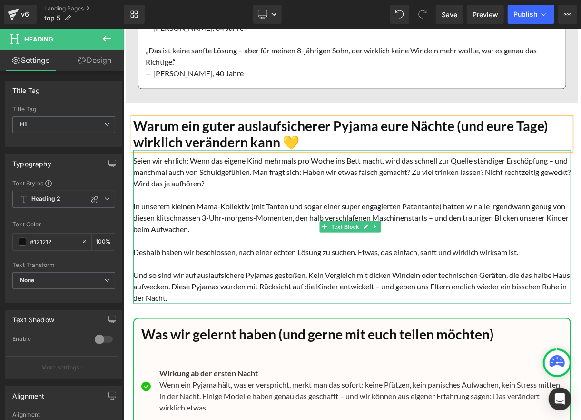
click at [428, 168] on font "Seien wir ehrlich: Wenn das eigene Kind mehrmals pro Woche ins Bett macht, wird…" at bounding box center [352, 171] width 438 height 32
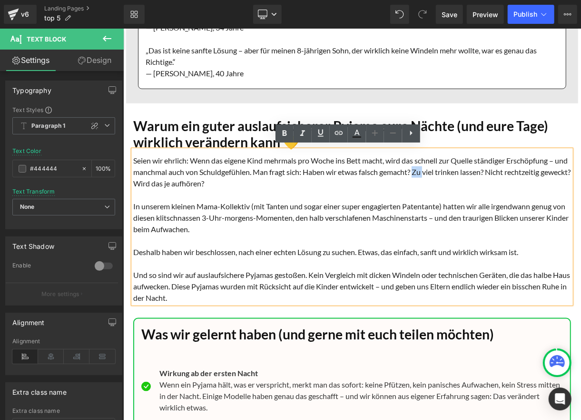
paste div
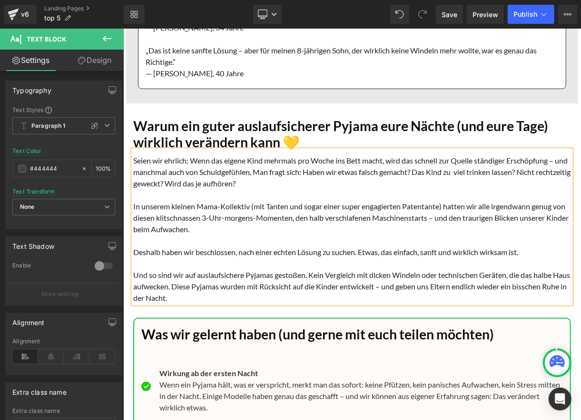
click at [536, 166] on font "Seien wir ehrlich: Wenn das eigene Kind mehrmals pro Woche ins Bett macht, wird…" at bounding box center [352, 171] width 438 height 32
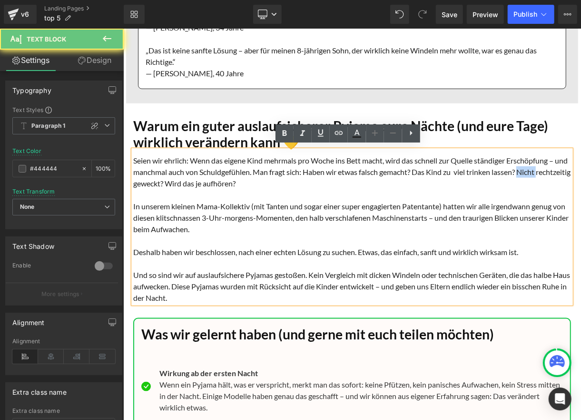
click at [536, 166] on font "Seien wir ehrlich: Wenn das eigene Kind mehrmals pro Woche ins Bett macht, wird…" at bounding box center [352, 171] width 438 height 32
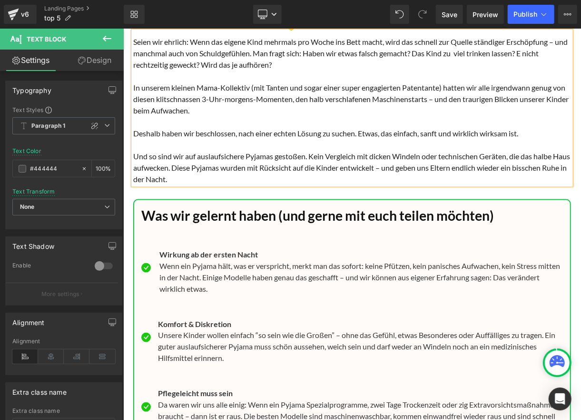
scroll to position [11053, 0]
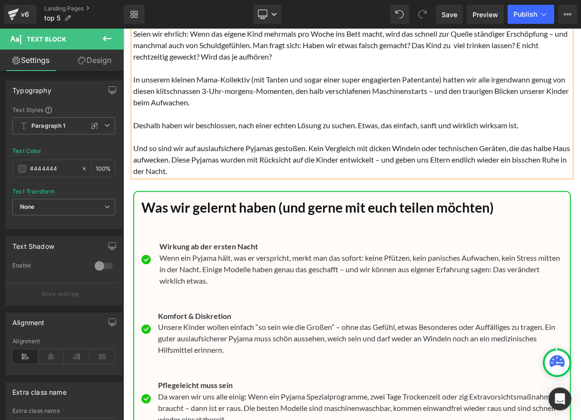
click at [133, 76] on font "In unserem kleinen Mama-Kollektiv (mit Tanten und sogar einer super engagierten…" at bounding box center [351, 90] width 436 height 32
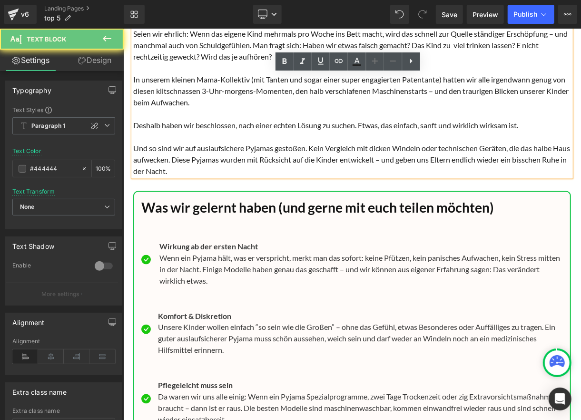
click at [133, 75] on font "In unserem kleinen Mama-Kollektiv (mit Tanten und sogar einer super engagierten…" at bounding box center [351, 90] width 436 height 32
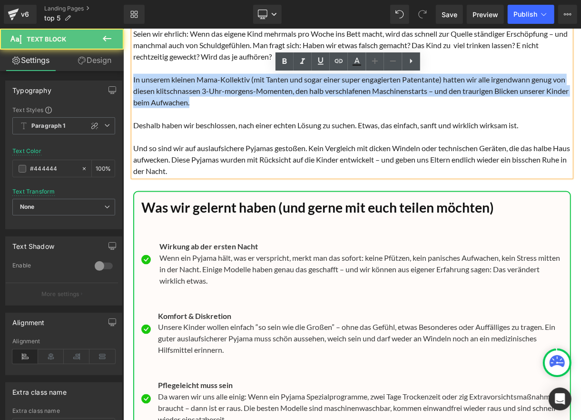
click at [216, 96] on p "In unserem kleinen Mama-Kollektiv (mit Tanten und sogar einer super engagierten…" at bounding box center [352, 90] width 438 height 34
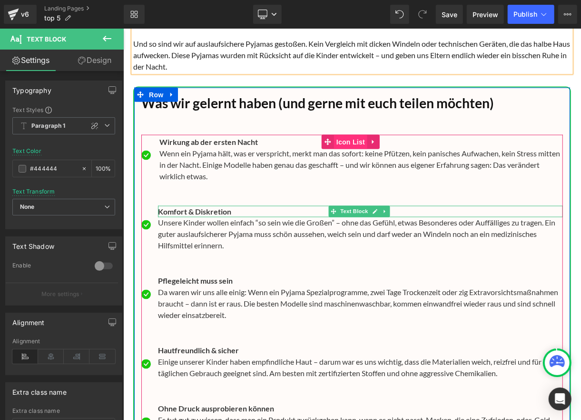
scroll to position [11181, 0]
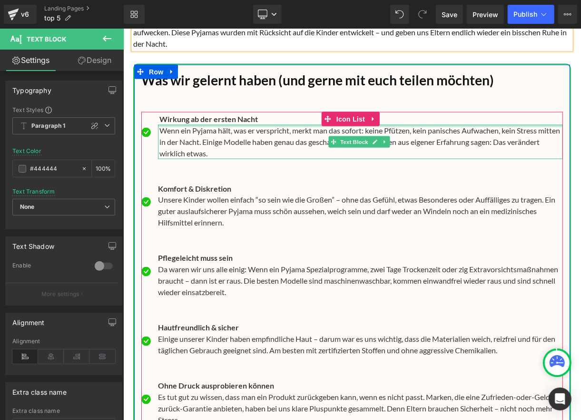
drag, startPoint x: 166, startPoint y: 122, endPoint x: 196, endPoint y: 149, distance: 40.5
click at [166, 124] on div "Wenn ein Pyjama hält, was er verspricht, merkt man das sofort: keine Pfützen, k…" at bounding box center [360, 141] width 405 height 34
click at [164, 127] on p "Wenn ein Pyjama hält, was er verspricht, merkt man das sofort: keine Pfützen, k…" at bounding box center [361, 141] width 404 height 34
click at [170, 126] on p "Wenn ein Pyjama hält, was er verspricht, merkt man das sofort: keine Pfützen, k…" at bounding box center [361, 141] width 404 height 34
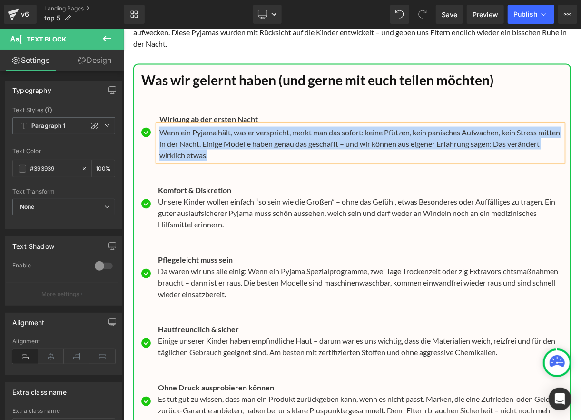
paste div
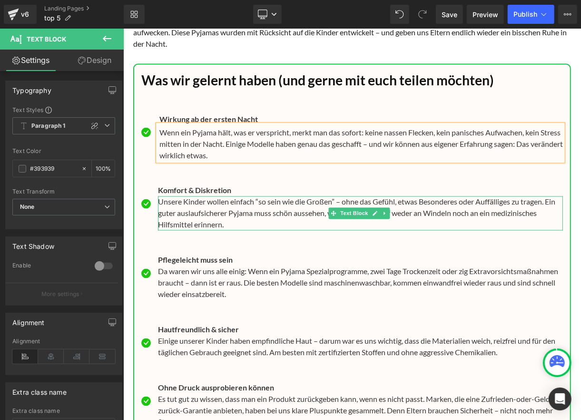
drag, startPoint x: 202, startPoint y: 204, endPoint x: 199, endPoint y: 199, distance: 6.5
click at [202, 204] on p "Unsere Kinder wollen einfach “so sein wie die Großen” – ohne das Gefühl, etwas …" at bounding box center [360, 213] width 405 height 34
click at [198, 200] on p "Unsere Kinder wollen einfach “so sein wie die Großen” – ohne das Gefühl, etwas …" at bounding box center [360, 213] width 405 height 34
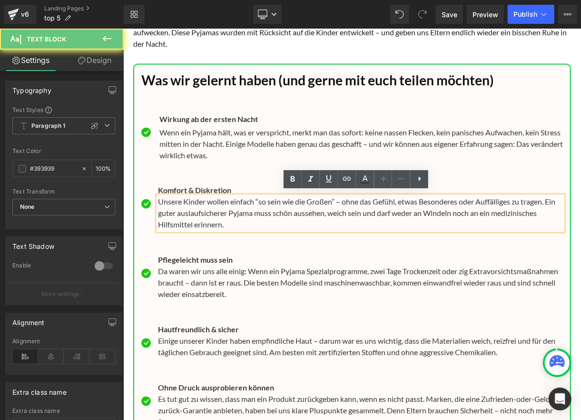
drag, startPoint x: 184, startPoint y: 197, endPoint x: 210, endPoint y: 202, distance: 27.2
click at [186, 197] on p "Unsere Kinder wollen einfach “so sein wie die Großen” – ohne das Gefühl, etwas …" at bounding box center [360, 213] width 405 height 34
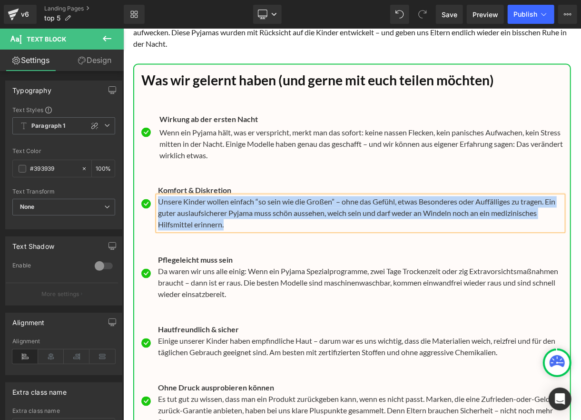
paste div
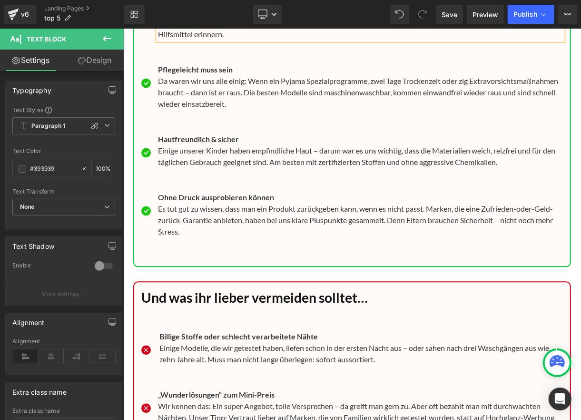
scroll to position [11308, 0]
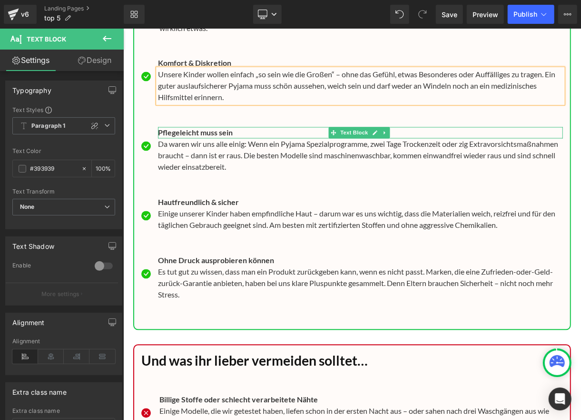
drag, startPoint x: 177, startPoint y: 125, endPoint x: 160, endPoint y: 126, distance: 16.7
click at [176, 128] on b "Pflegeleicht muss sein" at bounding box center [195, 132] width 75 height 9
click at [160, 127] on p "Pflegeleicht muss sein" at bounding box center [360, 132] width 405 height 11
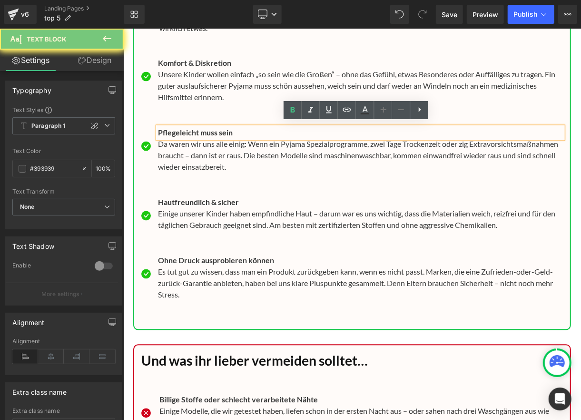
click at [160, 128] on b "Pflegeleicht muss sein" at bounding box center [195, 132] width 75 height 9
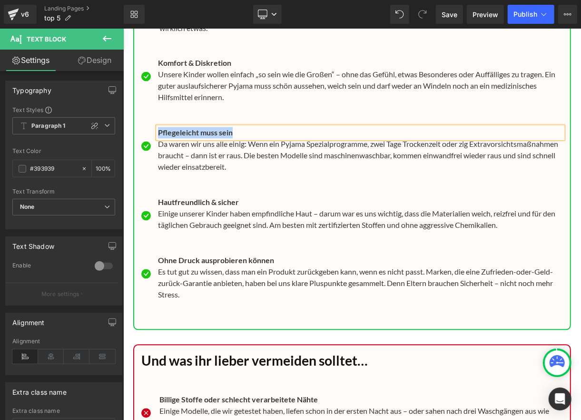
paste div
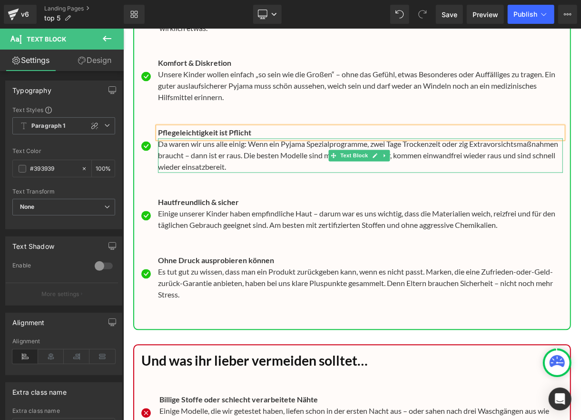
click at [158, 160] on div "Da waren wir uns alle einig: Wenn ein Pyjama Spezialprogramme, zwei Tage Trocke…" at bounding box center [360, 155] width 405 height 34
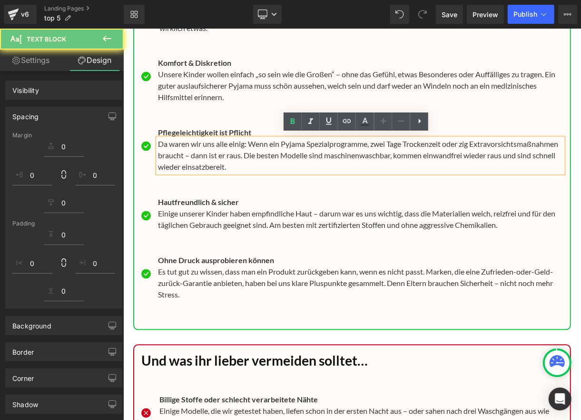
click at [162, 163] on p "Da waren wir uns alle einig: Wenn ein Pyjama Spezialprogramme, zwei Tage Trocke…" at bounding box center [360, 155] width 405 height 34
click at [158, 162] on p "Da waren wir uns alle einig: Wenn ein Pyjama Spezialprogramme, zwei Tage Trocke…" at bounding box center [360, 155] width 405 height 34
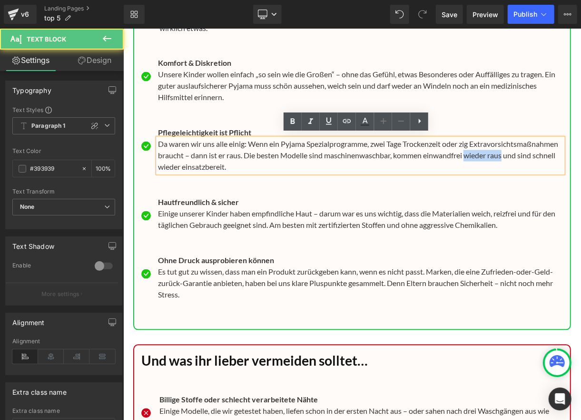
click at [193, 162] on p "Da waren wir uns alle einig: Wenn ein Pyjama Spezialprogramme, zwei Tage Trocke…" at bounding box center [360, 155] width 405 height 34
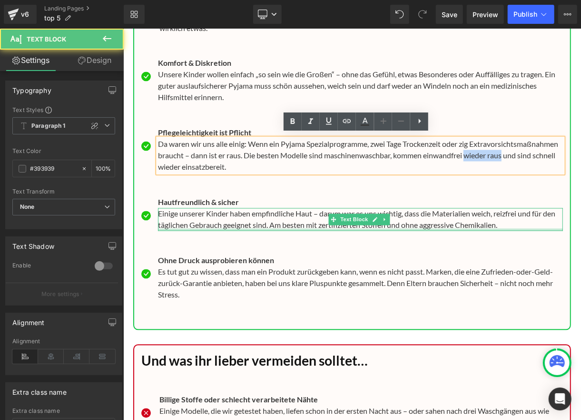
paste div
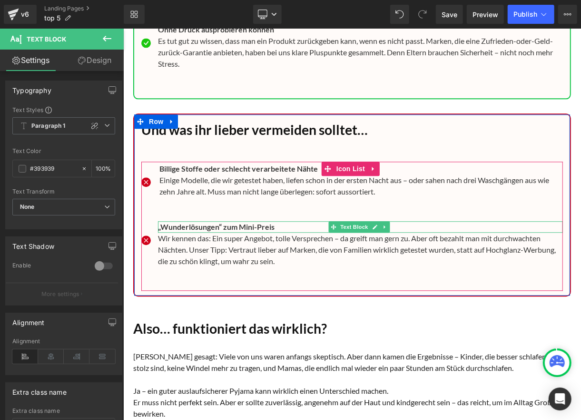
scroll to position [11562, 0]
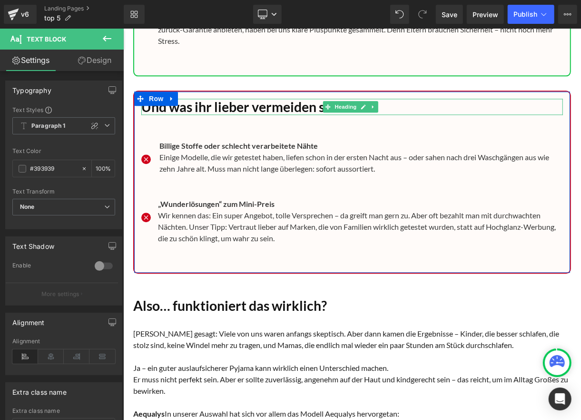
click at [218, 101] on h1 "Und was ihr lieber vermeiden solltet…" at bounding box center [352, 106] width 422 height 16
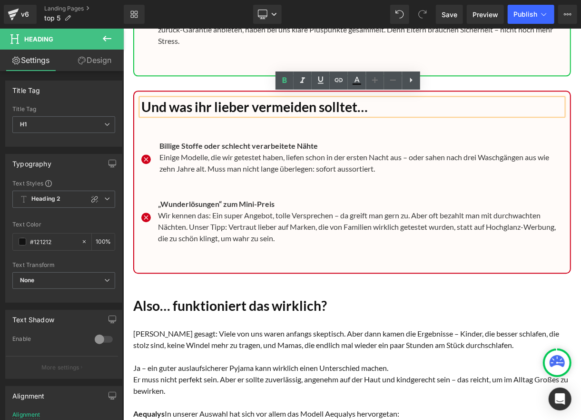
click at [212, 99] on h1 "Und was ihr lieber vermeiden solltet…" at bounding box center [352, 106] width 422 height 16
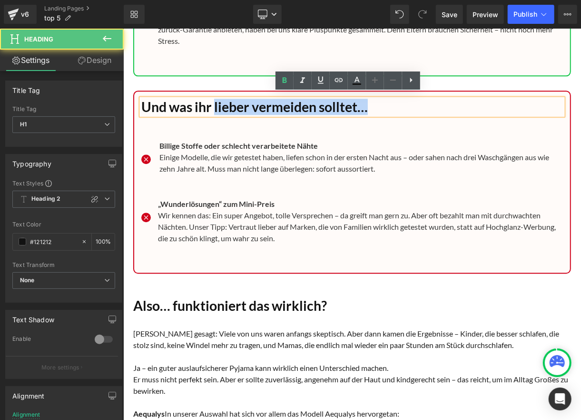
click at [368, 102] on h1 "Und was ihr lieber vermeiden solltet…" at bounding box center [352, 106] width 422 height 16
paste div
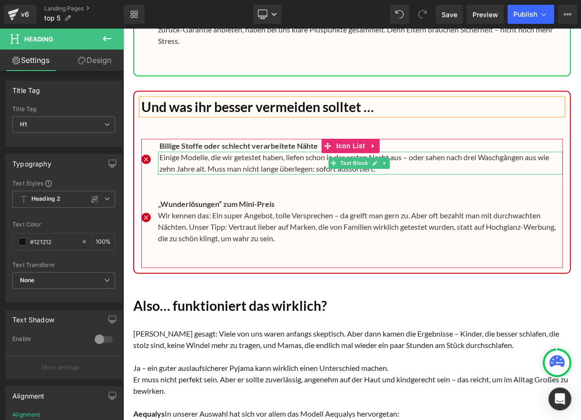
click at [206, 162] on p "Einige Modelle, die wir getestet haben, liefen schon in der ersten Nacht aus – …" at bounding box center [361, 162] width 404 height 23
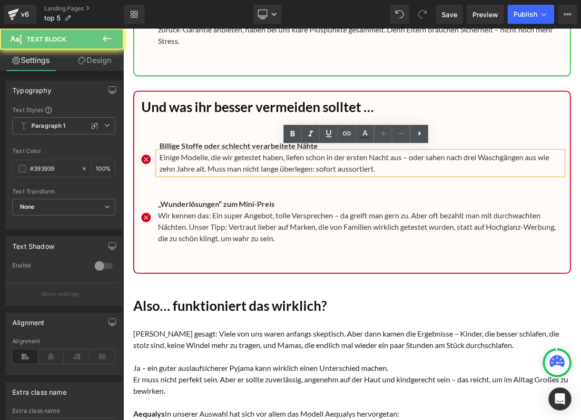
click at [206, 162] on p "Einige Modelle, die wir getestet haben, liefen schon in der ersten Nacht aus – …" at bounding box center [361, 162] width 404 height 23
click at [220, 162] on p "Einige Modelle, die wir getestet haben, liefen schon in der ersten Nacht aus – …" at bounding box center [361, 162] width 404 height 23
drag, startPoint x: 222, startPoint y: 162, endPoint x: 221, endPoint y: 173, distance: 11.0
click at [222, 162] on p "Einige Modelle, die wir getestet haben, liefen schon in der ersten Nacht aus – …" at bounding box center [361, 162] width 404 height 23
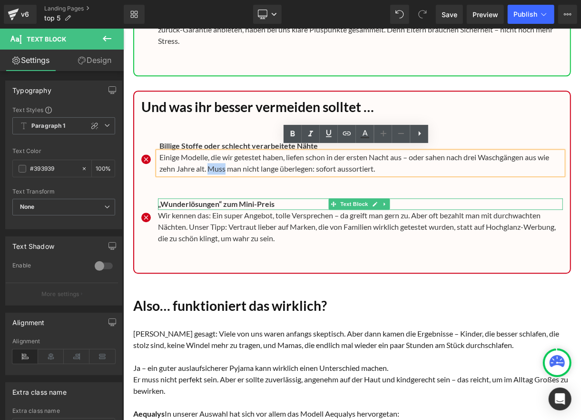
paste div
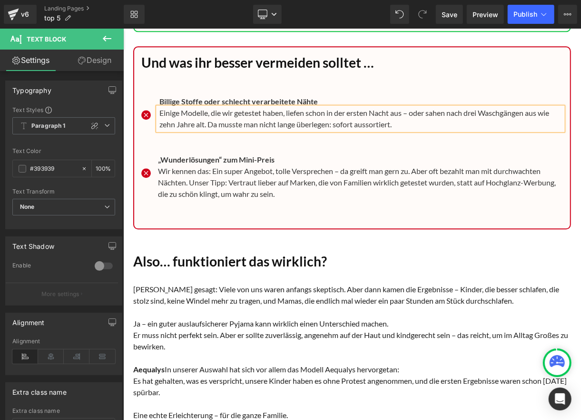
scroll to position [11625, 0]
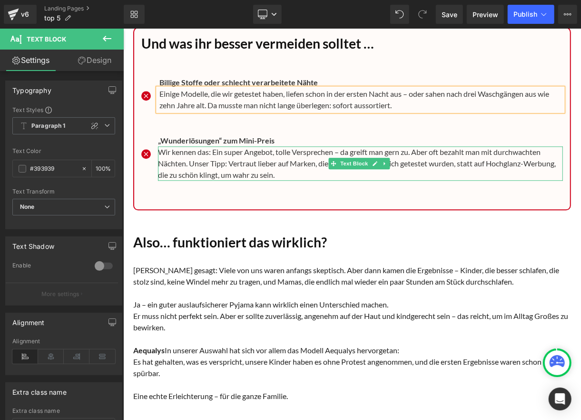
click at [159, 146] on div at bounding box center [360, 147] width 405 height 2
click at [158, 146] on p "Wir kennen das: Ein super Angebot, tolle Versprechen – da greift man gern zu. A…" at bounding box center [360, 163] width 405 height 34
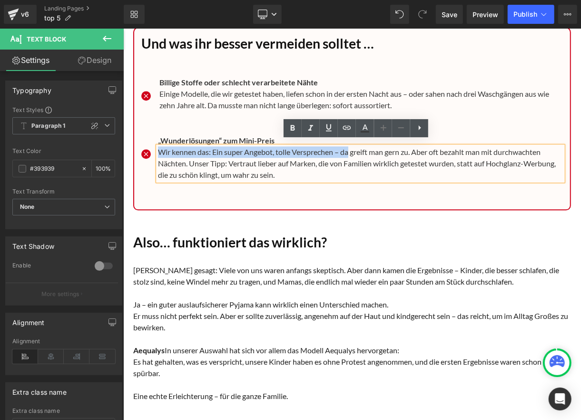
click at [347, 146] on p "Wir kennen das: Ein super Angebot, tolle Versprechen – da greift man gern zu. A…" at bounding box center [360, 163] width 405 height 34
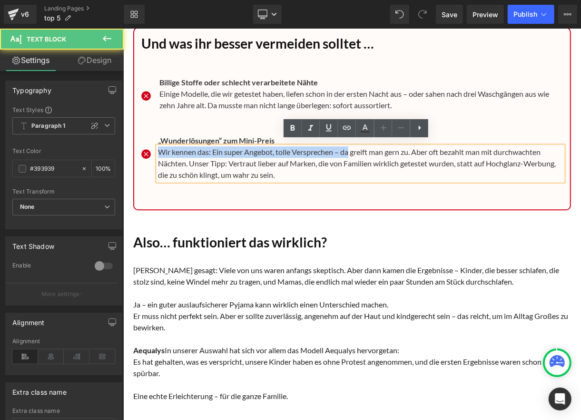
paste div
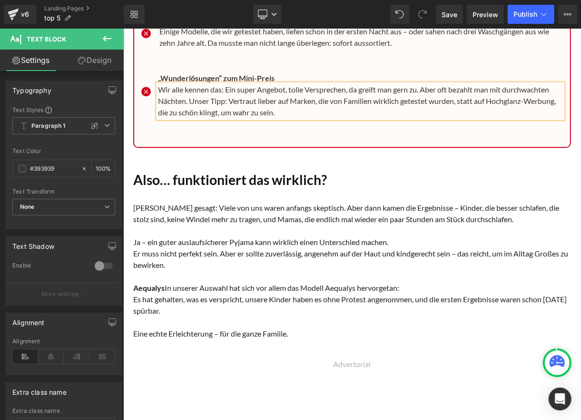
scroll to position [11689, 0]
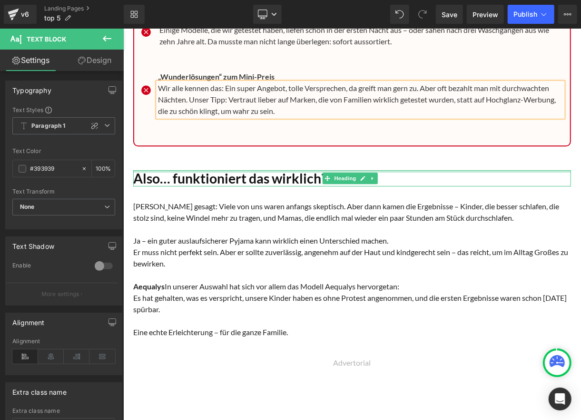
drag, startPoint x: 133, startPoint y: 166, endPoint x: 134, endPoint y: 172, distance: 5.7
click at [133, 170] on div "Also… funktioniert das wirklich? Heading" at bounding box center [352, 178] width 438 height 16
click at [134, 170] on h1 "Also… funktioniert das wirklich?" at bounding box center [352, 178] width 438 height 16
click at [134, 172] on h1 "Also… funktioniert das wirklich?" at bounding box center [352, 178] width 438 height 16
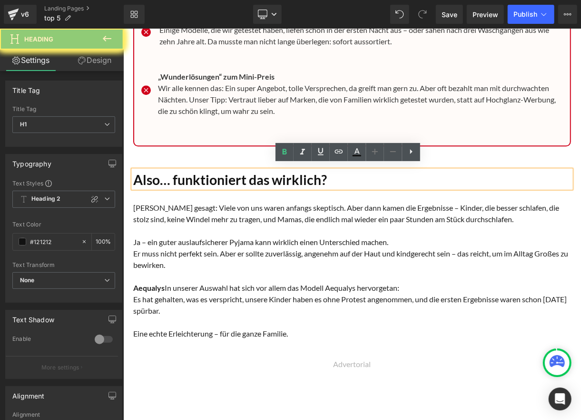
click at [134, 172] on h1 "Also… funktioniert das wirklich?" at bounding box center [352, 179] width 438 height 16
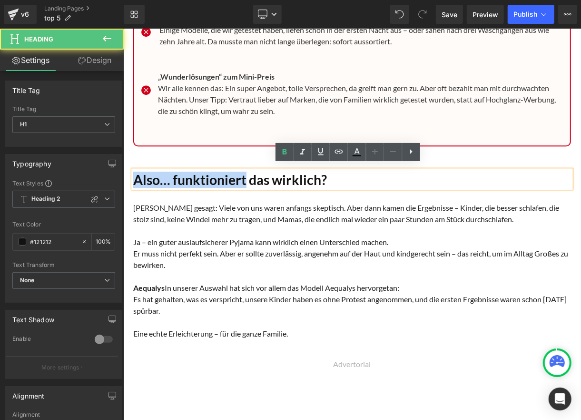
click at [244, 173] on h1 "Also… funktioniert das wirklich?" at bounding box center [352, 179] width 438 height 16
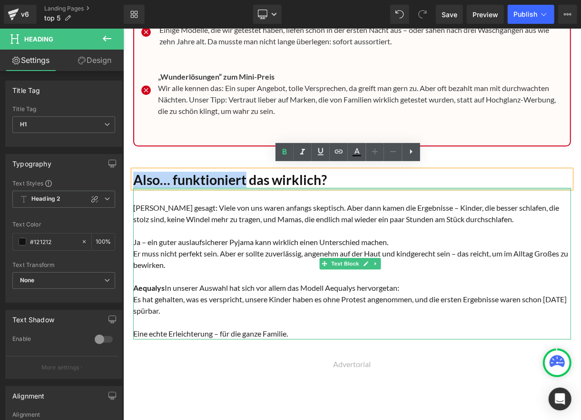
paste div
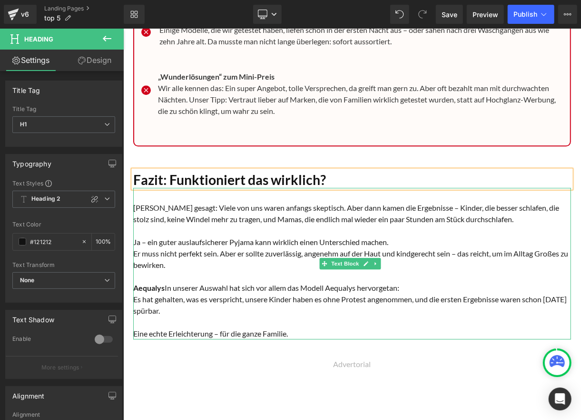
drag, startPoint x: 483, startPoint y: 211, endPoint x: 482, endPoint y: 216, distance: 4.8
click at [481, 215] on p "[PERSON_NAME] gesagt: Viele von uns waren anfangs skeptisch. Aber dann kamen di…" at bounding box center [352, 212] width 438 height 23
click at [482, 216] on font "[PERSON_NAME] gesagt: Viele von uns waren anfangs skeptisch. Aber dann kamen di…" at bounding box center [346, 212] width 426 height 20
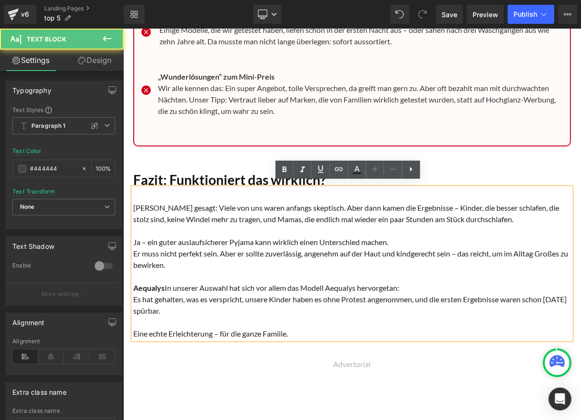
click at [481, 213] on font "[PERSON_NAME] gesagt: Viele von uns waren anfangs skeptisch. Aber dann kamen di…" at bounding box center [346, 212] width 426 height 20
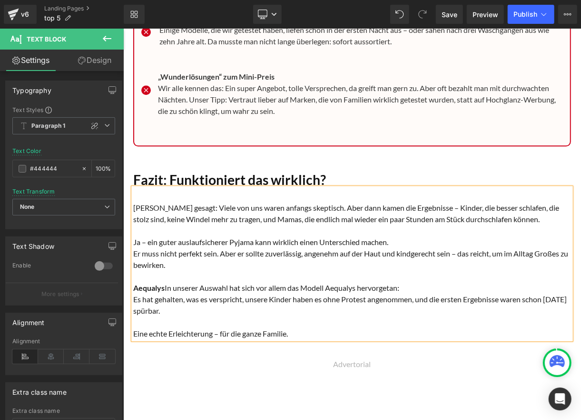
click at [145, 237] on font "Ja – ein guter auslaufsicherer Pyjama kann wirklich einen Unterschied machen." at bounding box center [260, 241] width 255 height 9
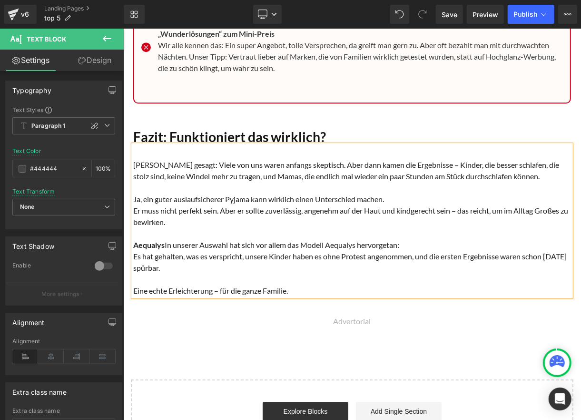
scroll to position [11752, 0]
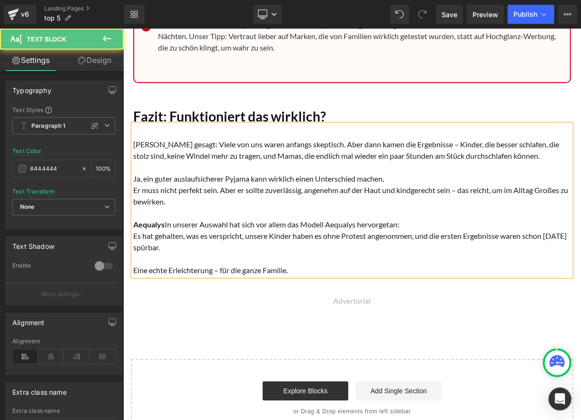
click at [357, 219] on font "Aequalys In unserer Auswahl hat sich vor allem das Modell Aequalys hervorgetan:" at bounding box center [266, 223] width 266 height 9
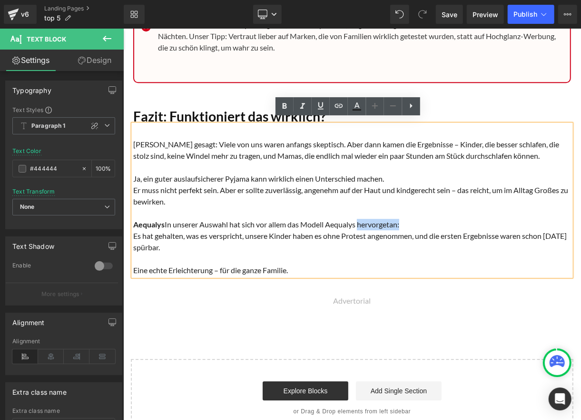
drag, startPoint x: 400, startPoint y: 219, endPoint x: 412, endPoint y: 226, distance: 14.5
click at [400, 220] on p "Aequalys In unserer Auswahl hat sich vor allem das Modell Aequalys hervorgetan:" at bounding box center [352, 223] width 438 height 11
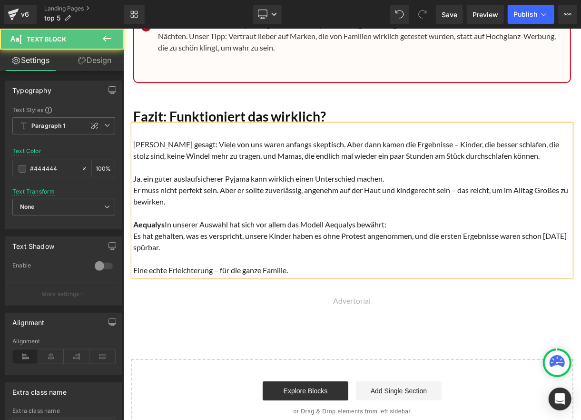
click at [466, 230] on font "Es hat gehalten, was es verspricht, unsere Kinder haben es ohne Protest angenom…" at bounding box center [350, 240] width 434 height 20
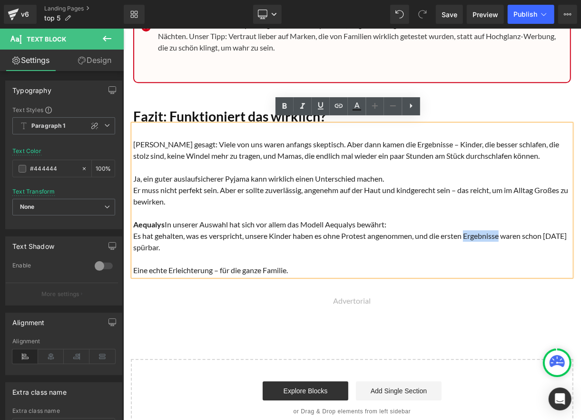
drag, startPoint x: 501, startPoint y: 228, endPoint x: 522, endPoint y: 267, distance: 44.3
click at [501, 230] on font "Es hat gehalten, was es verspricht, unsere Kinder haben es ohne Protest angenom…" at bounding box center [350, 240] width 434 height 20
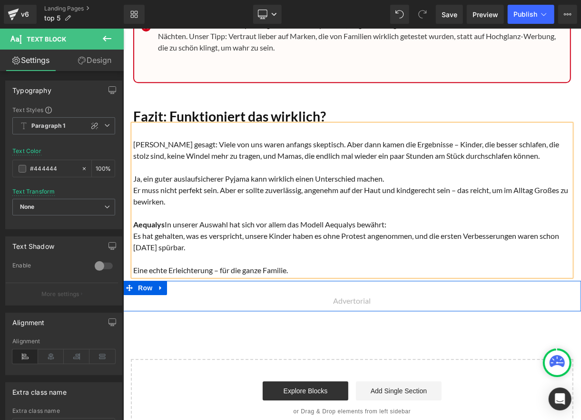
drag, startPoint x: 509, startPoint y: 300, endPoint x: 580, endPoint y: 305, distance: 71.2
click at [123, 28] on div at bounding box center [123, 28] width 0 height 0
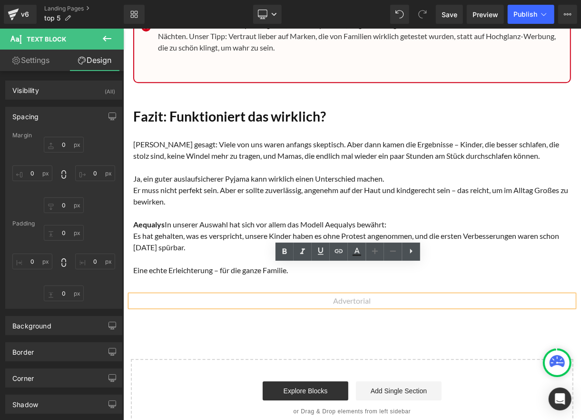
scroll to position [11777, 0]
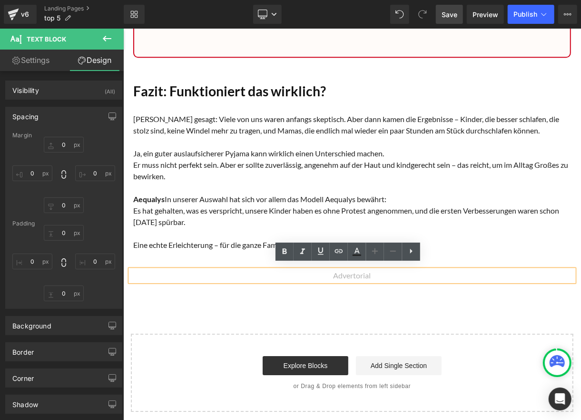
click at [450, 18] on span "Save" at bounding box center [450, 15] width 16 height 10
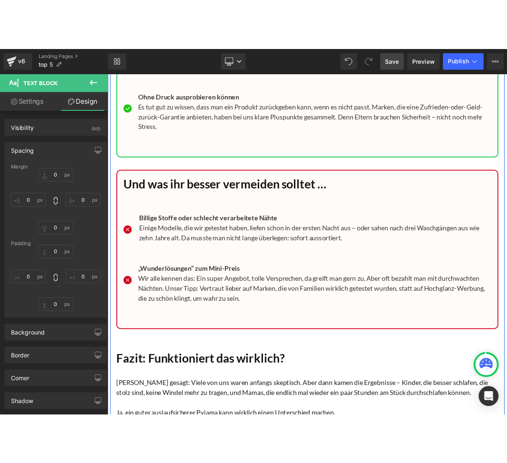
scroll to position [11587, 0]
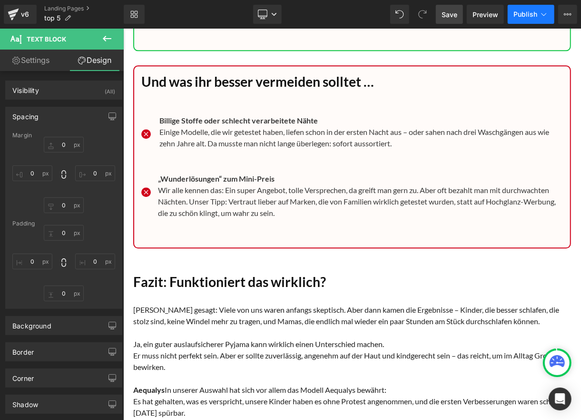
click at [524, 10] on span "Publish" at bounding box center [526, 14] width 24 height 8
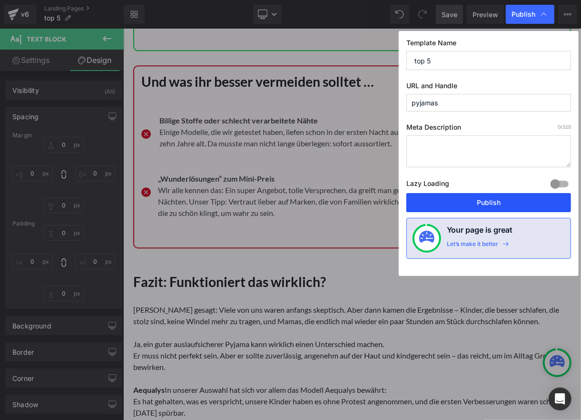
click at [452, 202] on button "Publish" at bounding box center [489, 202] width 165 height 19
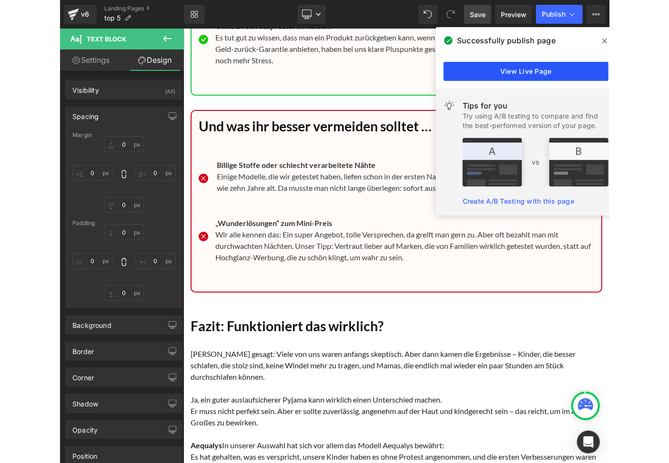
scroll to position [11263, 0]
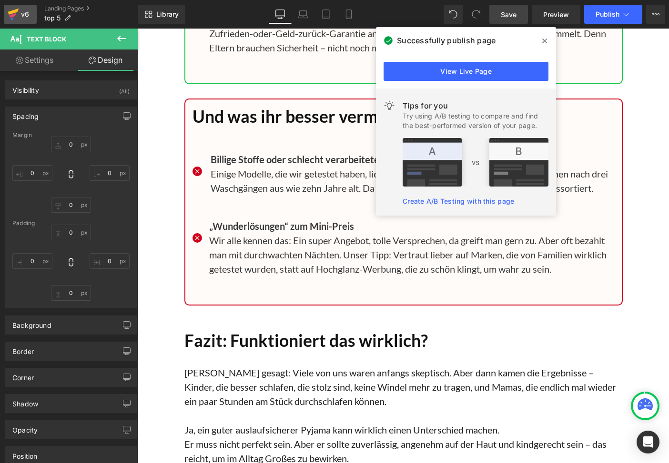
click at [18, 10] on icon at bounding box center [13, 12] width 11 height 6
click at [21, 16] on div "v6" at bounding box center [25, 14] width 12 height 12
